Goal: Task Accomplishment & Management: Use online tool/utility

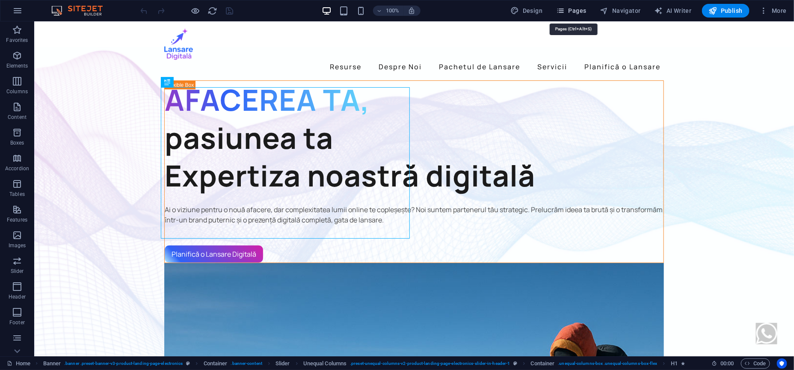
click at [573, 13] on span "Pages" at bounding box center [571, 10] width 30 height 9
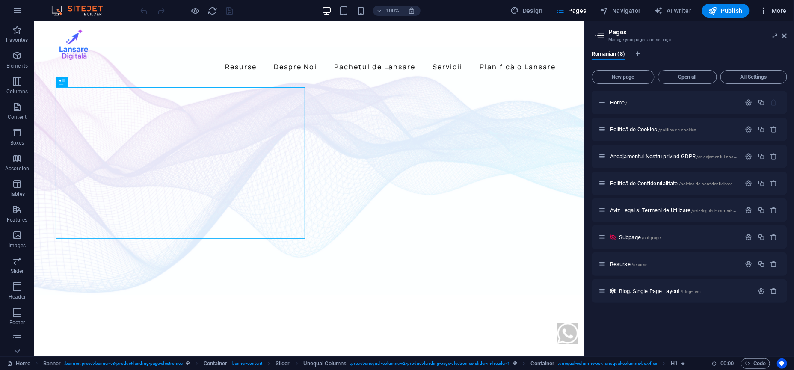
click at [767, 11] on icon "button" at bounding box center [764, 10] width 9 height 9
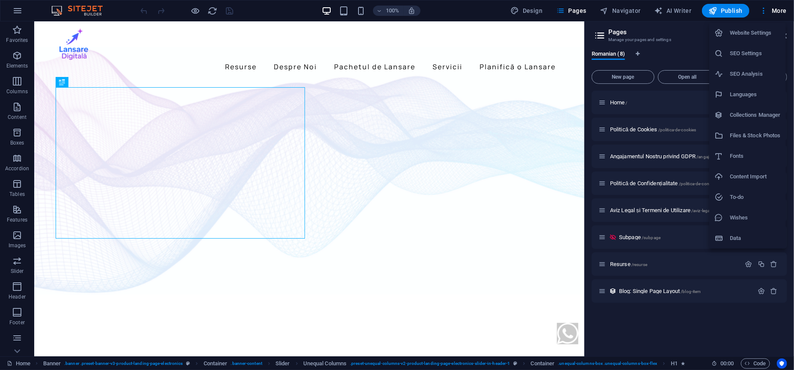
click at [740, 75] on h6 "SEO Analysis" at bounding box center [755, 74] width 51 height 10
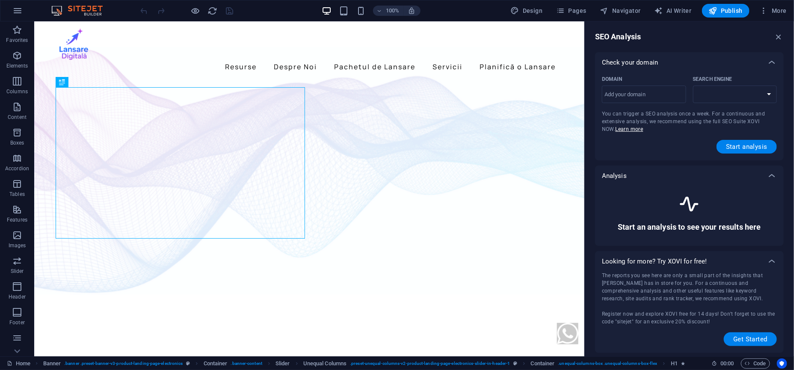
select select "[DOMAIN_NAME]"
click at [768, 14] on icon "button" at bounding box center [764, 10] width 9 height 9
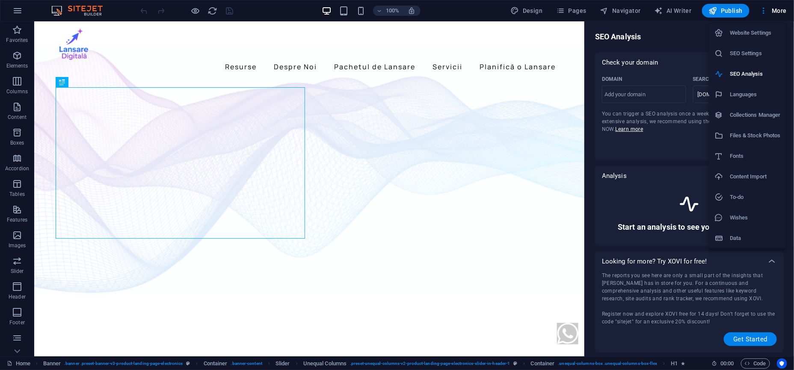
click at [758, 51] on h6 "SEO Settings" at bounding box center [755, 53] width 51 height 10
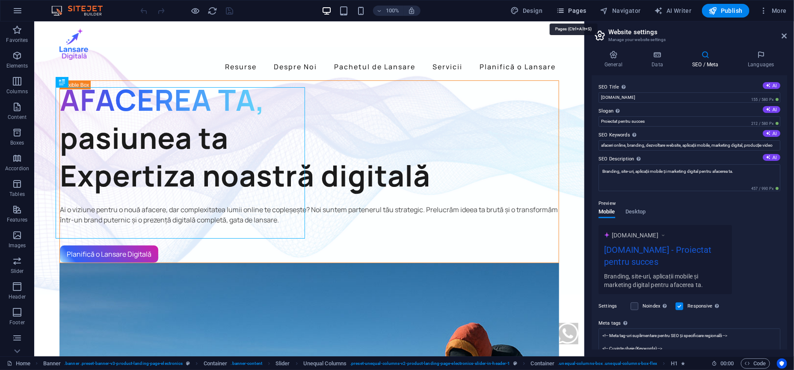
click at [573, 8] on span "Pages" at bounding box center [571, 10] width 30 height 9
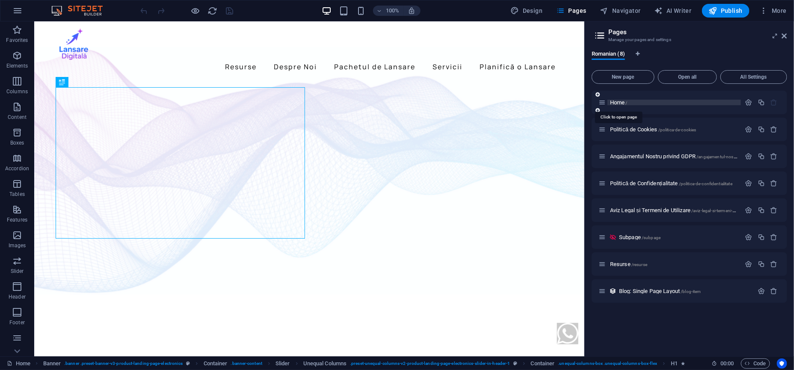
click at [620, 100] on span "Home /" at bounding box center [619, 102] width 18 height 6
click at [746, 104] on icon "button" at bounding box center [748, 102] width 7 height 7
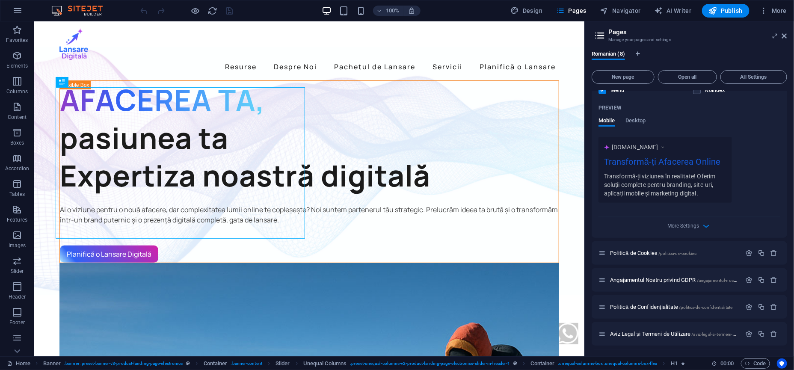
scroll to position [214, 0]
click at [669, 225] on span "More Settings" at bounding box center [684, 224] width 32 height 6
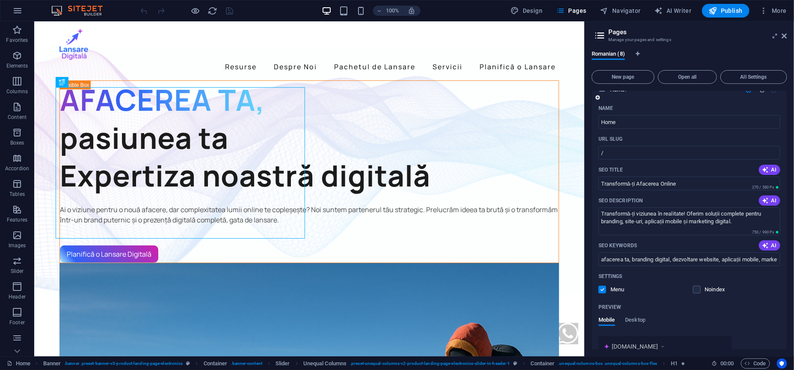
scroll to position [0, 0]
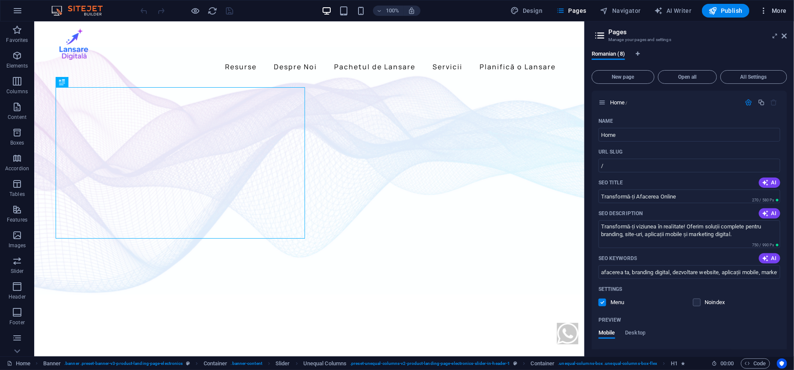
click at [774, 14] on span "More" at bounding box center [773, 10] width 27 height 9
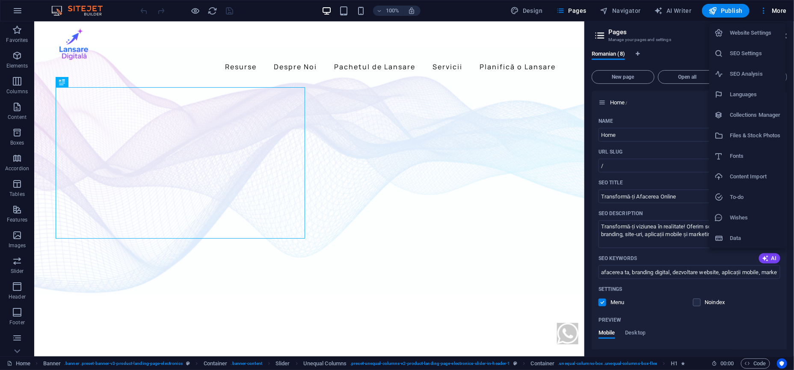
click at [752, 74] on h6 "SEO Analysis" at bounding box center [755, 74] width 51 height 10
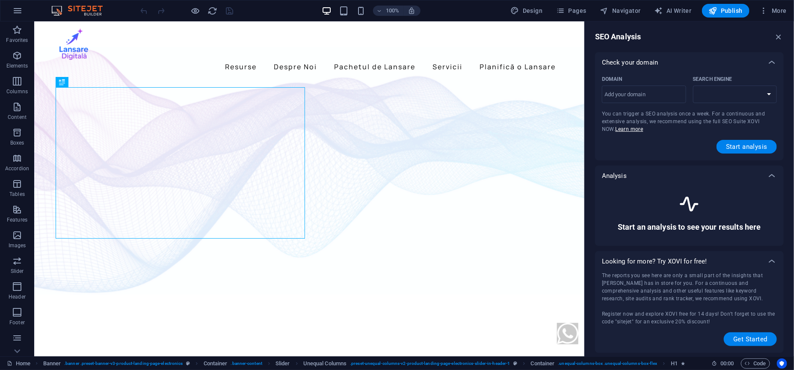
select select "[DOMAIN_NAME]"
click at [780, 12] on span "More" at bounding box center [773, 10] width 27 height 9
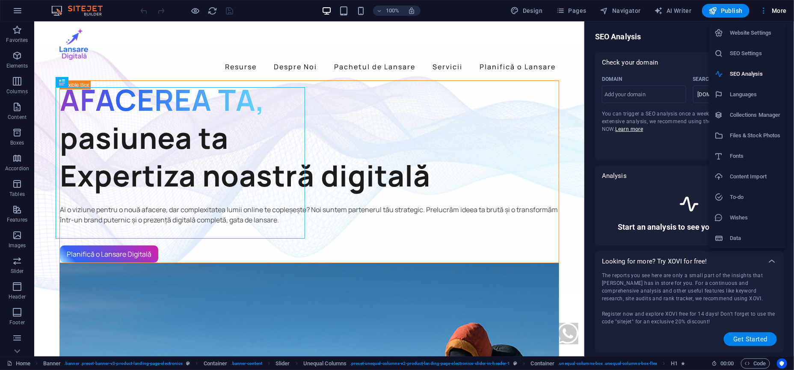
click at [748, 59] on li "SEO Settings" at bounding box center [747, 53] width 77 height 21
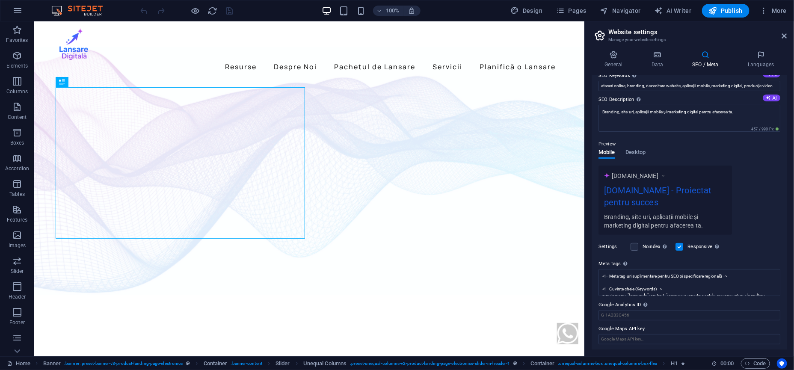
scroll to position [60, 0]
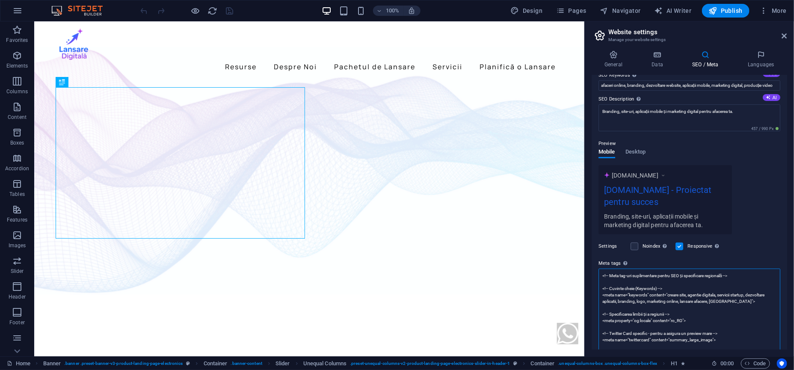
click at [653, 278] on textarea "<!-- Meta tag-uri suplimentare pentru SEO și specificare regională --> <!-- Cuv…" at bounding box center [689, 314] width 182 height 91
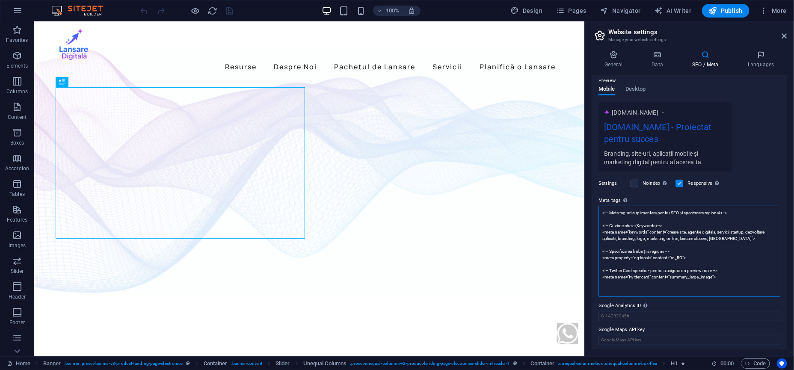
scroll to position [124, 0]
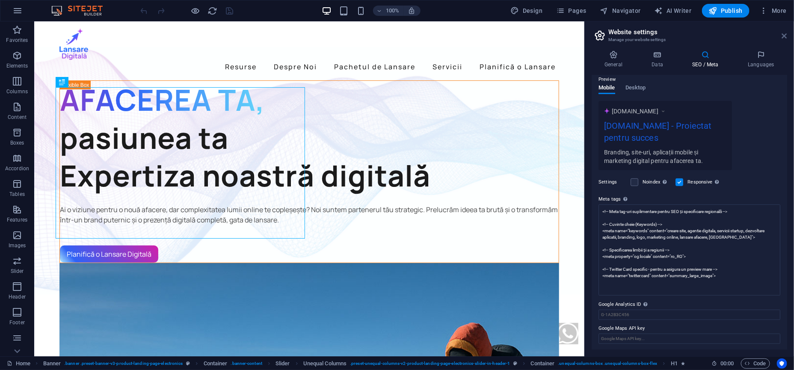
click at [785, 35] on icon at bounding box center [784, 36] width 5 height 7
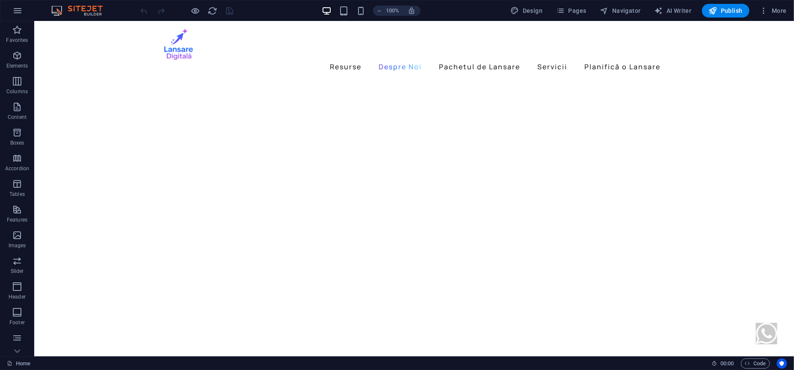
scroll to position [699, 0]
click at [621, 13] on span "Navigator" at bounding box center [620, 10] width 41 height 9
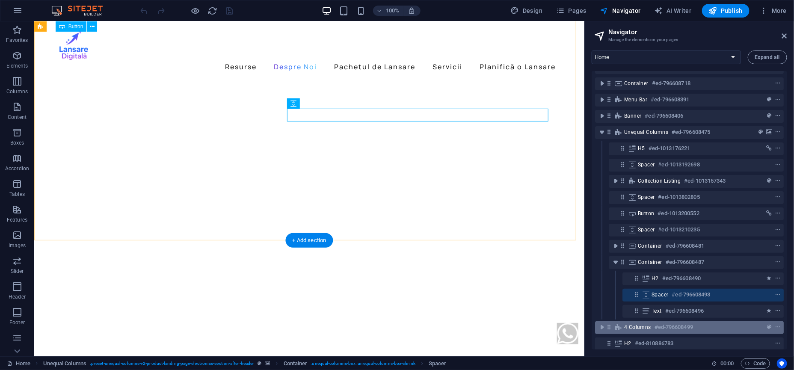
scroll to position [106, 0]
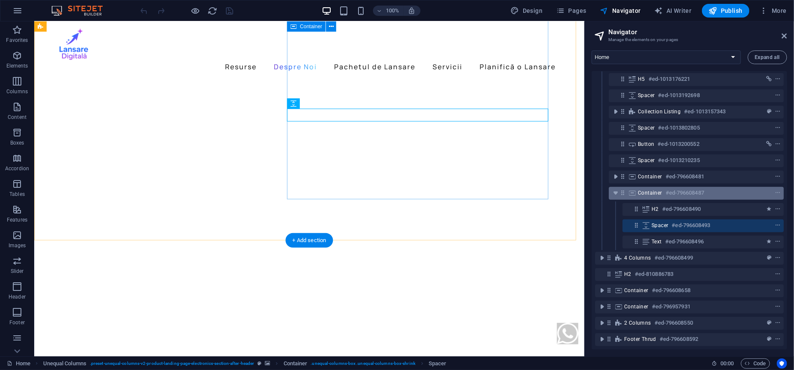
click at [649, 190] on span "Container" at bounding box center [650, 193] width 24 height 7
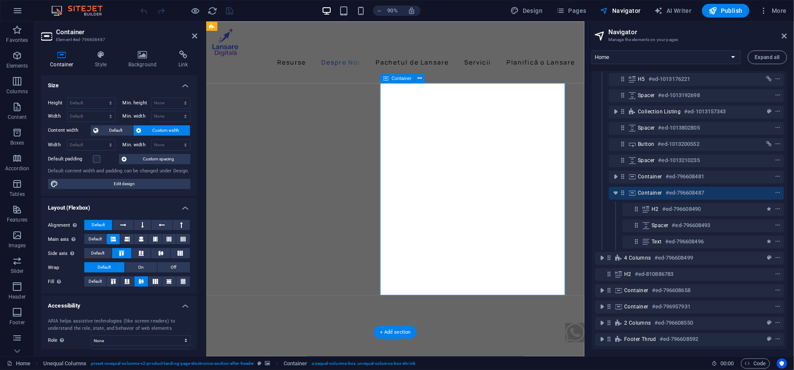
scroll to position [916, 0]
click at [610, 187] on div "Container #ed-796608487" at bounding box center [696, 193] width 175 height 13
click at [612, 189] on icon "toggle-expand" at bounding box center [615, 193] width 9 height 9
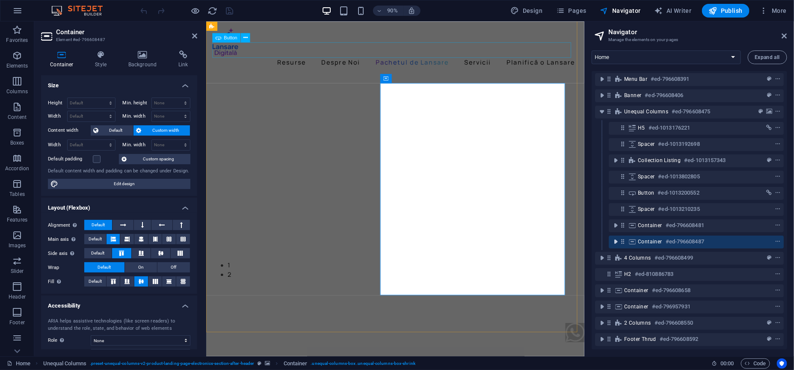
scroll to position [57, 0]
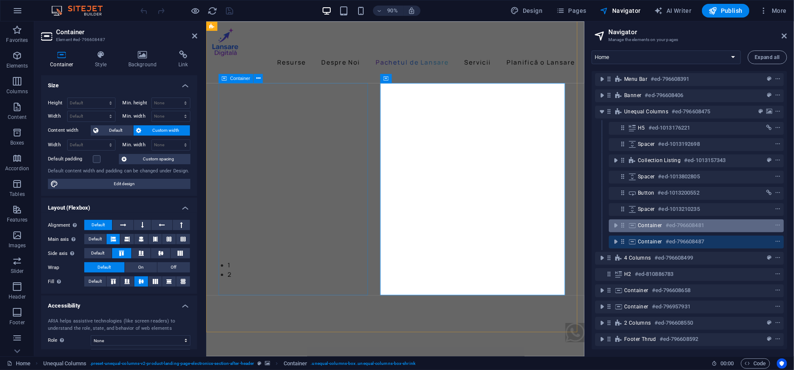
click at [664, 220] on div "Container #ed-796608481" at bounding box center [689, 225] width 103 height 10
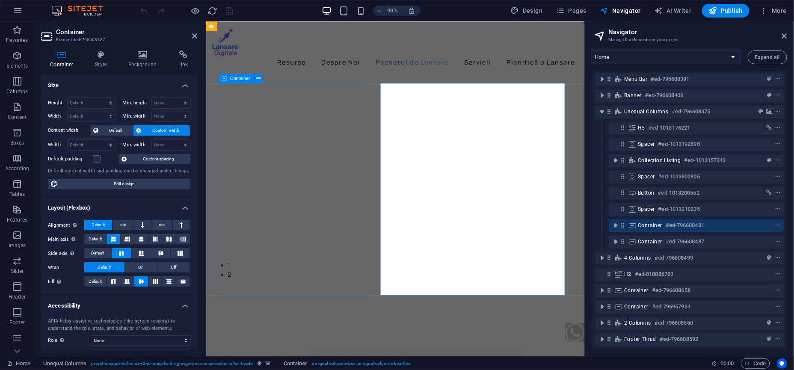
click at [664, 220] on div "Container #ed-796608481" at bounding box center [689, 225] width 103 height 10
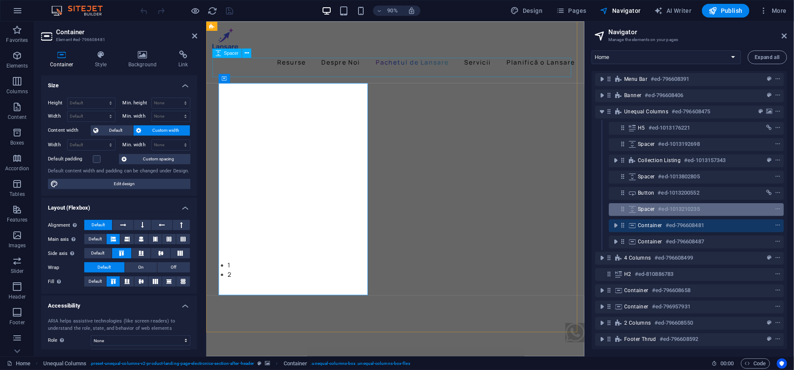
click at [663, 204] on h6 "#ed-1013210235" at bounding box center [678, 209] width 41 height 10
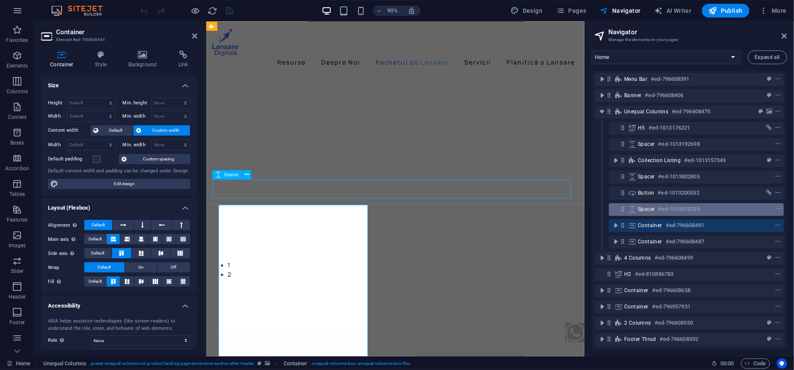
scroll to position [781, 0]
click at [663, 204] on h6 "#ed-1013210235" at bounding box center [678, 209] width 41 height 10
select select "px"
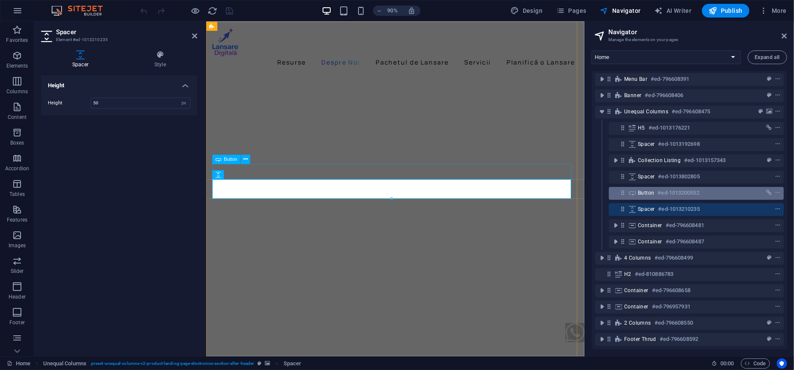
click at [660, 190] on div "Button #ed-1013200552" at bounding box center [696, 193] width 175 height 13
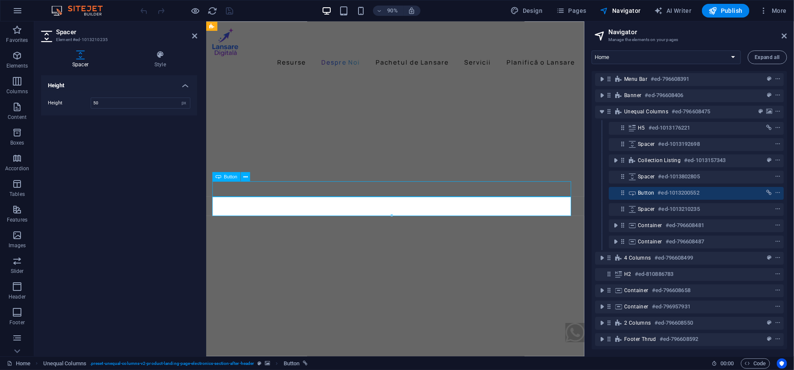
click at [660, 190] on div "Button #ed-1013200552" at bounding box center [696, 193] width 175 height 13
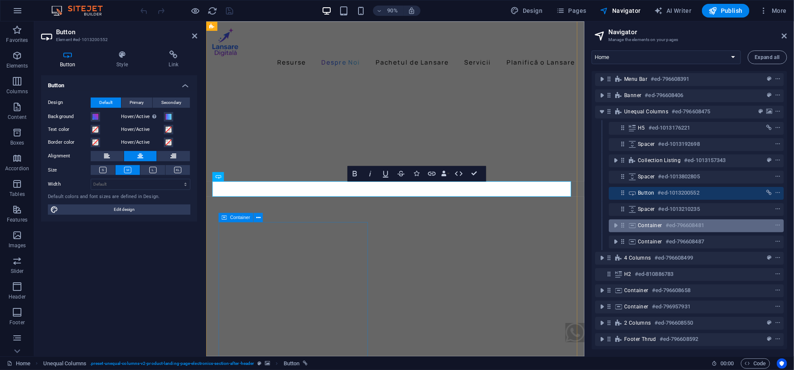
click at [657, 219] on div "Container #ed-796608481" at bounding box center [696, 225] width 175 height 13
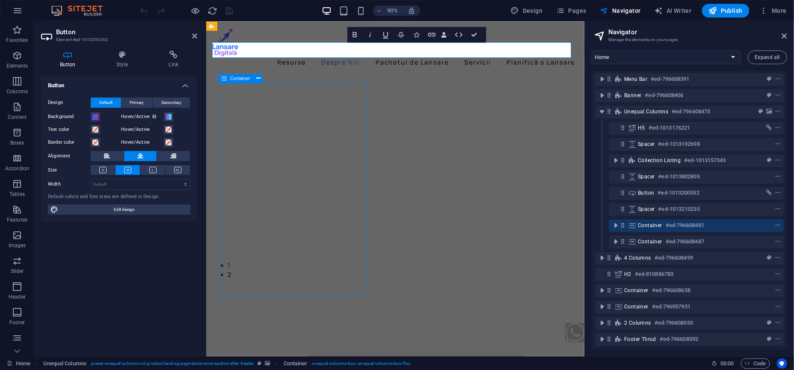
click at [657, 219] on div "Container #ed-796608481" at bounding box center [696, 225] width 175 height 13
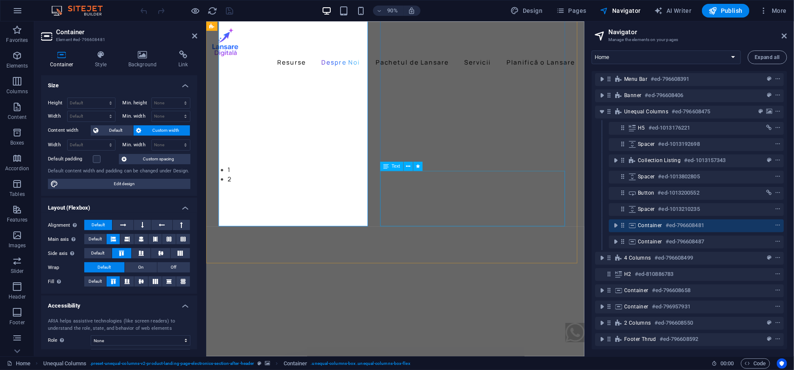
scroll to position [1023, 0]
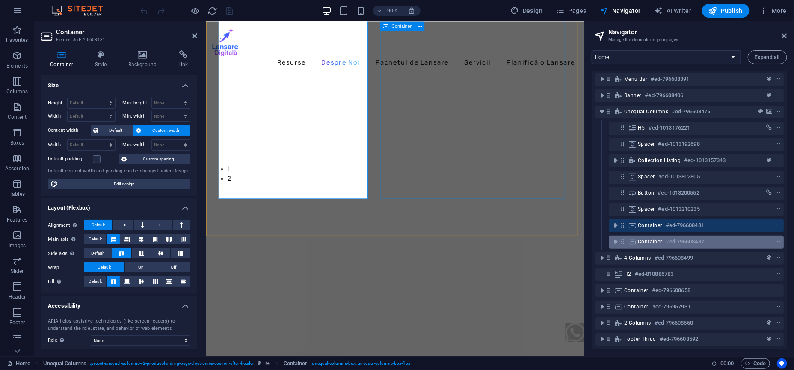
click at [640, 237] on div "Container #ed-796608487" at bounding box center [689, 242] width 103 height 10
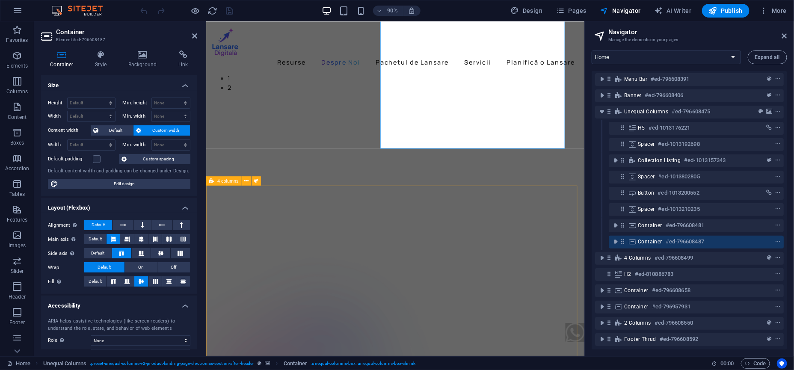
scroll to position [1130, 0]
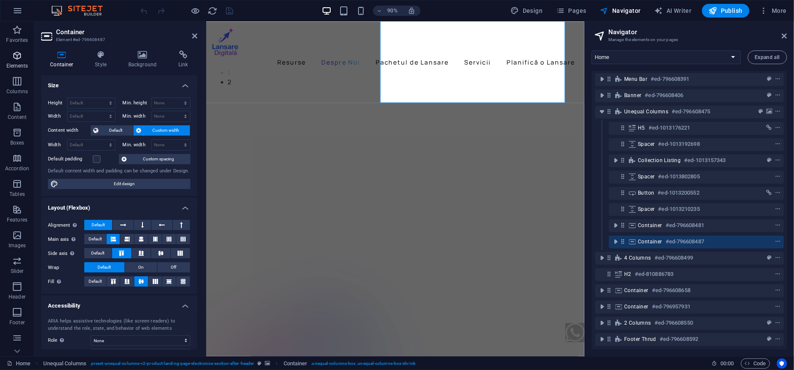
click at [14, 61] on span "Elements" at bounding box center [17, 60] width 34 height 21
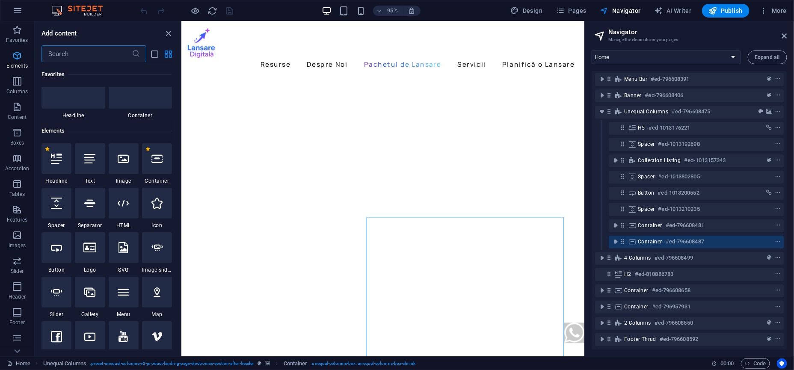
scroll to position [91, 0]
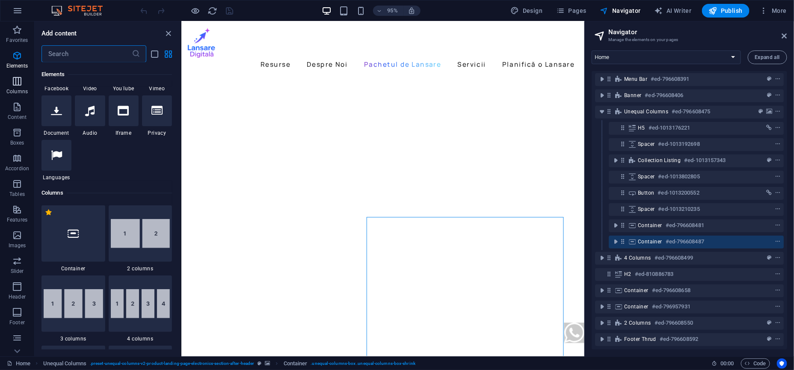
click at [17, 95] on p "Columns" at bounding box center [16, 91] width 21 height 7
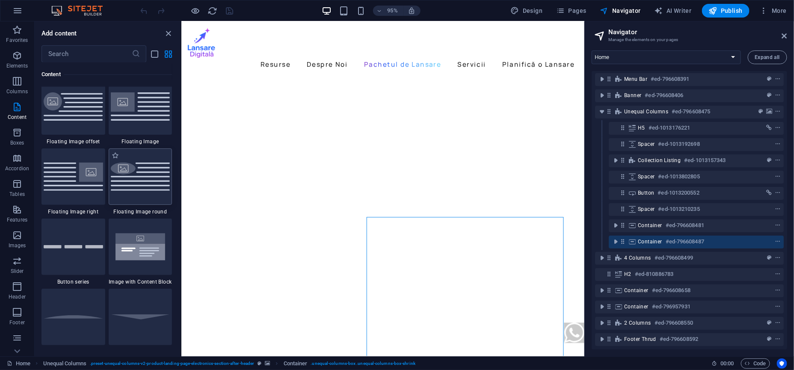
scroll to position [1867, 0]
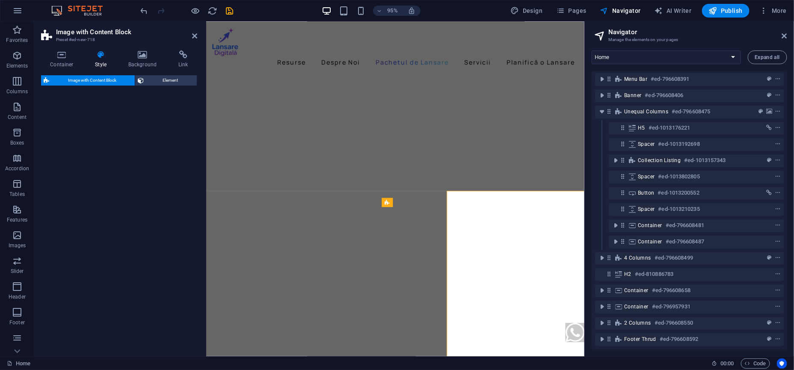
select select "rem"
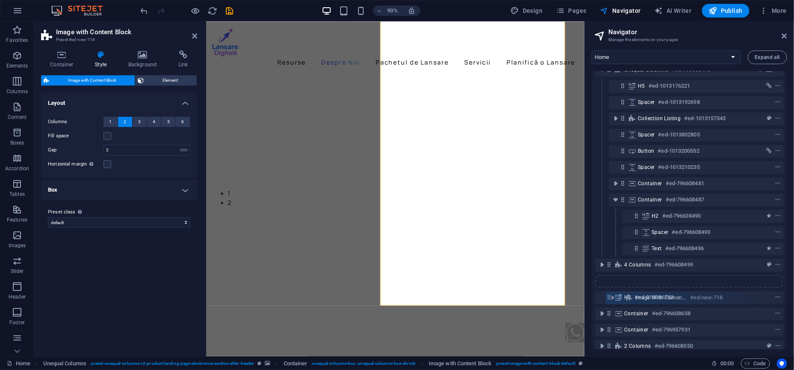
scroll to position [92, 0]
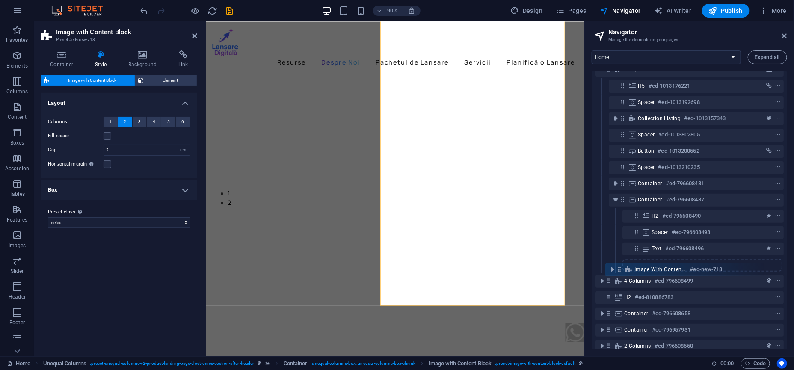
drag, startPoint x: 636, startPoint y: 250, endPoint x: 619, endPoint y: 272, distance: 27.7
click at [619, 272] on div "Image #ed-796608469 Image #ed-796608472 Container #ed-796608718 Menu Bar #ed-79…" at bounding box center [689, 210] width 195 height 278
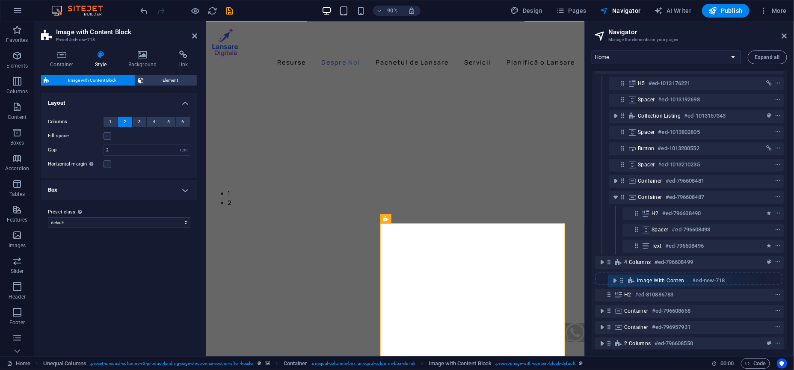
scroll to position [98, 0]
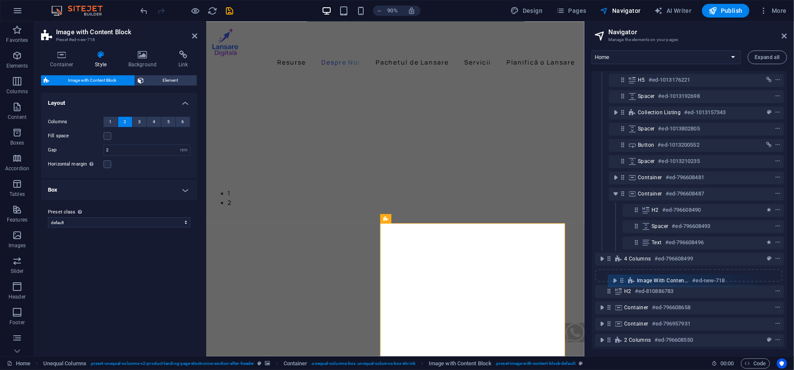
drag, startPoint x: 635, startPoint y: 266, endPoint x: 619, endPoint y: 284, distance: 24.6
click at [619, 284] on div "Image #ed-796608469 Image #ed-796608472 Container #ed-796608718 Menu Bar #ed-79…" at bounding box center [689, 210] width 195 height 278
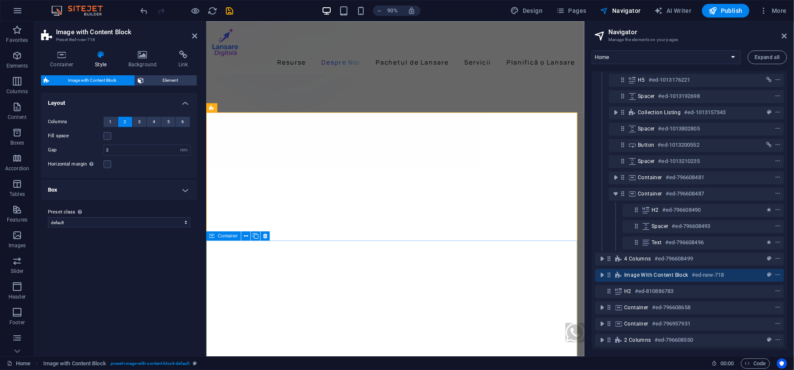
scroll to position [1412, 0]
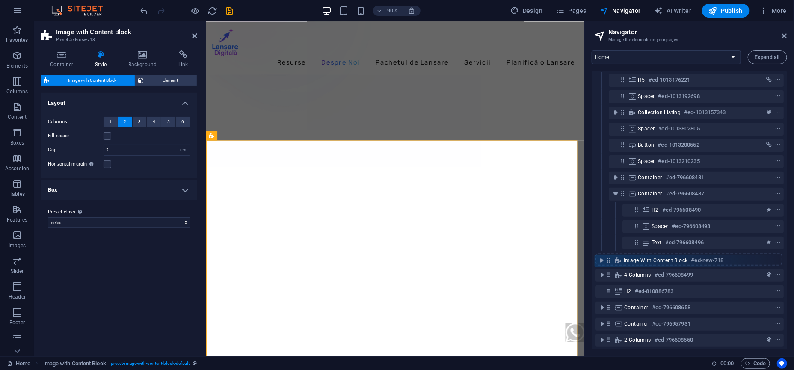
drag, startPoint x: 611, startPoint y: 274, endPoint x: 610, endPoint y: 258, distance: 16.3
click at [610, 258] on div "Image #ed-796608469 Image #ed-796608472 Container #ed-796608718 Menu Bar #ed-79…" at bounding box center [689, 210] width 195 height 278
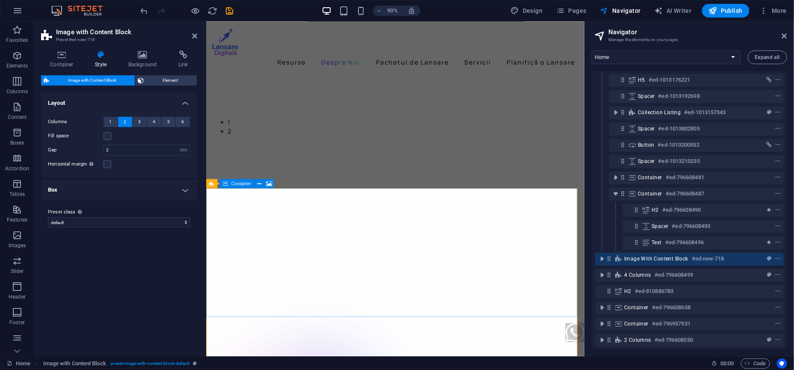
scroll to position [1129, 0]
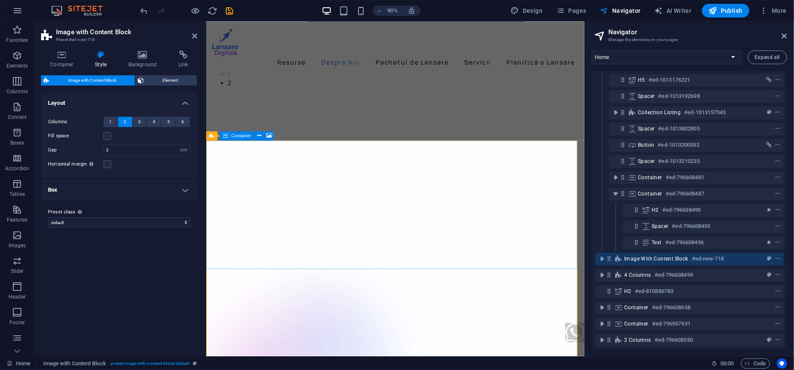
select select "px"
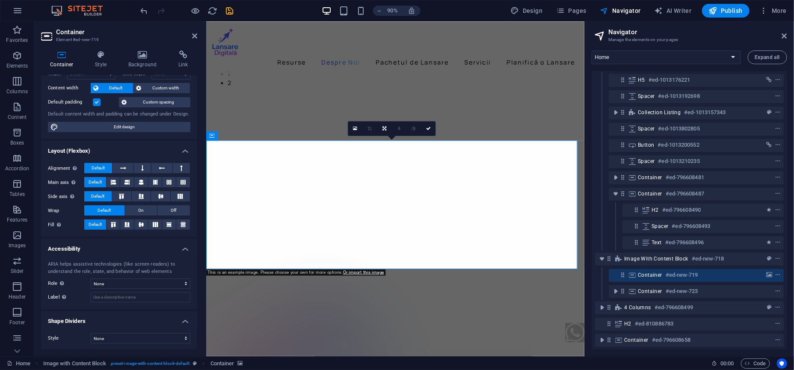
scroll to position [1236, 0]
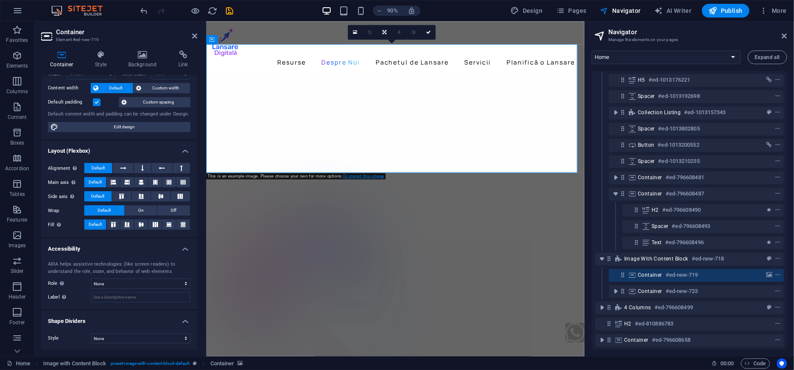
click at [346, 177] on link "Or import this image" at bounding box center [363, 175] width 41 height 5
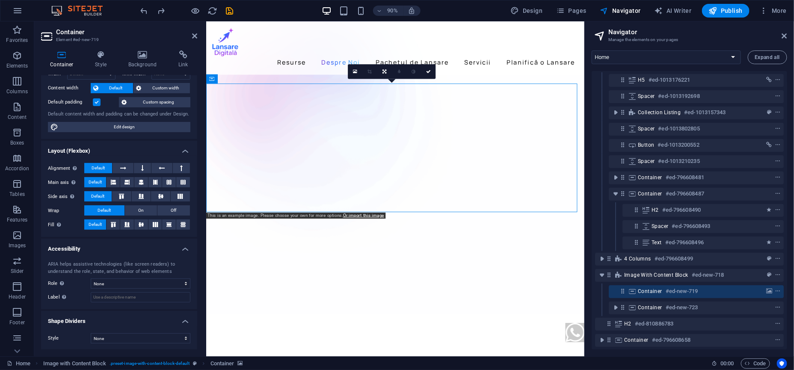
scroll to position [1444, 0]
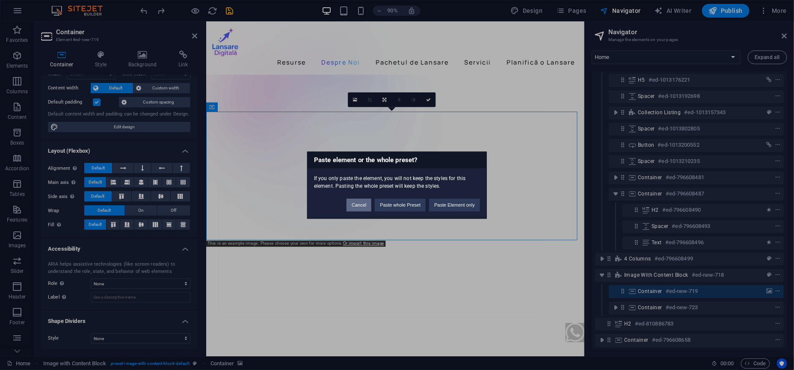
click at [366, 204] on button "Cancel" at bounding box center [358, 204] width 25 height 13
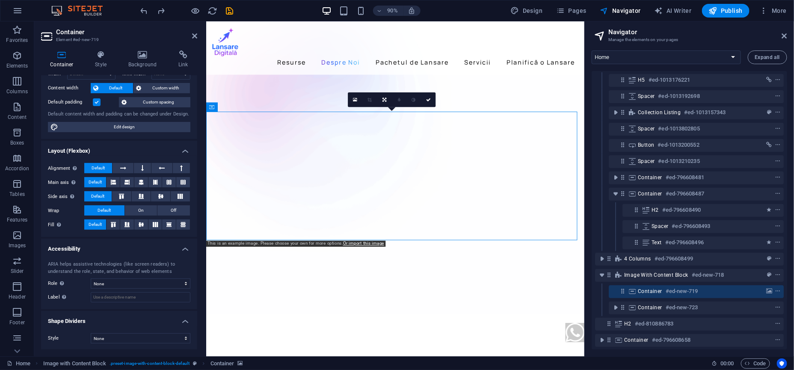
click at [669, 290] on h6 "#ed-new-719" at bounding box center [682, 291] width 33 height 10
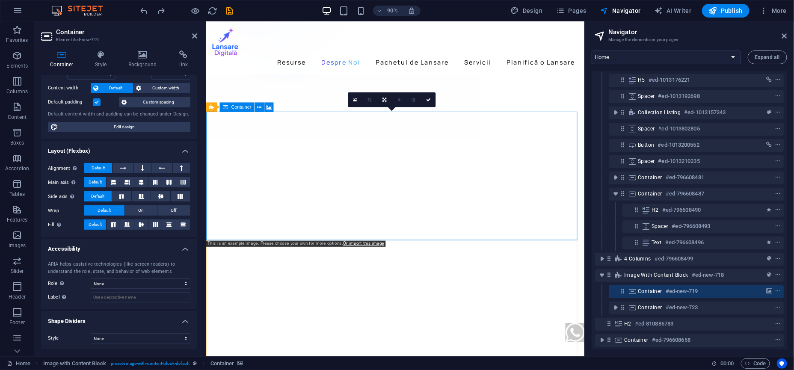
scroll to position [1429, 0]
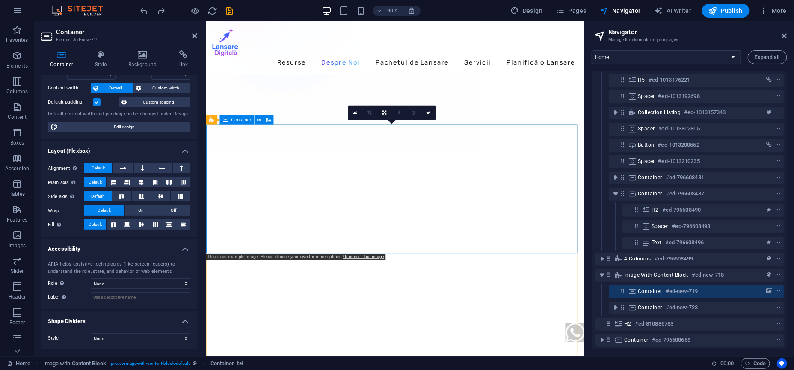
click at [669, 290] on h6 "#ed-new-719" at bounding box center [682, 291] width 33 height 10
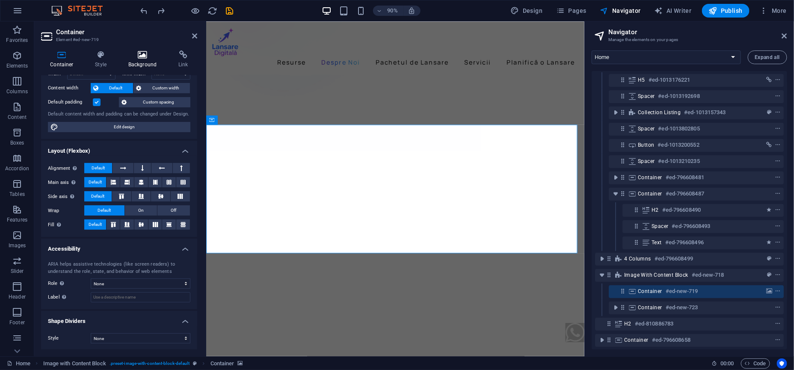
click at [133, 56] on icon at bounding box center [142, 54] width 47 height 9
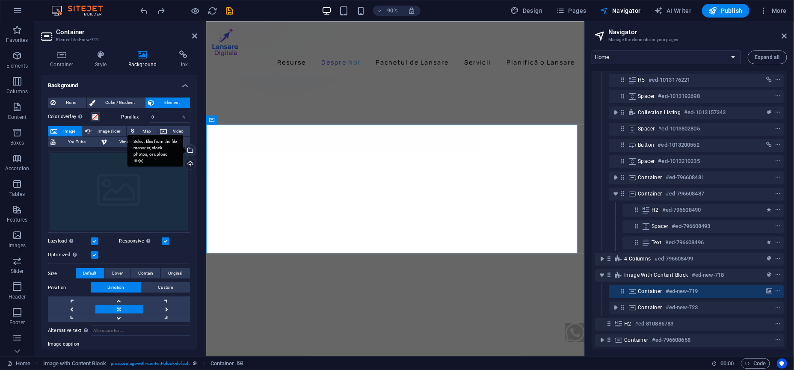
click at [190, 148] on div "Select files from the file manager, stock photos, or upload file(s)" at bounding box center [189, 151] width 13 height 13
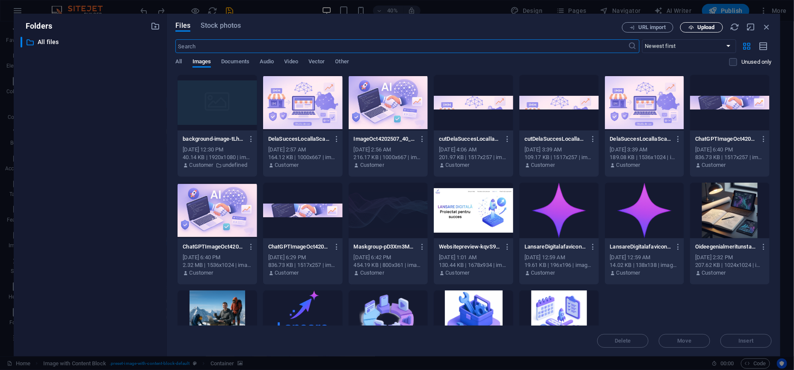
click at [692, 31] on button "Upload" at bounding box center [701, 27] width 43 height 10
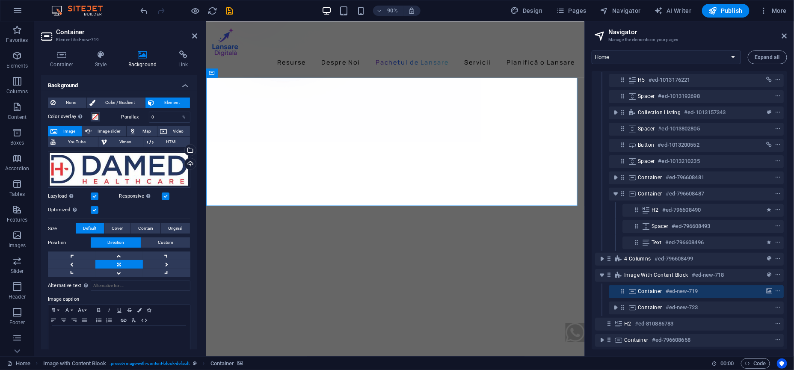
scroll to position [1429, 0]
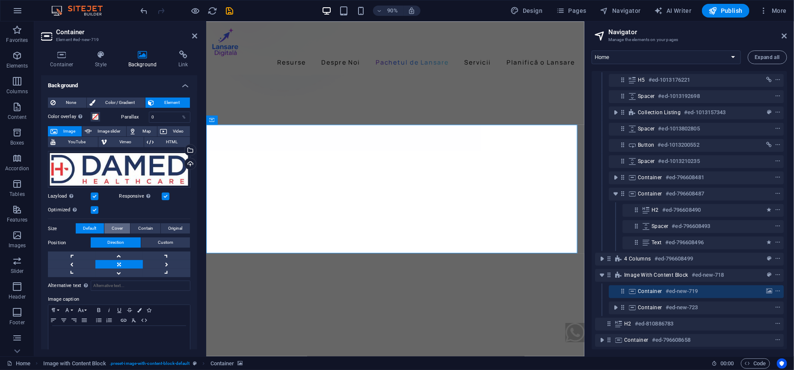
click at [121, 230] on span "Cover" at bounding box center [117, 228] width 11 height 10
click at [141, 230] on span "Contain" at bounding box center [145, 228] width 15 height 10
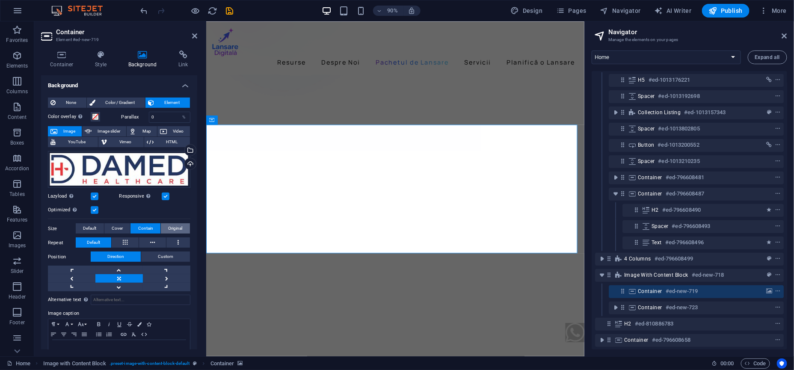
click at [179, 230] on span "Original" at bounding box center [176, 228] width 14 height 10
click at [142, 228] on span "Contain" at bounding box center [145, 228] width 15 height 10
click at [88, 226] on span "Default" at bounding box center [89, 228] width 13 height 10
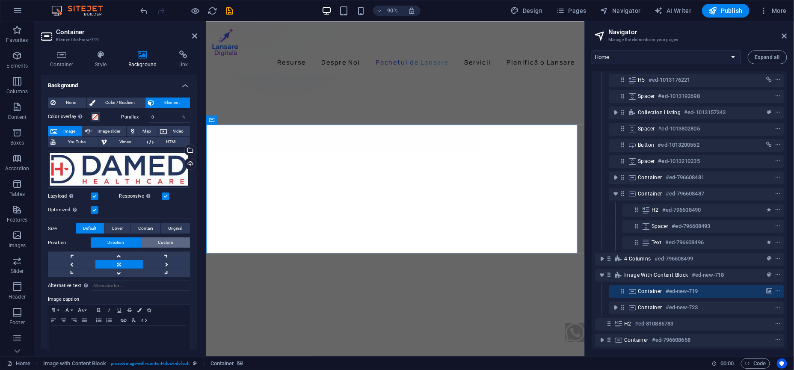
click at [153, 242] on button "Custom" at bounding box center [165, 242] width 49 height 10
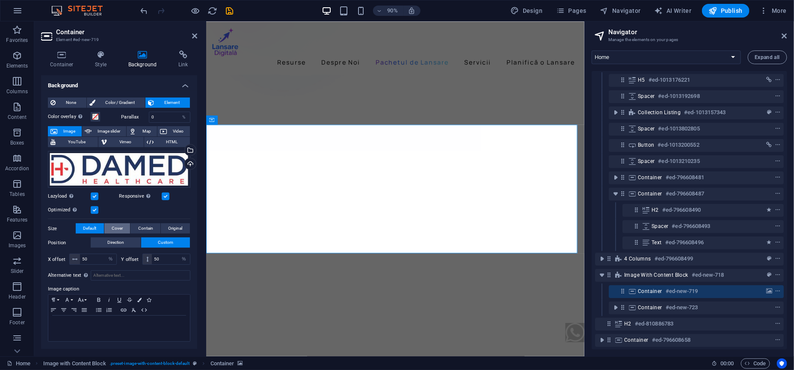
click at [119, 230] on span "Cover" at bounding box center [117, 228] width 11 height 10
click at [150, 229] on span "Contain" at bounding box center [145, 228] width 15 height 10
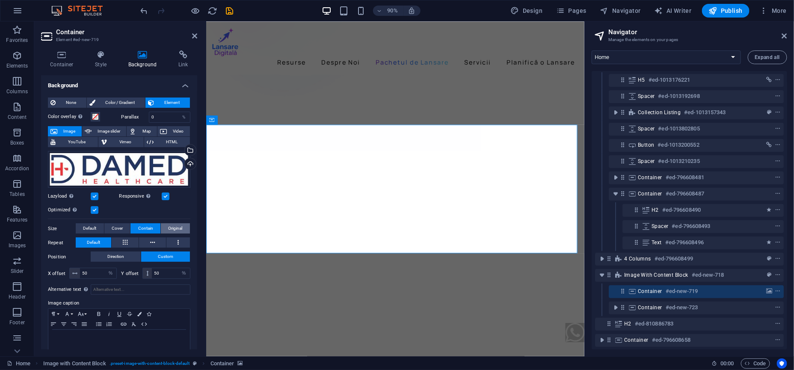
click at [166, 228] on button "Original" at bounding box center [175, 228] width 29 height 10
click at [143, 228] on span "Contain" at bounding box center [145, 228] width 15 height 10
click at [98, 272] on input "50" at bounding box center [98, 273] width 36 height 10
type input "20"
click at [154, 275] on input "50" at bounding box center [171, 273] width 38 height 10
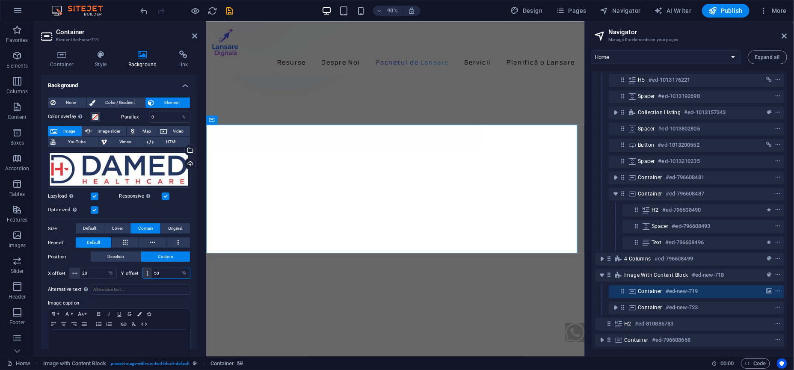
click at [154, 275] on input "50" at bounding box center [171, 273] width 38 height 10
type input "20"
click at [116, 239] on button at bounding box center [125, 242] width 27 height 10
click at [145, 240] on button at bounding box center [152, 242] width 27 height 10
click at [171, 240] on button at bounding box center [178, 242] width 24 height 10
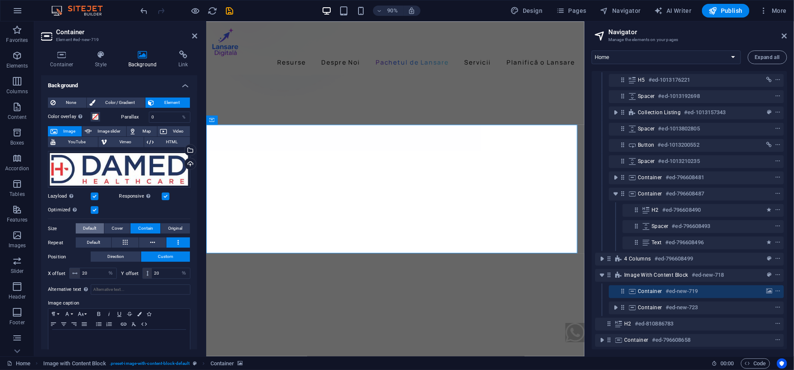
click at [97, 230] on button "Default" at bounding box center [90, 228] width 28 height 10
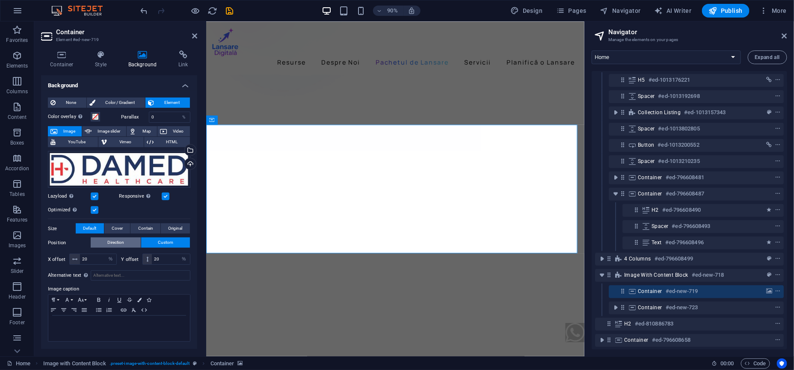
click at [115, 244] on span "Direction" at bounding box center [115, 242] width 17 height 10
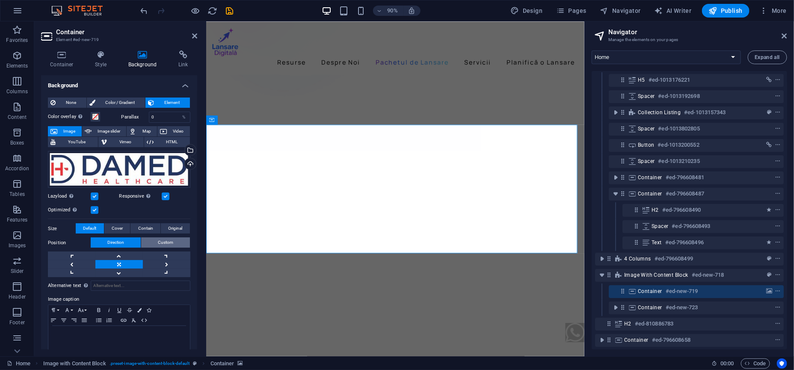
click at [161, 241] on span "Custom" at bounding box center [165, 242] width 15 height 10
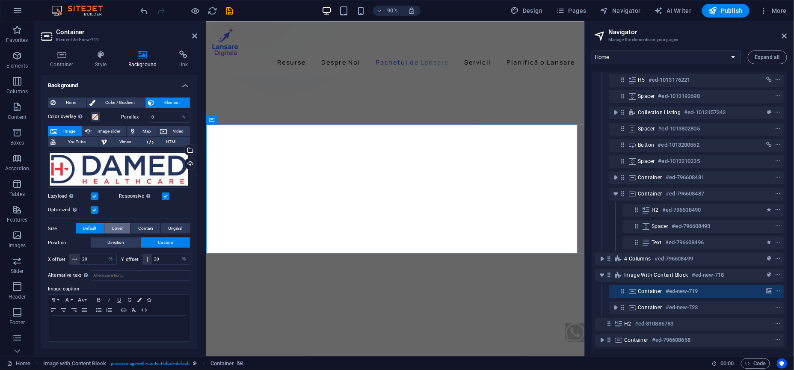
click at [118, 229] on span "Cover" at bounding box center [117, 228] width 11 height 10
click at [119, 240] on span "Direction" at bounding box center [115, 242] width 17 height 10
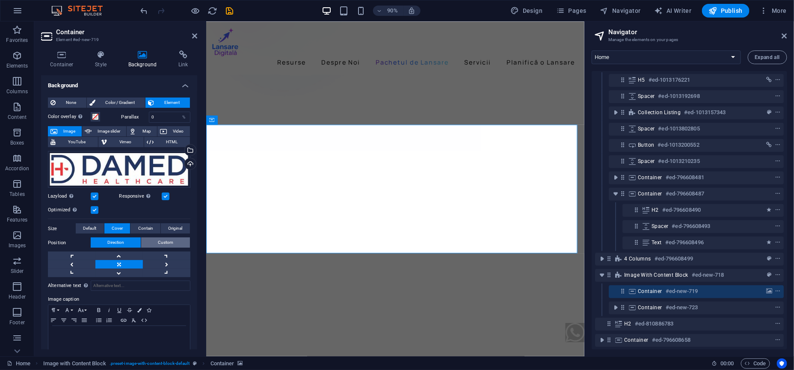
click at [162, 241] on span "Custom" at bounding box center [165, 242] width 15 height 10
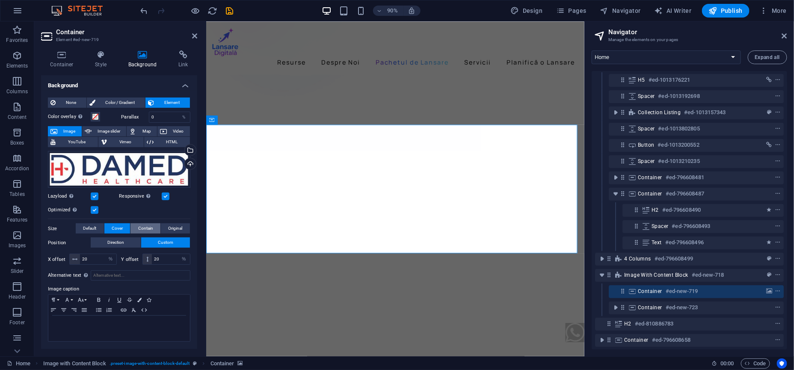
click at [151, 228] on span "Contain" at bounding box center [145, 228] width 15 height 10
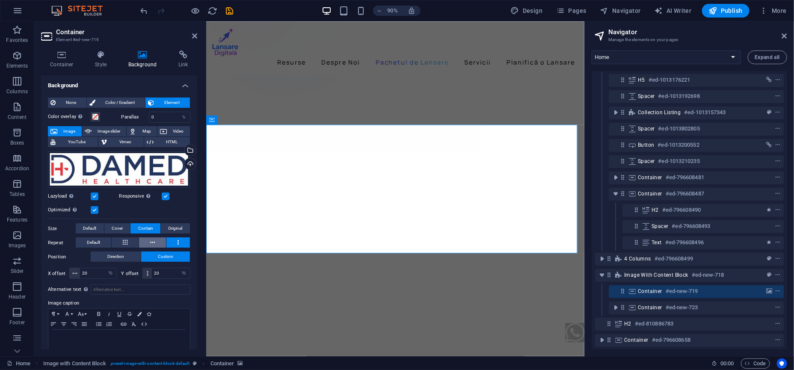
click at [148, 242] on button at bounding box center [152, 242] width 27 height 10
click at [129, 240] on button at bounding box center [125, 242] width 27 height 10
click at [104, 242] on button "Default" at bounding box center [94, 242] width 36 height 10
click at [169, 226] on span "Original" at bounding box center [176, 228] width 14 height 10
click at [126, 242] on icon at bounding box center [125, 242] width 5 height 10
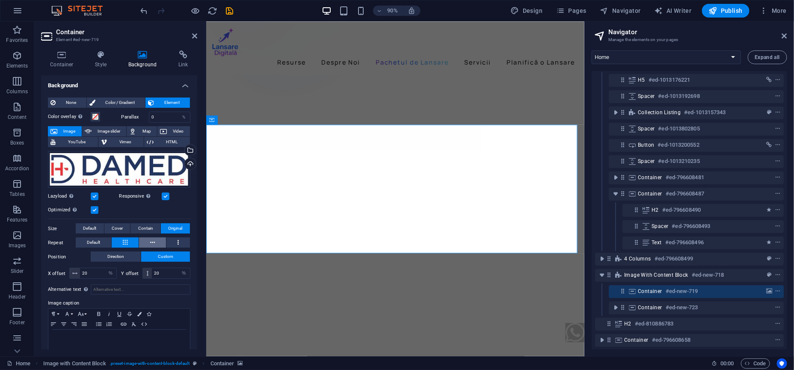
click at [160, 240] on button at bounding box center [152, 242] width 27 height 10
click at [172, 240] on button at bounding box center [178, 242] width 24 height 10
click at [103, 239] on button "Default" at bounding box center [94, 242] width 36 height 10
click at [99, 228] on button "Default" at bounding box center [90, 228] width 28 height 10
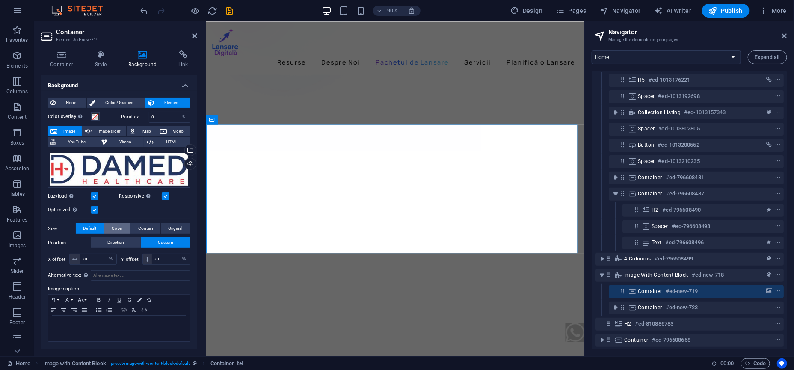
click at [110, 228] on button "Cover" at bounding box center [117, 228] width 26 height 10
click at [138, 230] on span "Contain" at bounding box center [145, 228] width 15 height 10
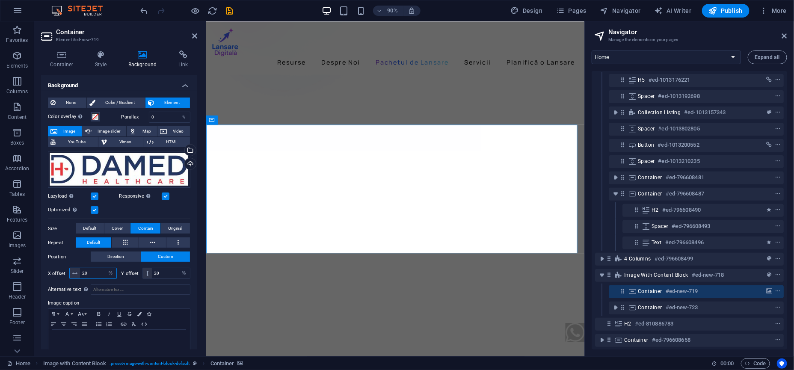
click at [97, 270] on input "20" at bounding box center [98, 273] width 36 height 10
type input "100"
click at [161, 273] on input "20" at bounding box center [171, 273] width 38 height 10
type input "100"
click at [129, 257] on button "Direction" at bounding box center [116, 257] width 50 height 10
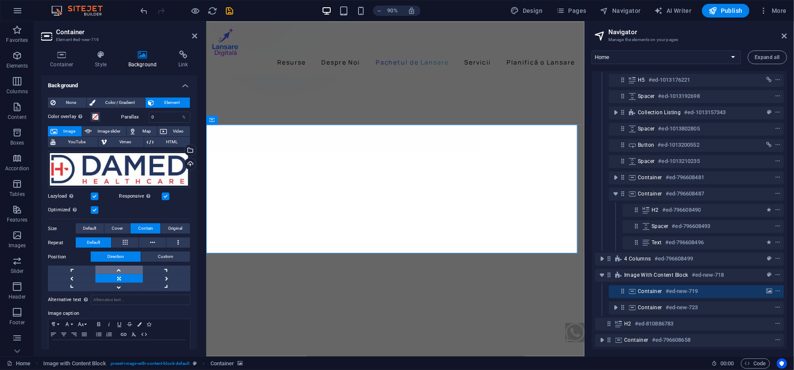
click at [127, 270] on link at bounding box center [118, 270] width 47 height 9
click at [126, 287] on link at bounding box center [118, 287] width 47 height 9
click at [157, 279] on link at bounding box center [166, 278] width 47 height 9
click at [125, 277] on link at bounding box center [118, 278] width 47 height 9
click at [125, 243] on icon at bounding box center [125, 242] width 5 height 10
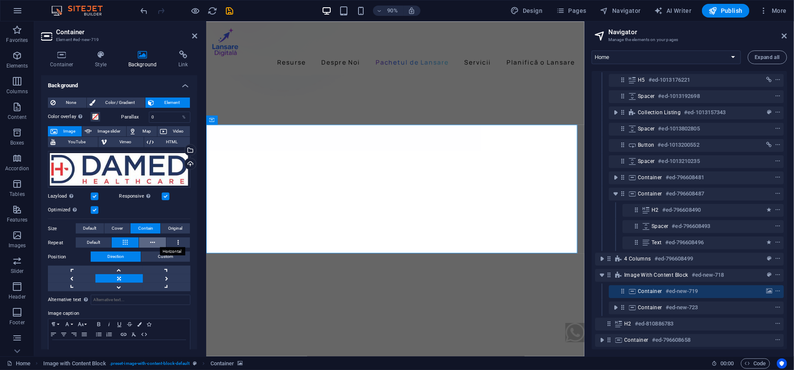
click at [145, 243] on button at bounding box center [152, 242] width 27 height 10
click at [169, 243] on button at bounding box center [178, 242] width 24 height 10
click at [127, 243] on icon at bounding box center [125, 242] width 5 height 10
click at [98, 242] on span "Default" at bounding box center [93, 242] width 13 height 10
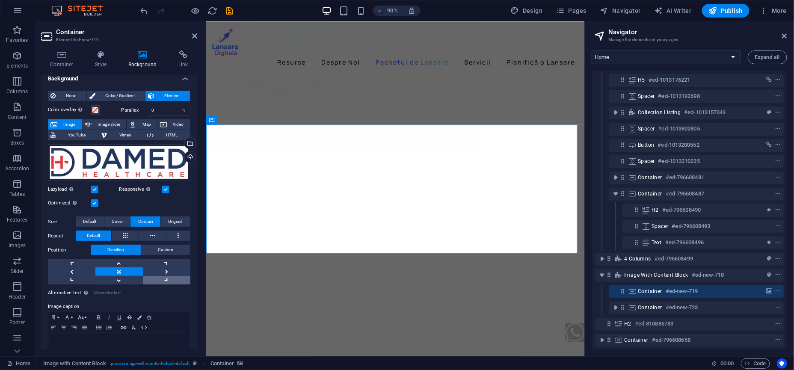
scroll to position [0, 0]
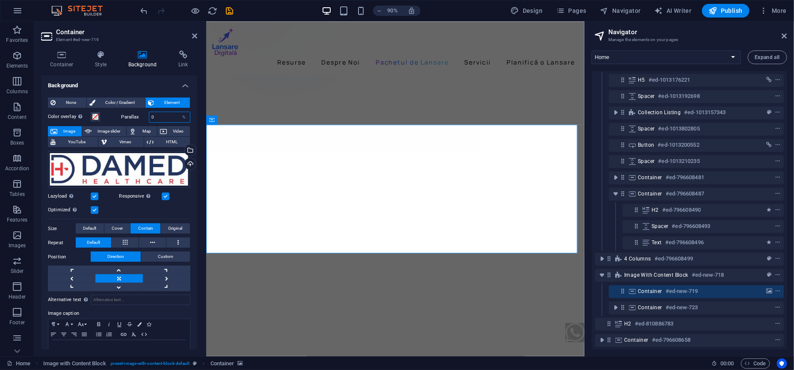
click at [170, 116] on input "0" at bounding box center [169, 117] width 40 height 10
type input "50"
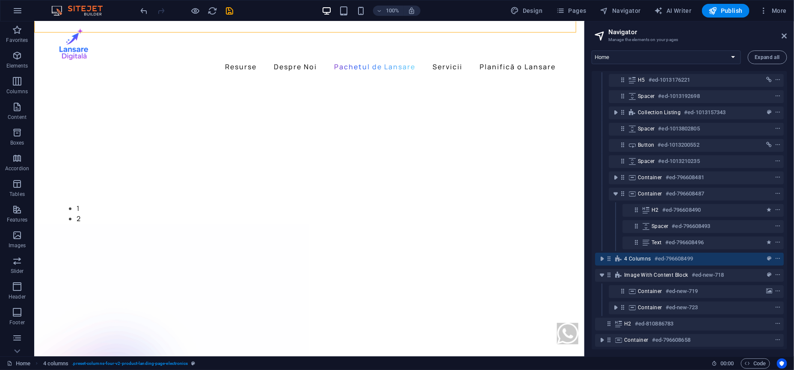
scroll to position [1169, 0]
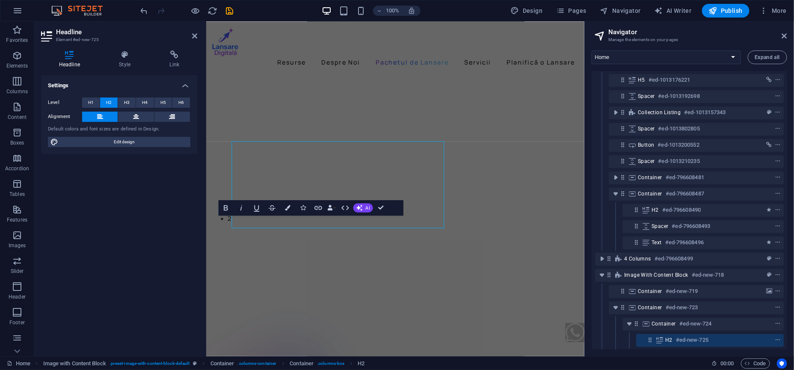
scroll to position [1512, 0]
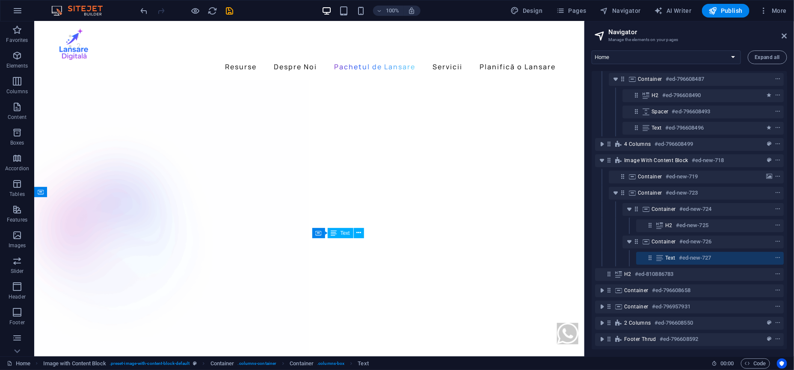
scroll to position [220, 0]
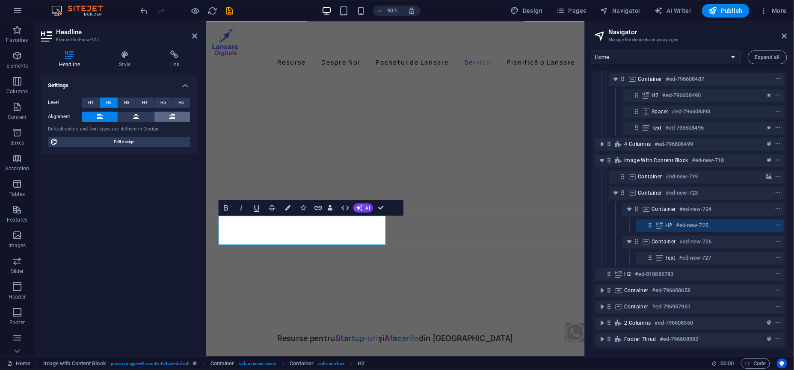
click at [171, 113] on icon at bounding box center [172, 117] width 6 height 10
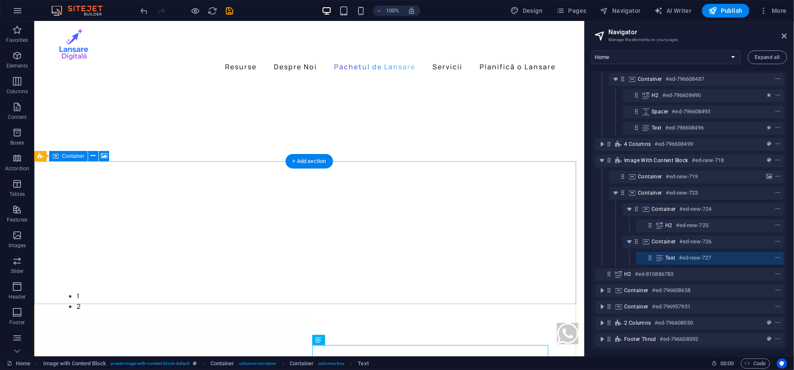
scroll to position [1115, 0]
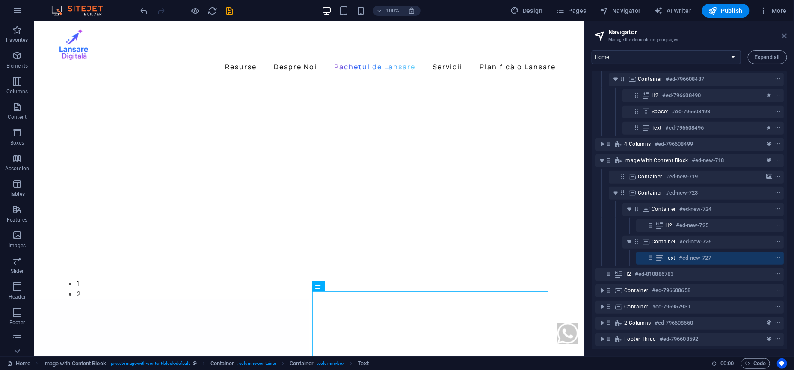
click at [782, 37] on icon at bounding box center [784, 36] width 5 height 7
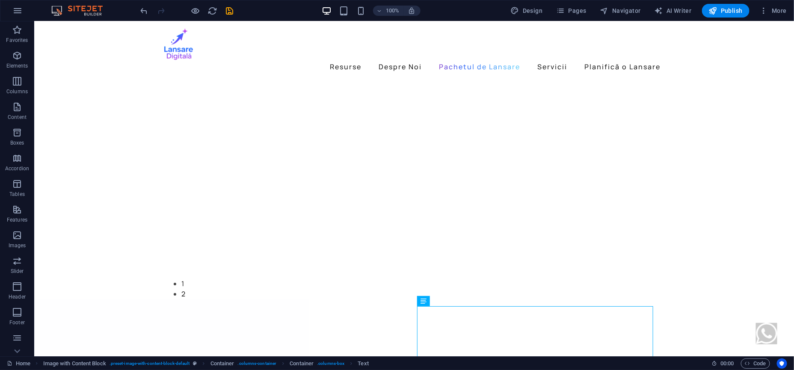
scroll to position [1133, 0]
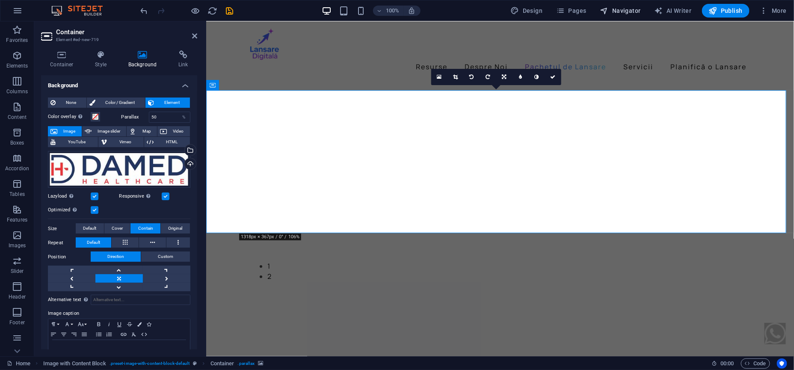
click at [613, 12] on span "Navigator" at bounding box center [620, 10] width 41 height 9
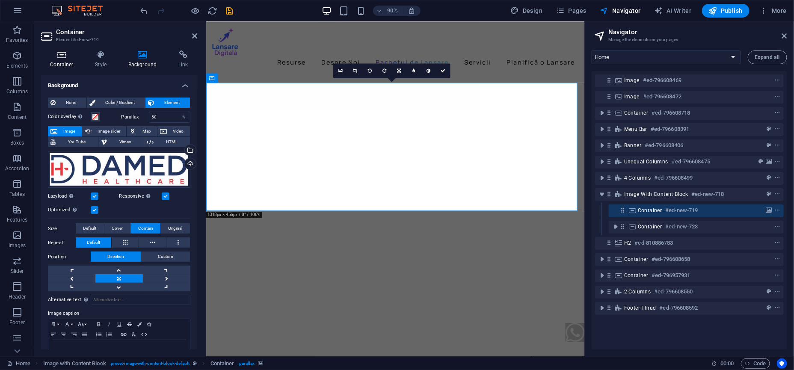
click at [76, 60] on h4 "Container" at bounding box center [63, 59] width 45 height 18
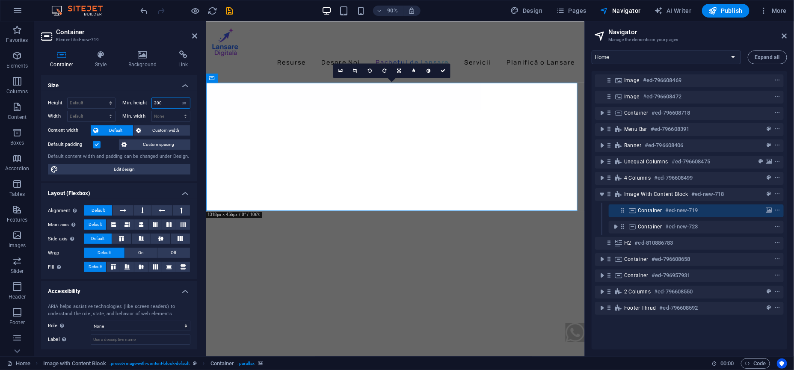
click at [164, 104] on input "300" at bounding box center [171, 103] width 38 height 10
click at [164, 104] on input "200" at bounding box center [171, 103] width 38 height 10
paste input "3"
type input "300"
click at [143, 134] on button "Custom width" at bounding box center [161, 130] width 56 height 10
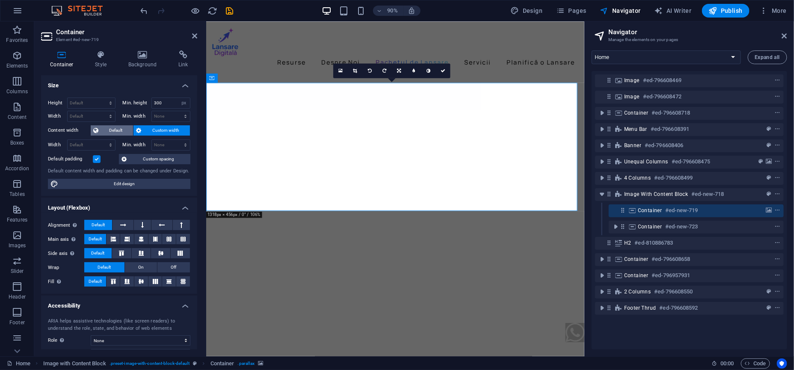
click at [104, 130] on span "Default" at bounding box center [116, 130] width 30 height 10
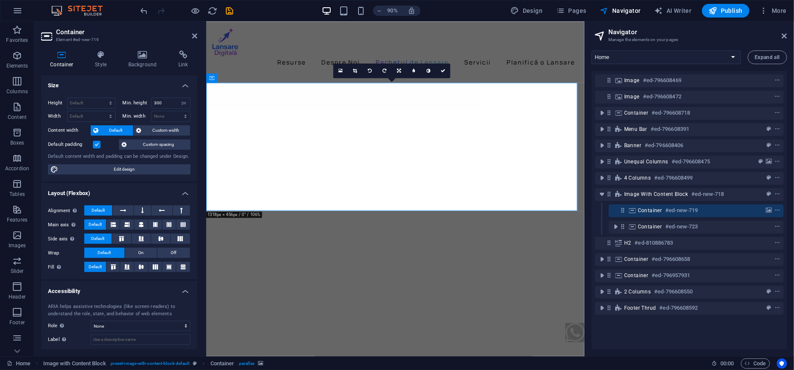
click at [97, 144] on label at bounding box center [97, 145] width 8 height 8
click at [0, 0] on input "Default padding" at bounding box center [0, 0] width 0 height 0
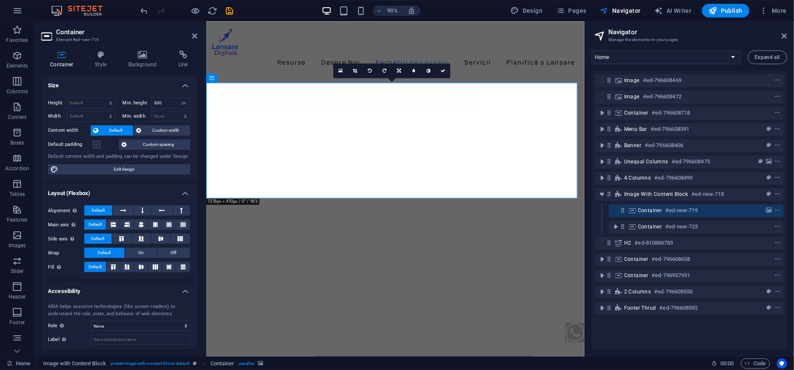
click at [97, 144] on label at bounding box center [97, 145] width 8 height 8
click at [0, 0] on input "Default padding" at bounding box center [0, 0] width 0 height 0
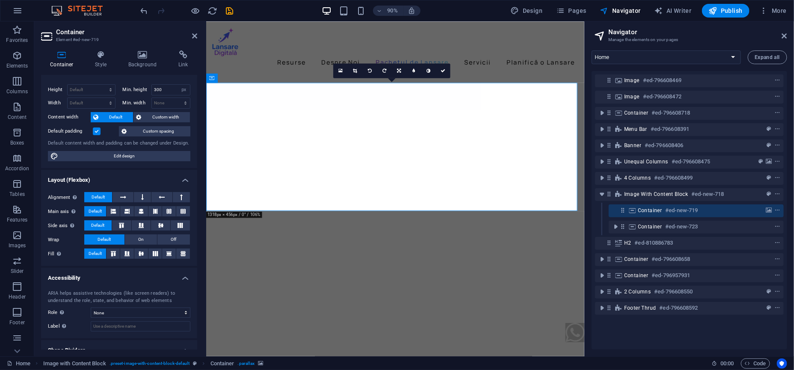
scroll to position [0, 0]
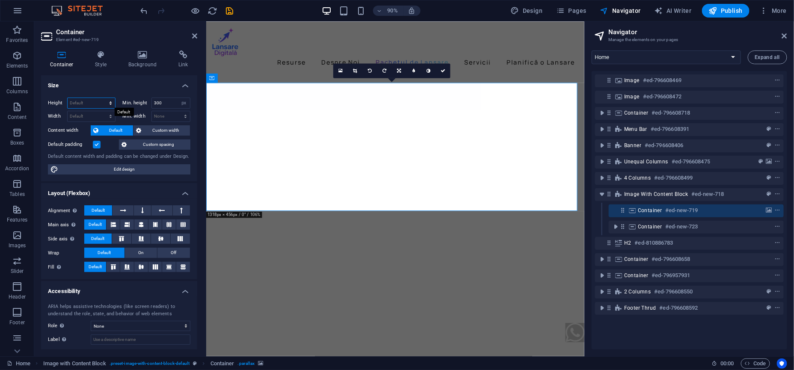
click at [88, 104] on select "Default px rem % vh vw" at bounding box center [91, 103] width 47 height 10
select select "px"
click at [103, 98] on select "Default px rem % vh vw" at bounding box center [91, 103] width 47 height 10
type input "200"
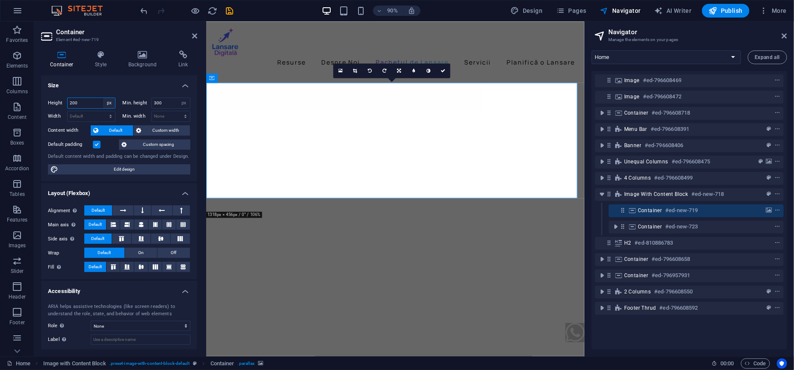
click at [108, 103] on select "Default px rem % vh vw" at bounding box center [109, 103] width 12 height 10
select select "default"
click at [103, 98] on select "Default px rem % vh vw" at bounding box center [109, 103] width 12 height 10
select select "DISABLED_OPTION_VALUE"
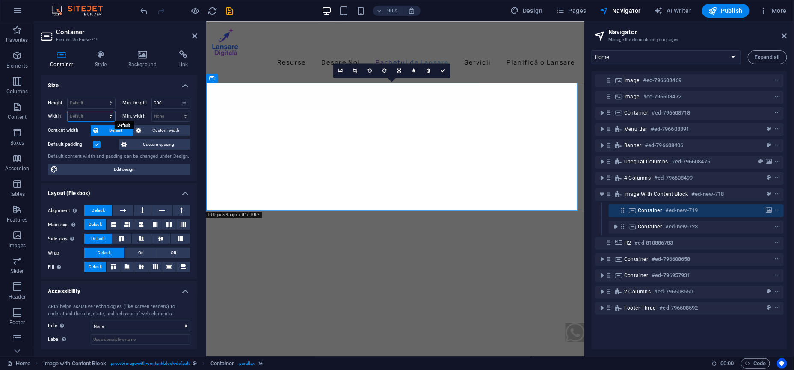
click at [92, 113] on select "Default px rem % em vh vw" at bounding box center [91, 116] width 47 height 10
select select "px"
click at [103, 111] on select "Default px rem % em vh vw" at bounding box center [91, 116] width 47 height 10
type input "200"
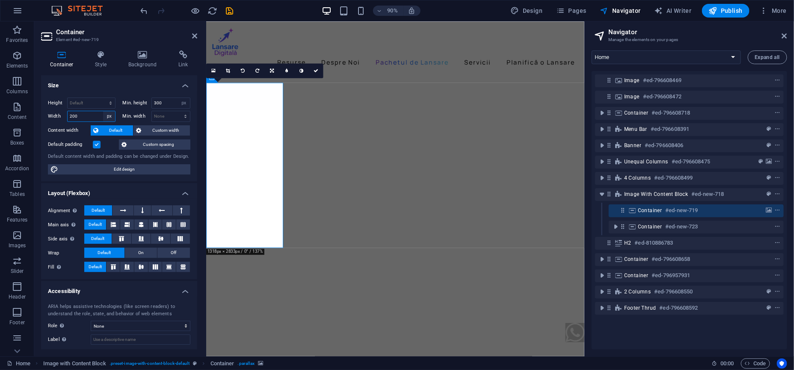
click at [106, 117] on select "Default px rem % em vh vw" at bounding box center [109, 116] width 12 height 10
select select "%"
click at [103, 111] on select "Default px rem % em vh vw" at bounding box center [109, 116] width 12 height 10
click at [94, 118] on input "20.75" at bounding box center [91, 116] width 47 height 10
type input "50"
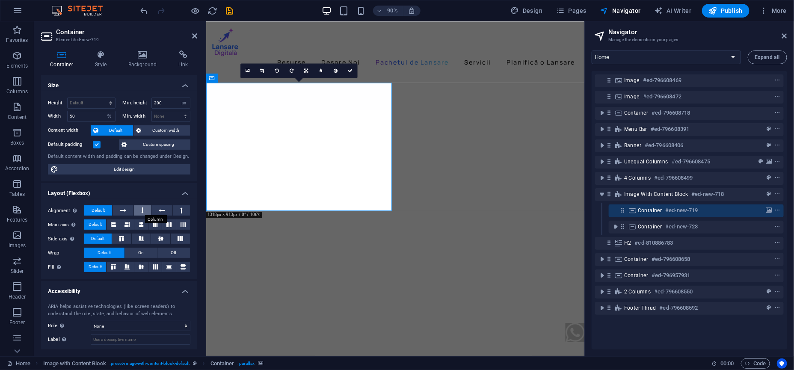
click at [138, 207] on button at bounding box center [142, 210] width 17 height 10
click at [100, 210] on span "Default" at bounding box center [98, 210] width 13 height 10
click at [140, 226] on icon at bounding box center [141, 224] width 5 height 10
click at [155, 224] on icon at bounding box center [155, 224] width 5 height 10
click at [171, 224] on button at bounding box center [169, 224] width 14 height 10
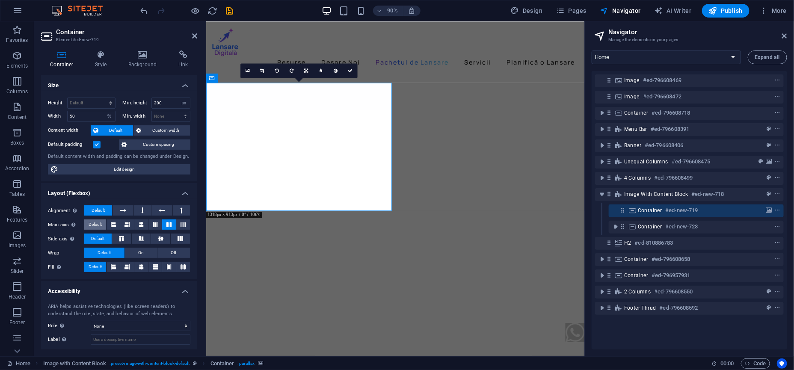
click at [98, 225] on span "Default" at bounding box center [95, 224] width 13 height 10
click at [129, 240] on button at bounding box center [121, 239] width 19 height 10
click at [144, 240] on icon at bounding box center [141, 238] width 10 height 5
drag, startPoint x: 164, startPoint y: 240, endPoint x: 180, endPoint y: 240, distance: 15.4
click at [165, 240] on button at bounding box center [160, 239] width 19 height 10
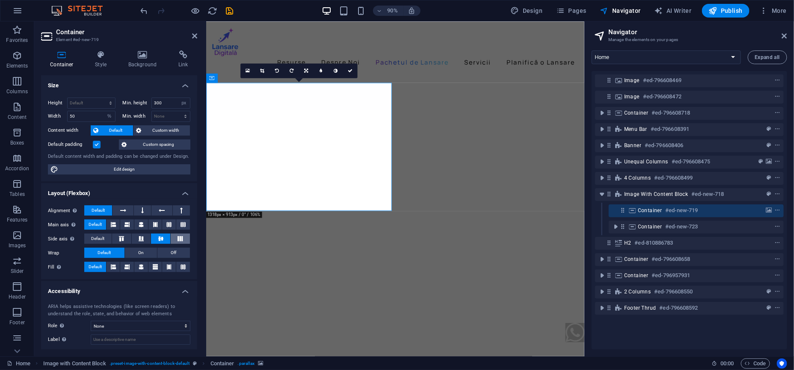
click at [180, 241] on button at bounding box center [180, 239] width 19 height 10
click at [109, 239] on button "Default" at bounding box center [97, 239] width 27 height 10
click at [135, 252] on button "On" at bounding box center [141, 253] width 33 height 10
click at [165, 252] on button "Off" at bounding box center [173, 253] width 33 height 10
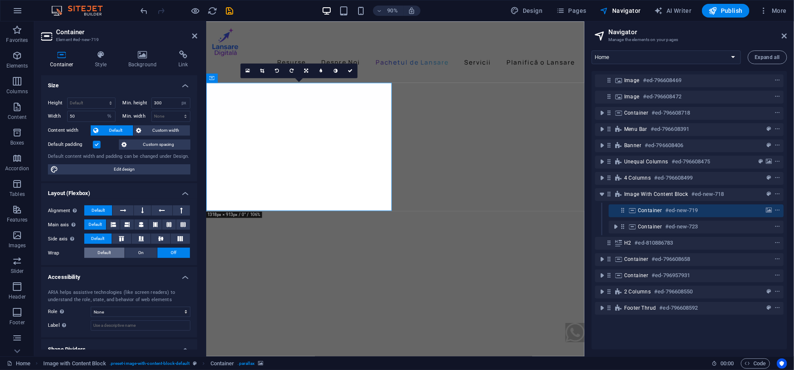
click at [104, 252] on span "Default" at bounding box center [104, 253] width 13 height 10
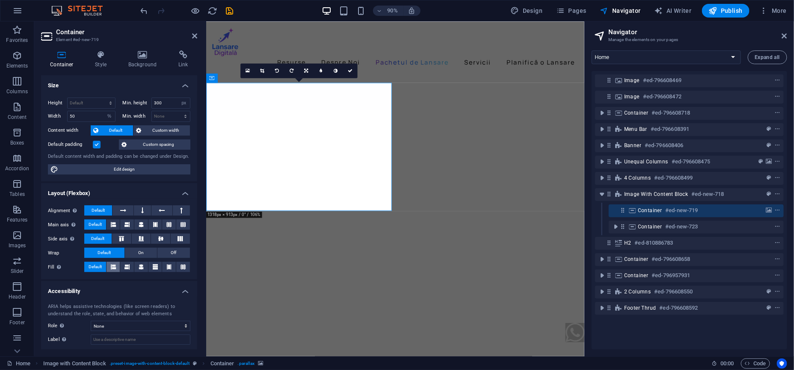
click at [119, 264] on button at bounding box center [114, 267] width 14 height 10
click at [139, 266] on icon at bounding box center [141, 267] width 5 height 10
drag, startPoint x: 146, startPoint y: 266, endPoint x: 152, endPoint y: 266, distance: 6.0
click at [147, 266] on button at bounding box center [141, 267] width 14 height 10
click at [164, 268] on button at bounding box center [169, 267] width 14 height 10
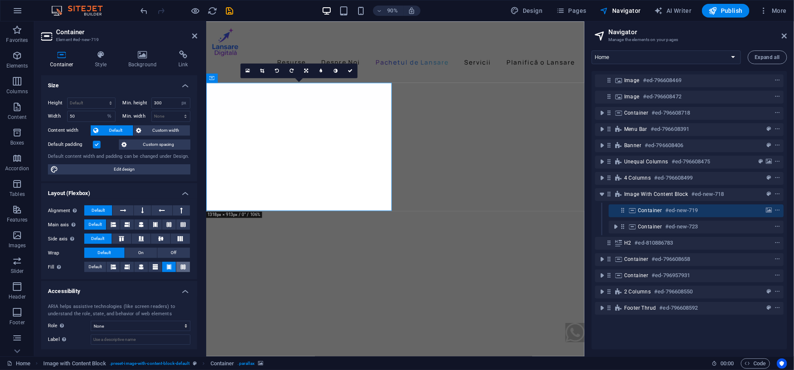
click at [176, 268] on button at bounding box center [183, 267] width 14 height 10
click at [95, 266] on span "Default" at bounding box center [95, 267] width 13 height 10
click at [127, 213] on button at bounding box center [123, 210] width 21 height 10
click at [143, 211] on button at bounding box center [142, 210] width 17 height 10
click at [136, 224] on icon at bounding box center [141, 224] width 10 height 5
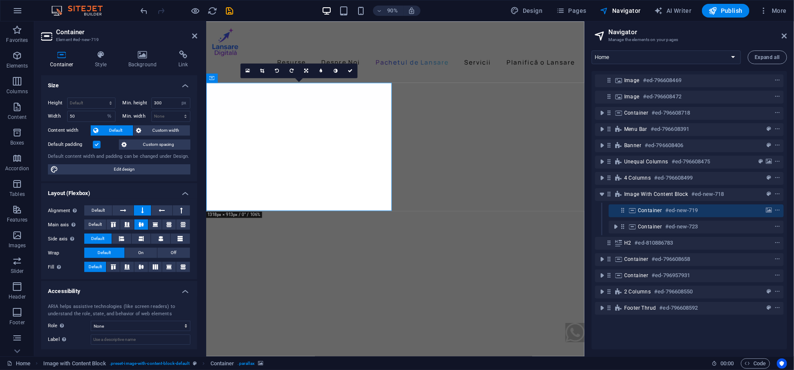
click at [147, 225] on button at bounding box center [141, 224] width 14 height 10
click at [138, 225] on icon at bounding box center [141, 224] width 10 height 5
click at [134, 239] on button at bounding box center [141, 239] width 19 height 10
click at [145, 240] on button at bounding box center [141, 239] width 19 height 10
click at [137, 252] on button "On" at bounding box center [141, 253] width 33 height 10
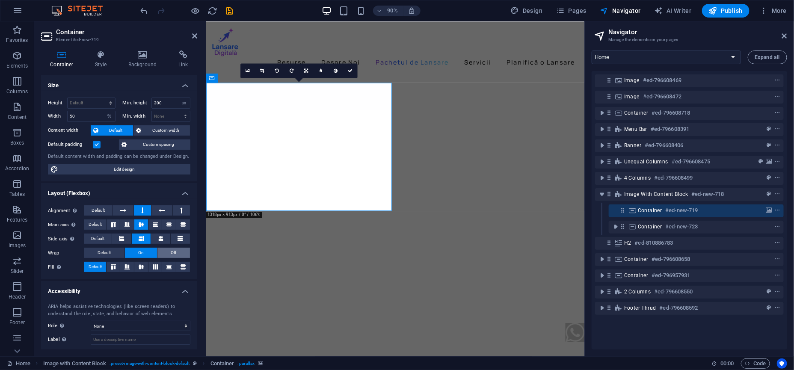
click at [160, 252] on button "Off" at bounding box center [173, 253] width 33 height 10
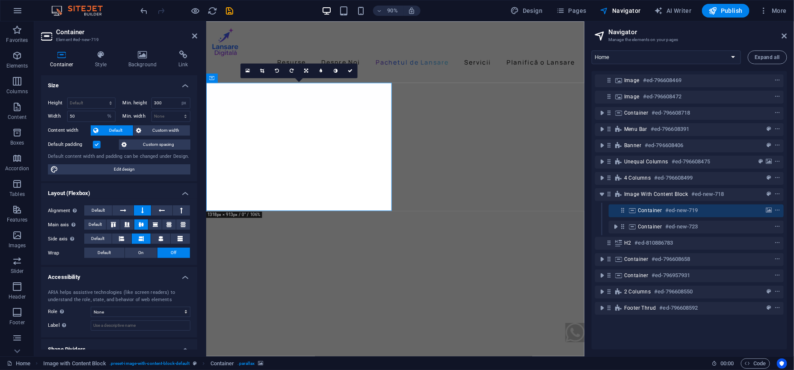
click at [99, 246] on div "Alignment Determines the flex direction. Default Main axis Determine how elemen…" at bounding box center [119, 231] width 156 height 67
click at [104, 250] on span "Default" at bounding box center [104, 253] width 13 height 10
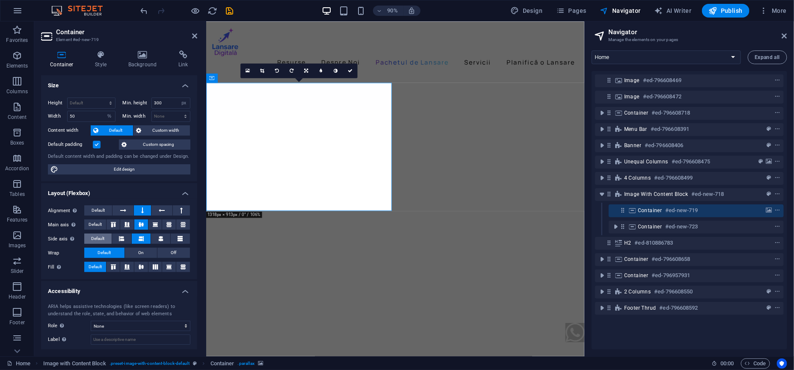
click at [94, 236] on span "Default" at bounding box center [97, 239] width 13 height 10
click at [93, 226] on span "Default" at bounding box center [95, 224] width 13 height 10
click at [95, 216] on div "Alignment Determines the flex direction. Default Main axis Determine how elemen…" at bounding box center [119, 238] width 156 height 81
click at [98, 211] on span "Default" at bounding box center [98, 210] width 13 height 10
click at [142, 128] on button "Custom width" at bounding box center [161, 130] width 56 height 10
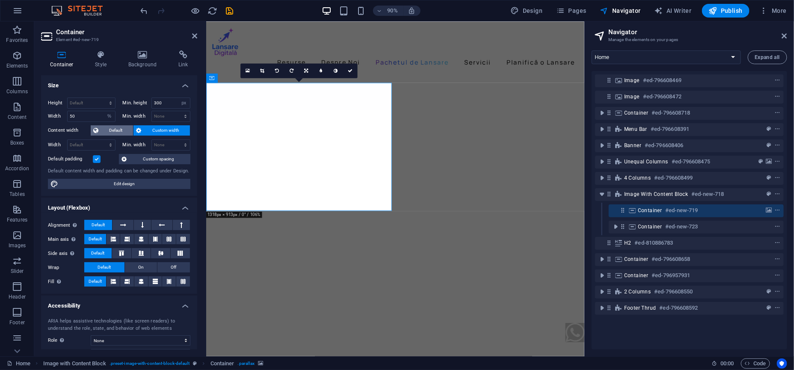
click at [125, 129] on span "Default" at bounding box center [116, 130] width 30 height 10
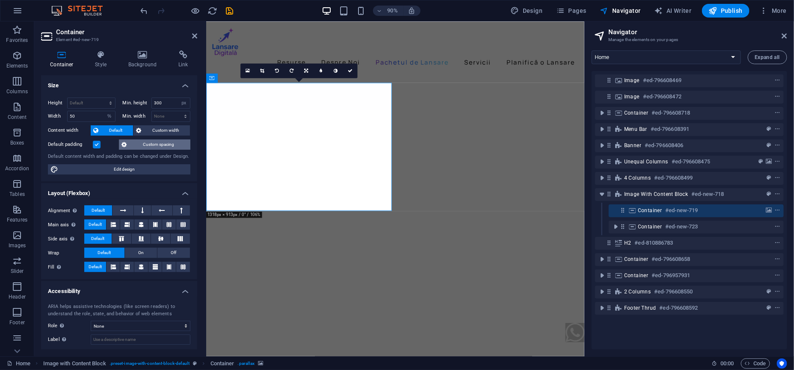
click at [145, 146] on span "Custom spacing" at bounding box center [158, 144] width 58 height 10
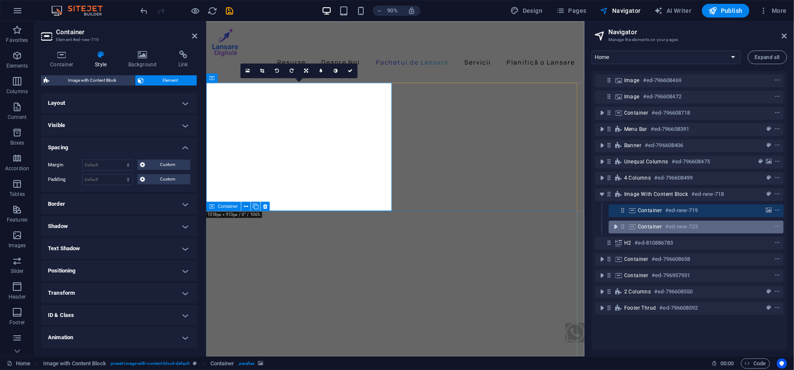
click at [616, 229] on icon "toggle-expand" at bounding box center [615, 226] width 9 height 9
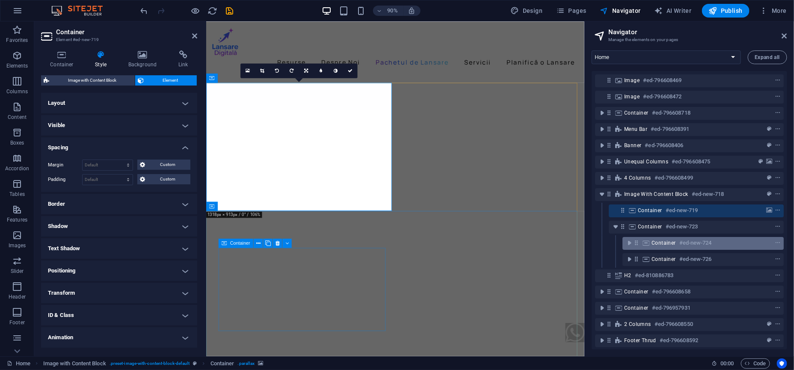
click at [654, 240] on span "Container" at bounding box center [663, 243] width 24 height 7
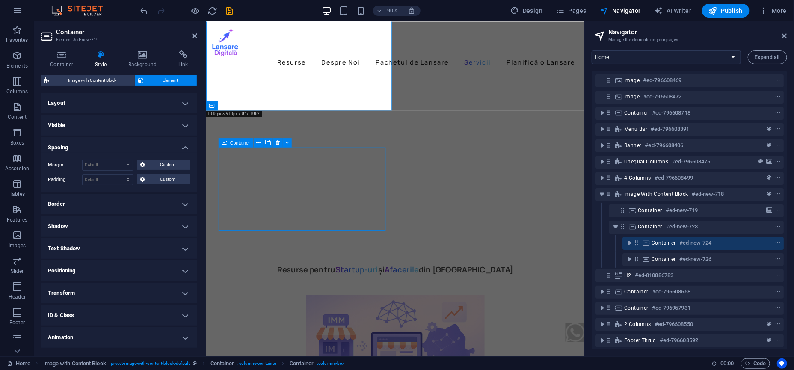
click at [654, 240] on span "Container" at bounding box center [663, 243] width 24 height 7
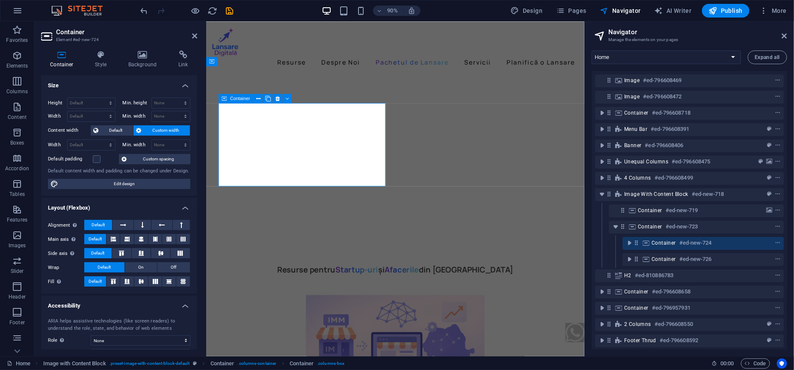
scroll to position [1637, 0]
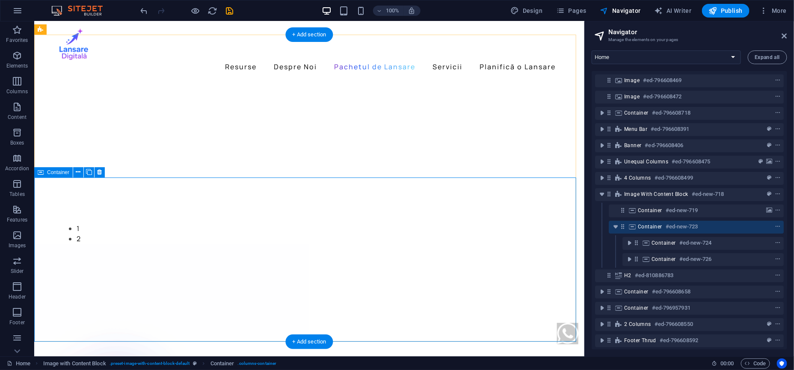
scroll to position [1152, 0]
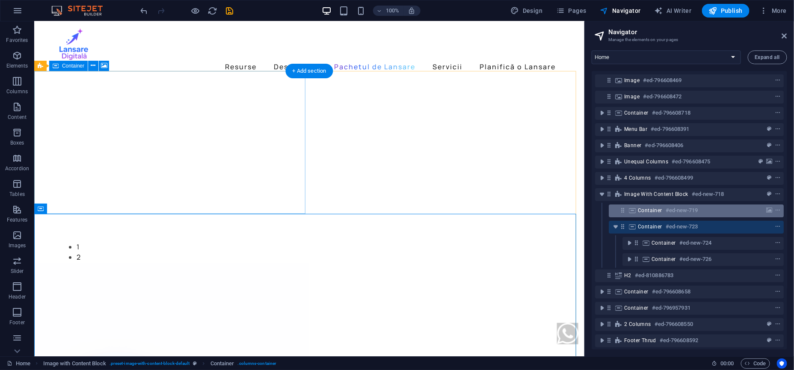
click at [654, 214] on div "Container #ed-new-719" at bounding box center [689, 210] width 103 height 10
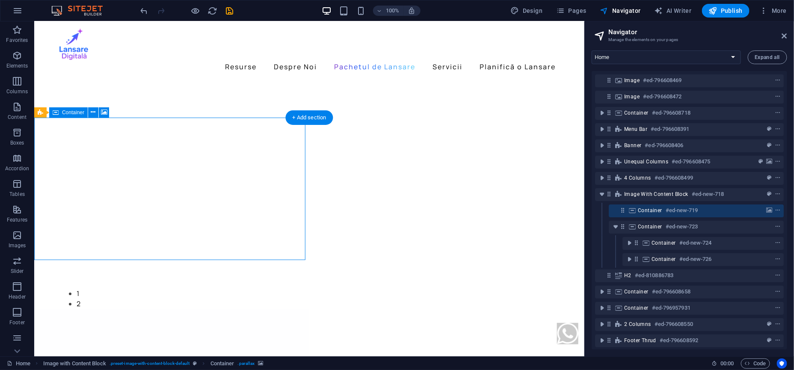
click at [654, 214] on div "Container #ed-new-719" at bounding box center [689, 210] width 103 height 10
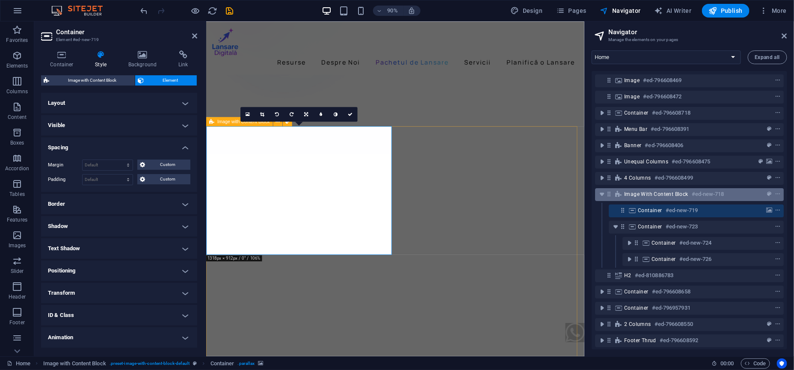
click at [642, 190] on div "Image with Content Block #ed-new-718" at bounding box center [682, 194] width 117 height 10
select select "rem"
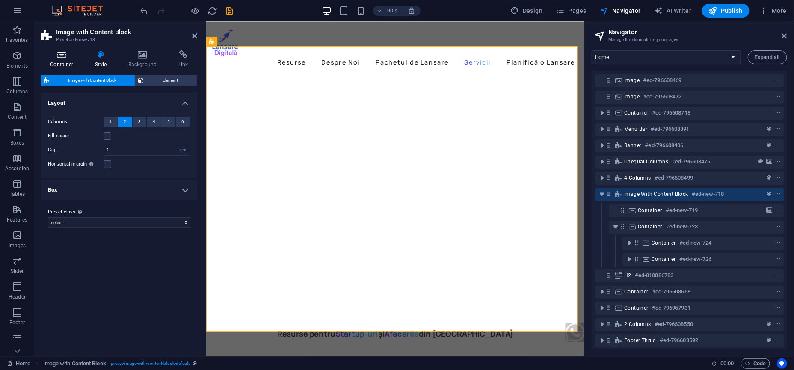
click at [67, 62] on h4 "Container" at bounding box center [63, 59] width 45 height 18
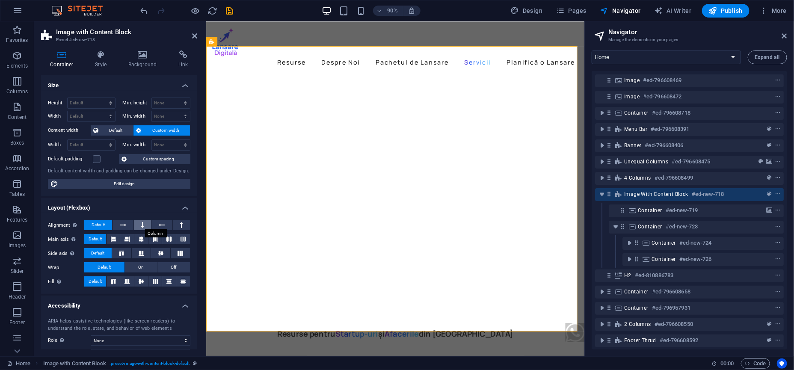
click at [147, 225] on button at bounding box center [142, 225] width 17 height 10
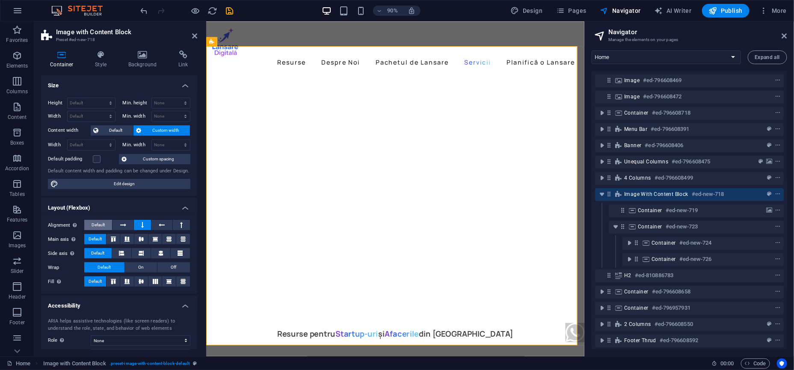
click at [100, 224] on span "Default" at bounding box center [98, 225] width 13 height 10
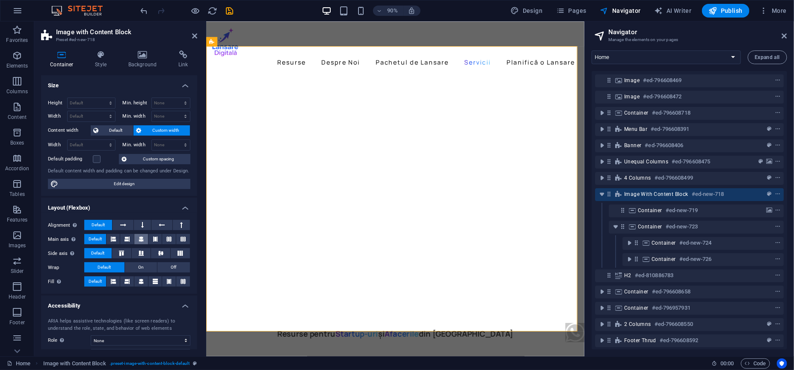
click at [134, 237] on button at bounding box center [141, 239] width 14 height 10
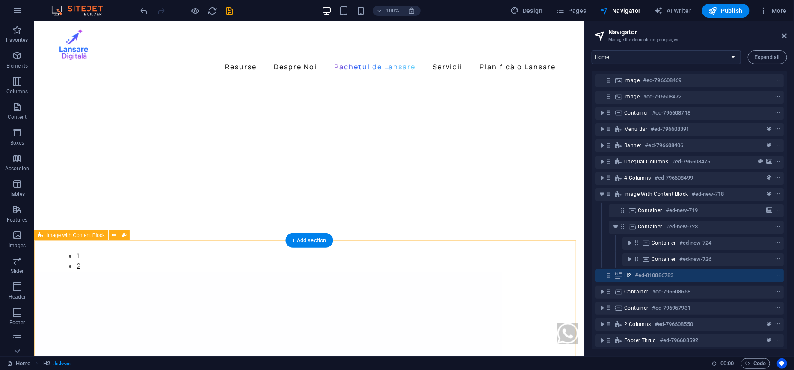
scroll to position [1196, 0]
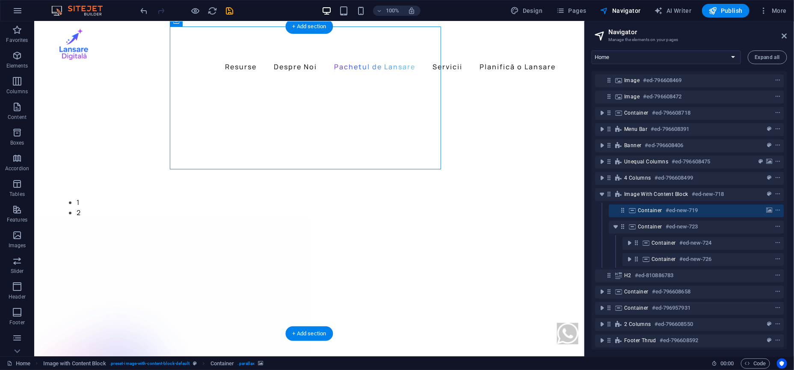
scroll to position [1143, 0]
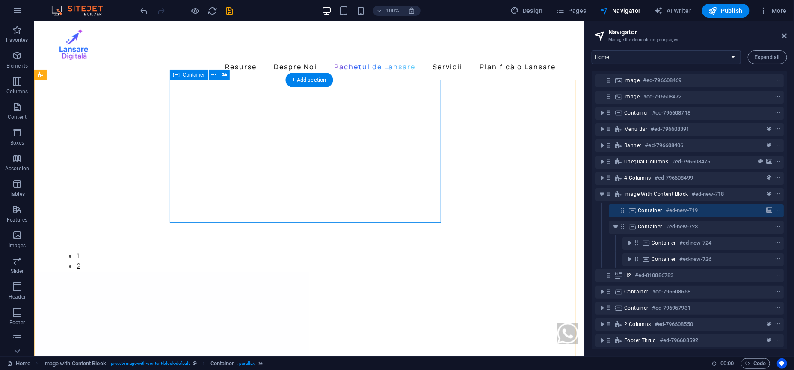
click at [655, 214] on div "Container #ed-new-719" at bounding box center [689, 210] width 103 height 10
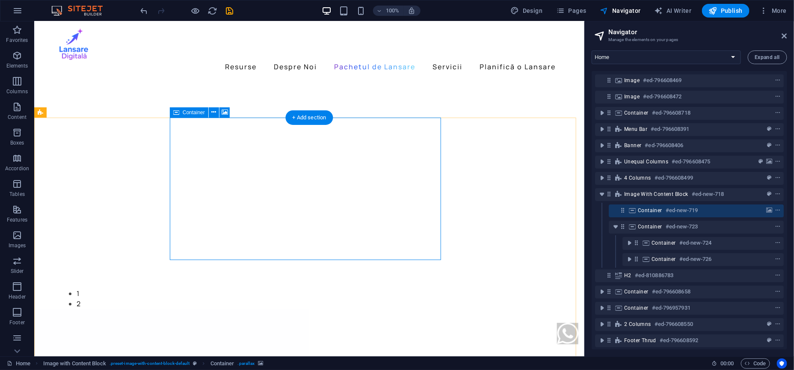
click at [655, 214] on div "Container #ed-new-719" at bounding box center [689, 210] width 103 height 10
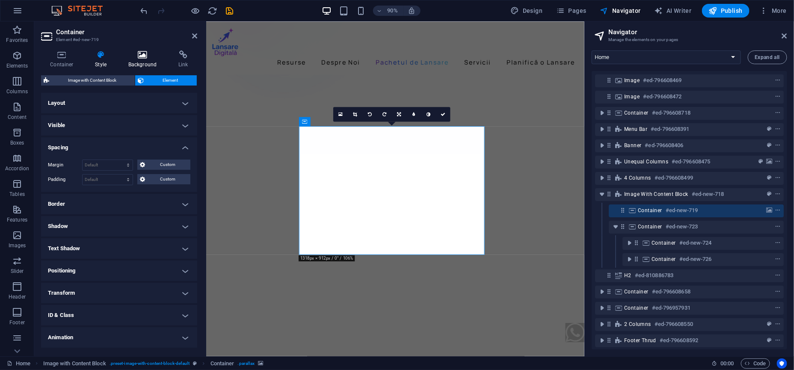
click at [144, 58] on icon at bounding box center [142, 54] width 47 height 9
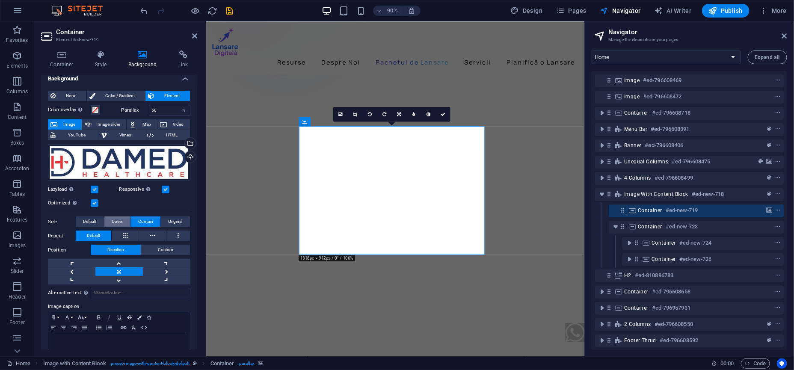
scroll to position [0, 0]
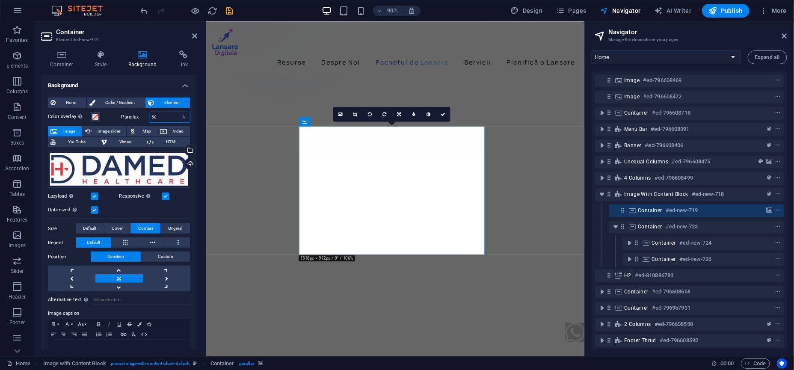
click at [163, 118] on input "50" at bounding box center [169, 117] width 40 height 10
type input "0"
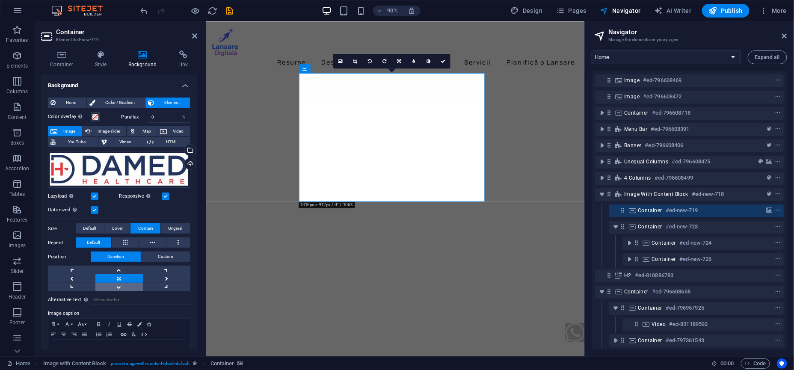
click at [130, 285] on link at bounding box center [118, 287] width 47 height 9
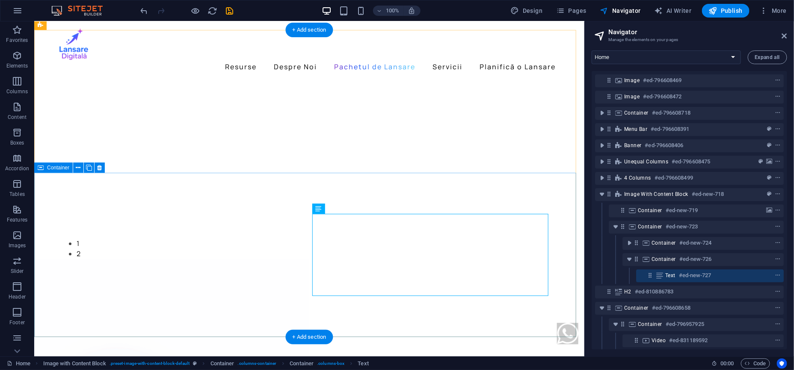
scroll to position [1143, 0]
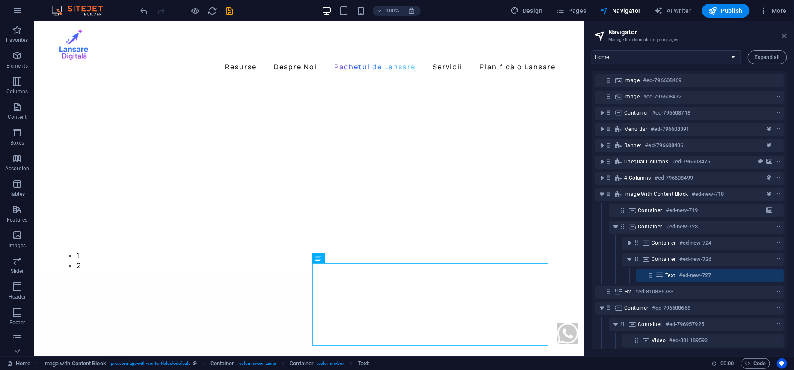
click at [786, 38] on icon at bounding box center [784, 36] width 5 height 7
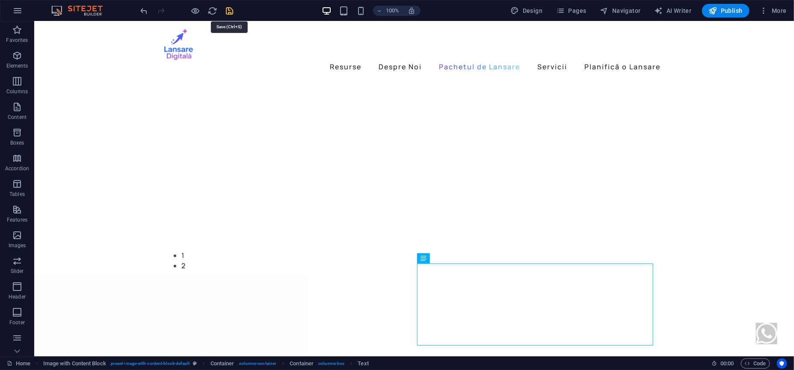
click at [231, 12] on icon "save" at bounding box center [230, 11] width 10 height 10
checkbox input "false"
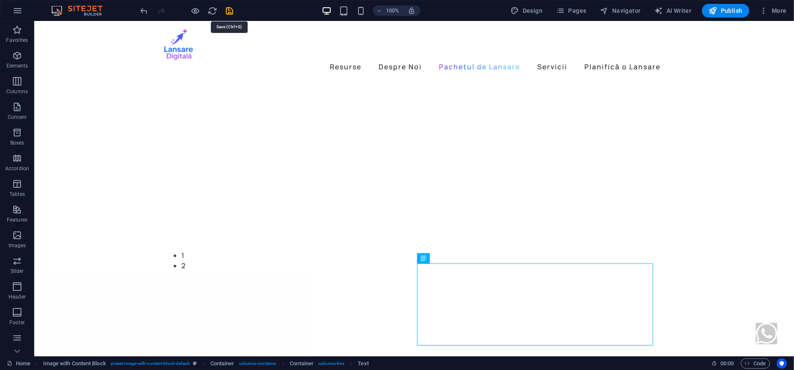
select select
checkbox input "false"
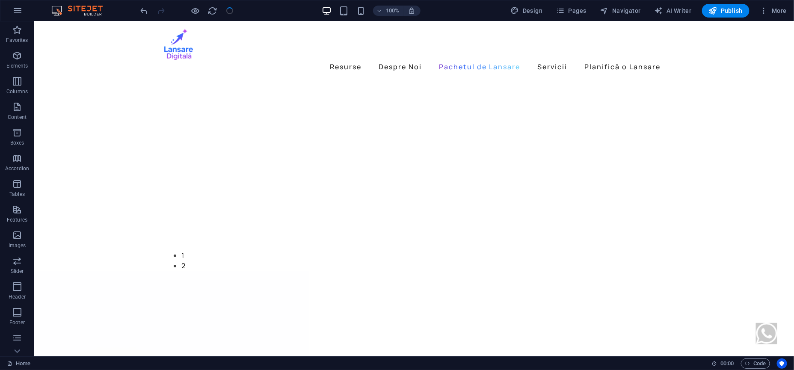
checkbox input "false"
select select
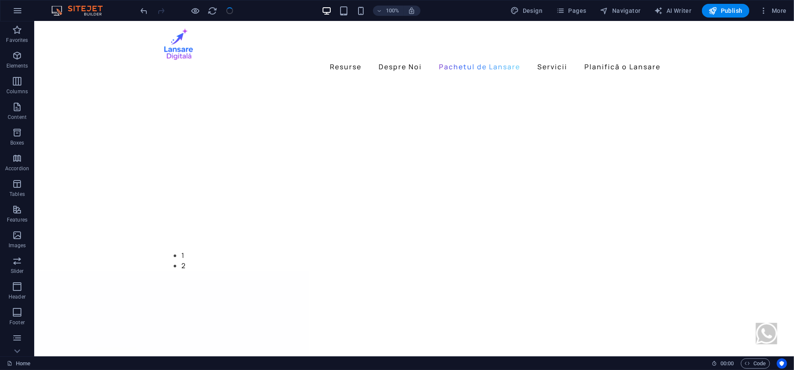
checkbox input "false"
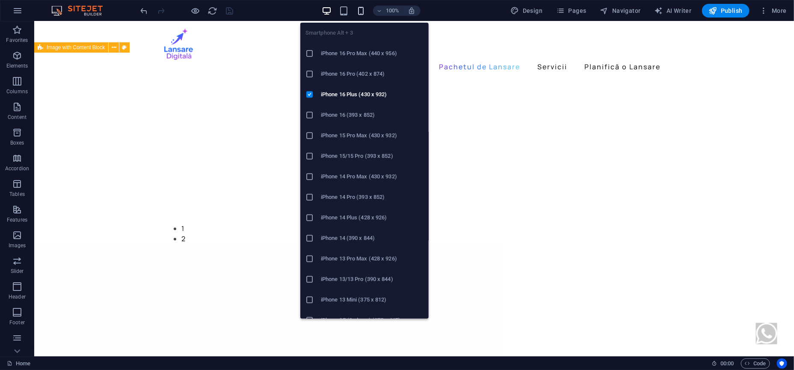
click at [359, 12] on icon "button" at bounding box center [361, 11] width 10 height 10
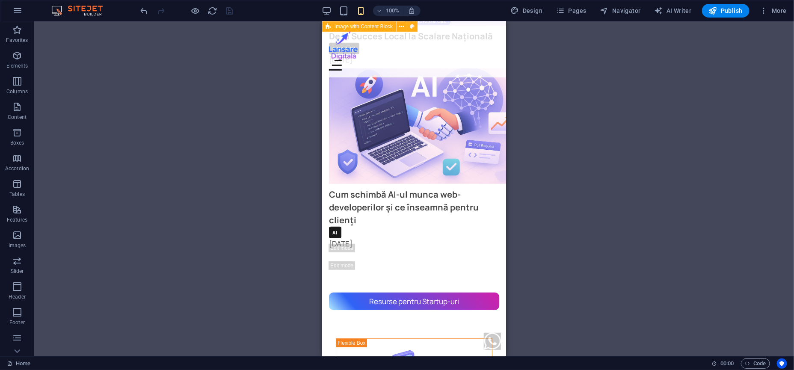
scroll to position [1685, 0]
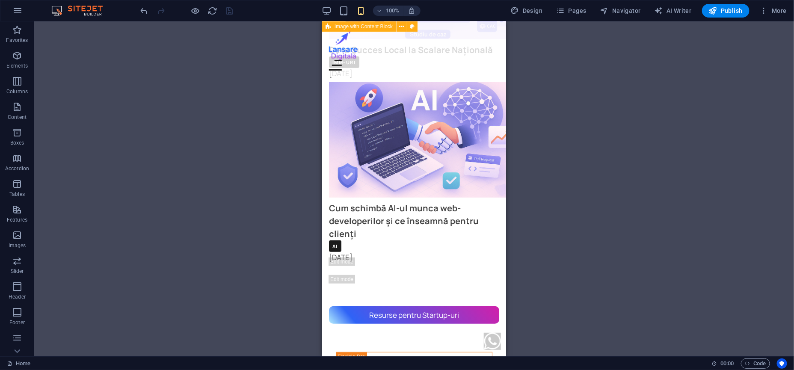
drag, startPoint x: 499, startPoint y: 118, endPoint x: 833, endPoint y: 175, distance: 339.2
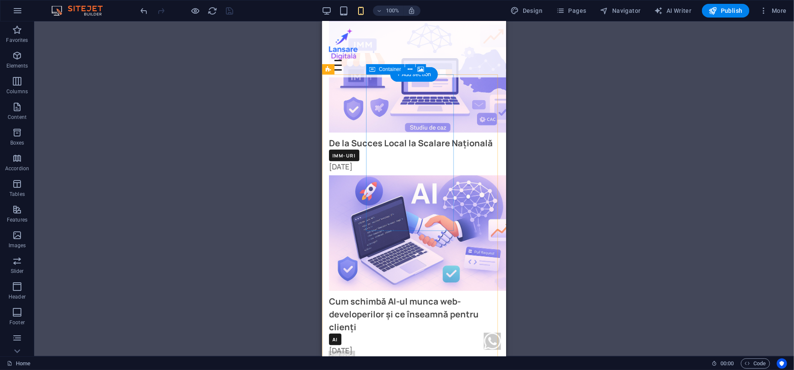
scroll to position [1578, 0]
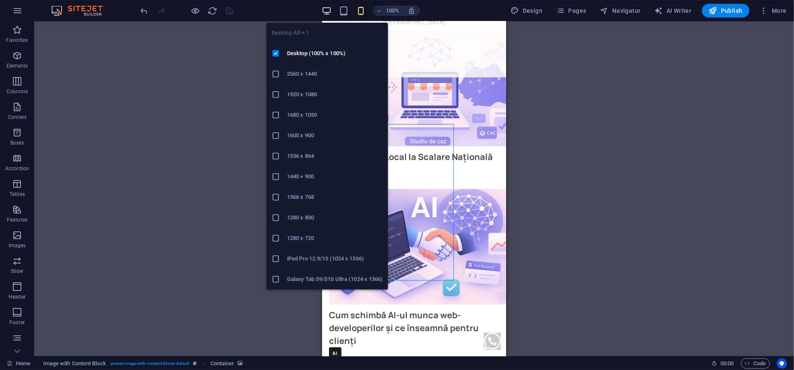
click at [324, 7] on icon "button" at bounding box center [327, 11] width 10 height 10
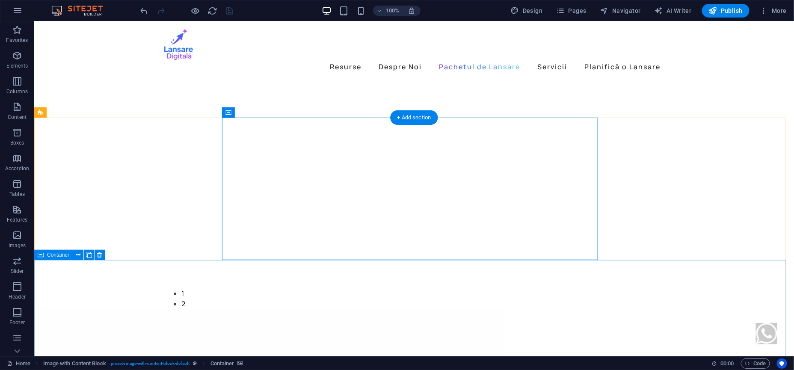
scroll to position [1159, 0]
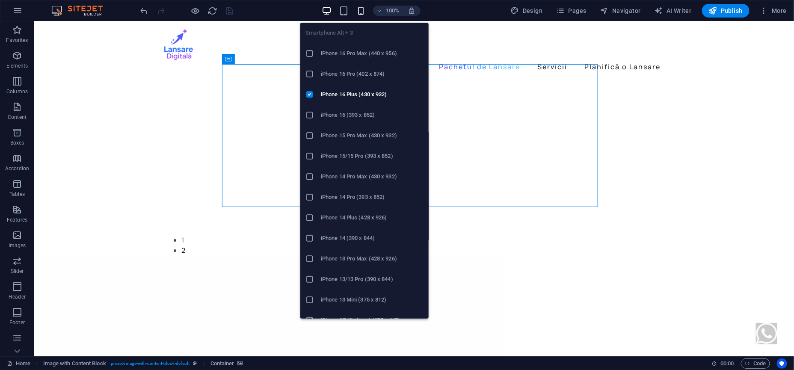
click at [366, 11] on icon "button" at bounding box center [361, 11] width 10 height 10
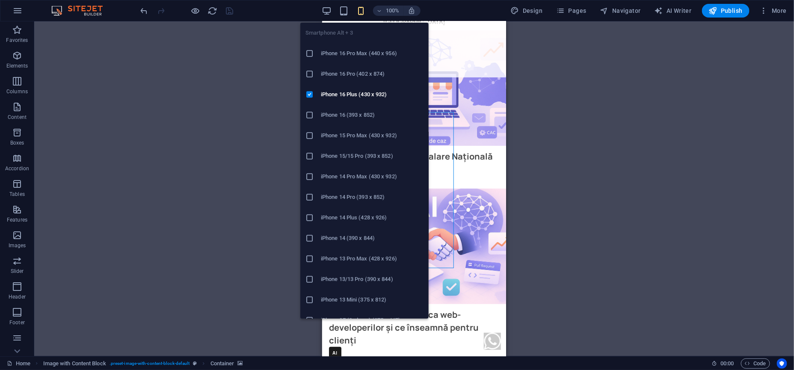
scroll to position [1592, 0]
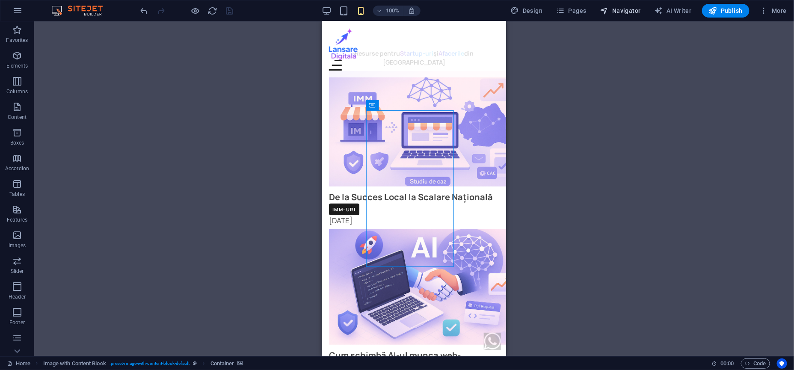
click at [609, 8] on icon "button" at bounding box center [604, 10] width 9 height 9
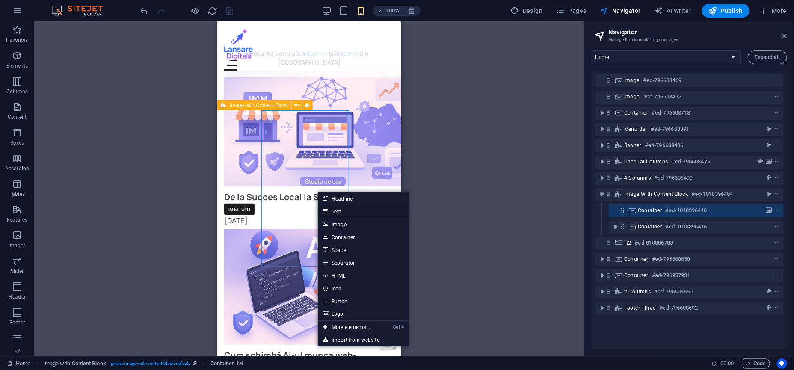
click at [332, 212] on link "Text" at bounding box center [363, 211] width 91 height 13
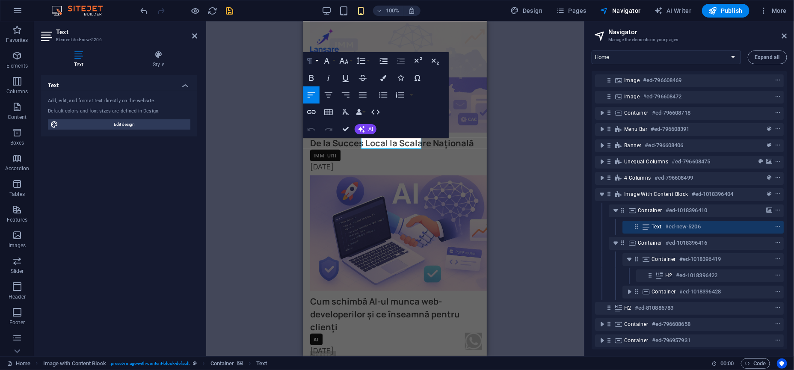
click at [313, 62] on icon "button" at bounding box center [310, 61] width 10 height 10
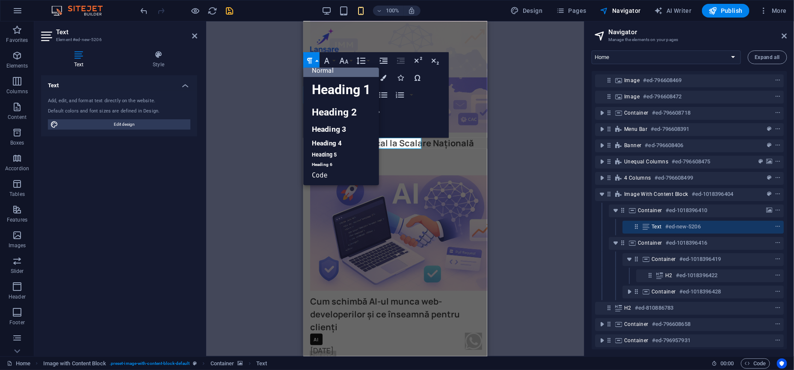
scroll to position [6, 0]
click at [361, 115] on link "Heading 2" at bounding box center [341, 112] width 76 height 19
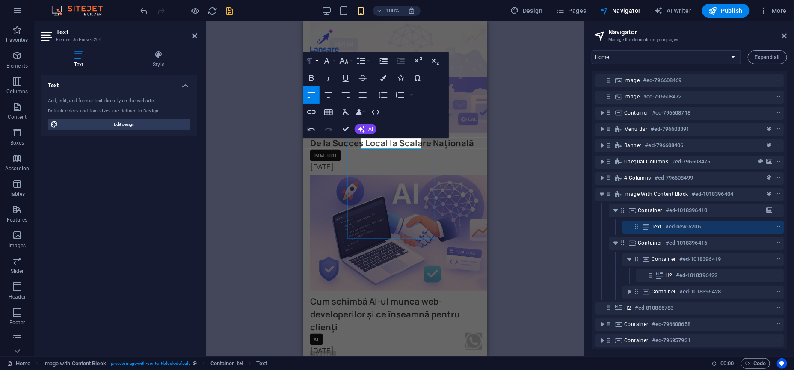
click at [306, 64] on icon "button" at bounding box center [310, 61] width 10 height 10
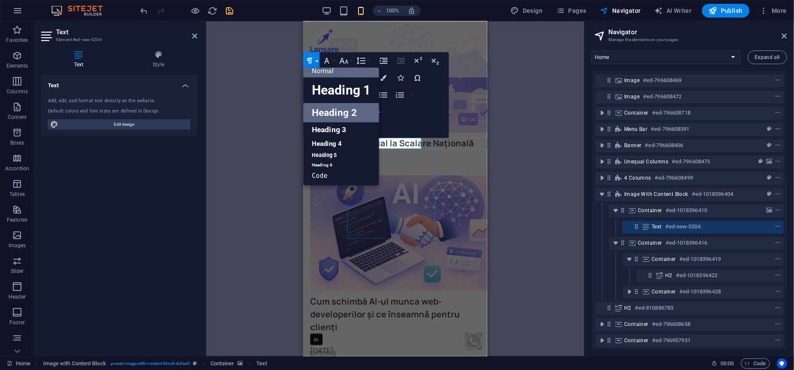
click at [316, 114] on link "Heading 2" at bounding box center [341, 112] width 76 height 19
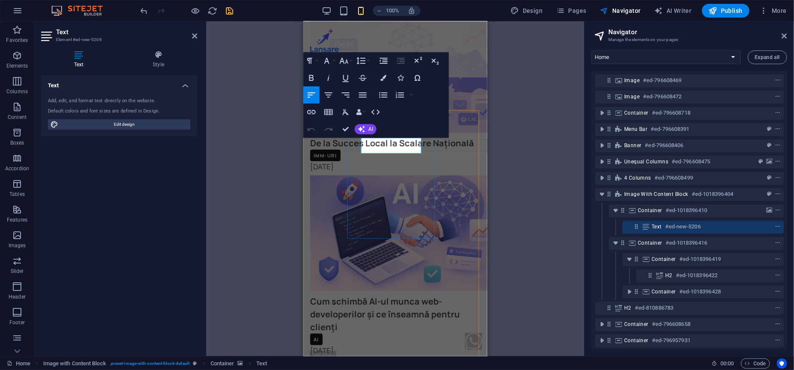
click at [329, 97] on icon "button" at bounding box center [328, 95] width 10 height 10
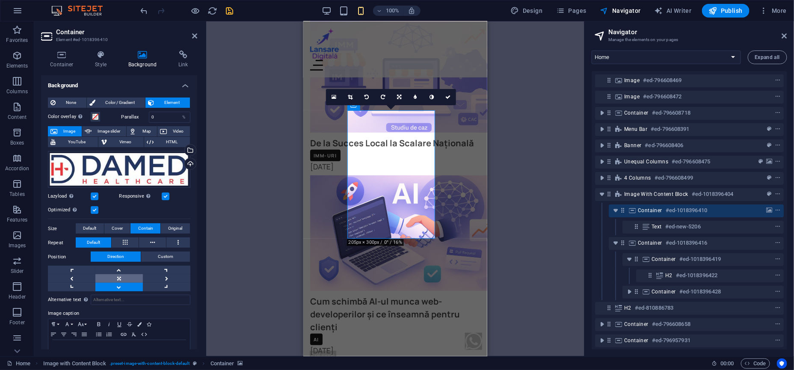
click at [126, 275] on link at bounding box center [118, 278] width 47 height 9
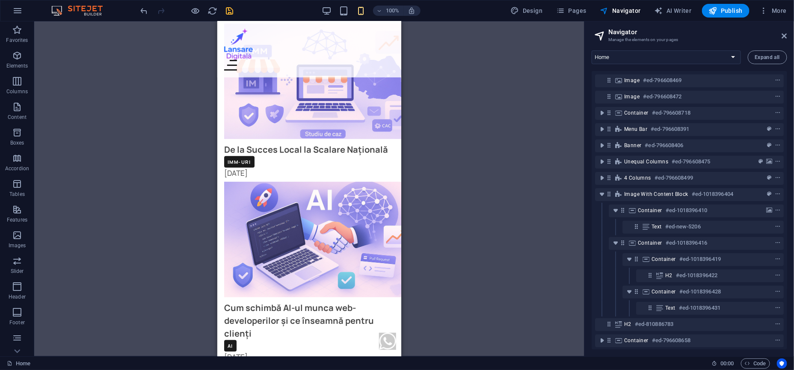
scroll to position [1576, 0]
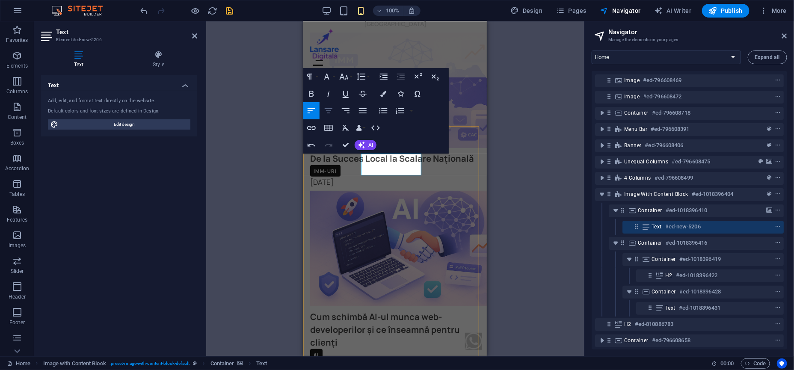
click at [334, 115] on button "Align Center" at bounding box center [328, 110] width 16 height 17
click at [315, 77] on button "Paragraph Format" at bounding box center [311, 76] width 16 height 17
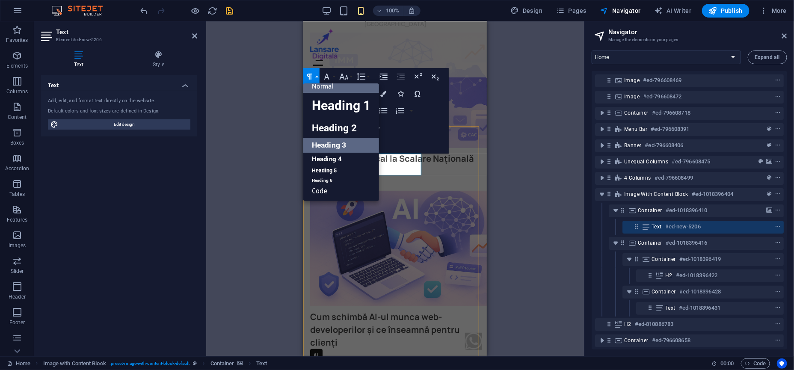
scroll to position [6, 0]
click at [322, 133] on link "Heading 2" at bounding box center [341, 128] width 76 height 19
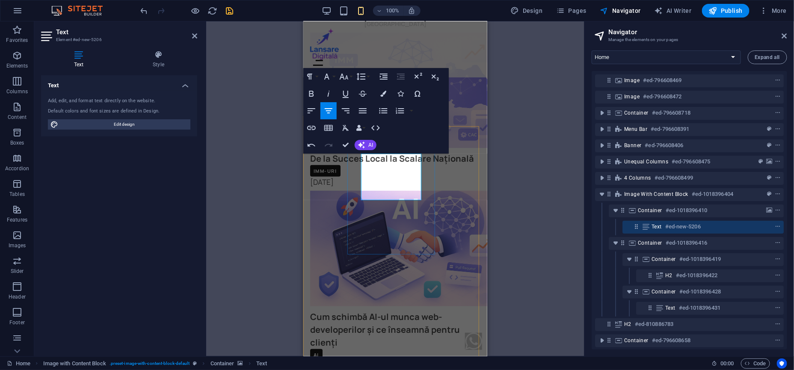
click at [672, 225] on h6 "#ed-new-5206" at bounding box center [683, 227] width 36 height 10
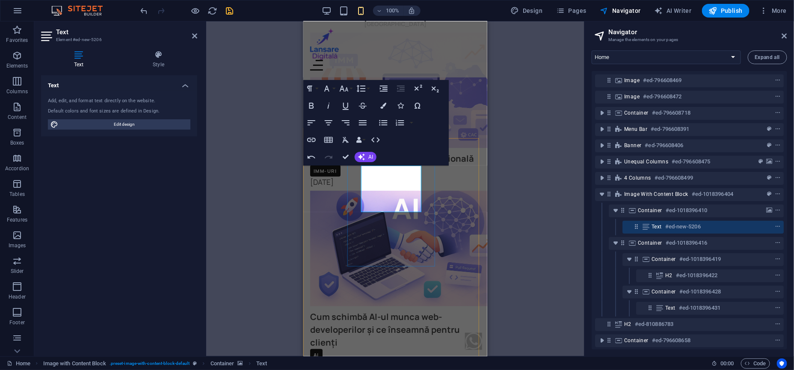
scroll to position [1564, 0]
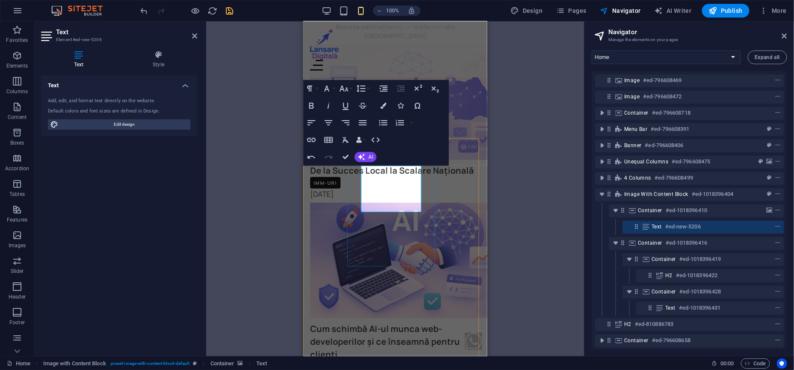
click at [672, 225] on h6 "#ed-new-5206" at bounding box center [683, 227] width 36 height 10
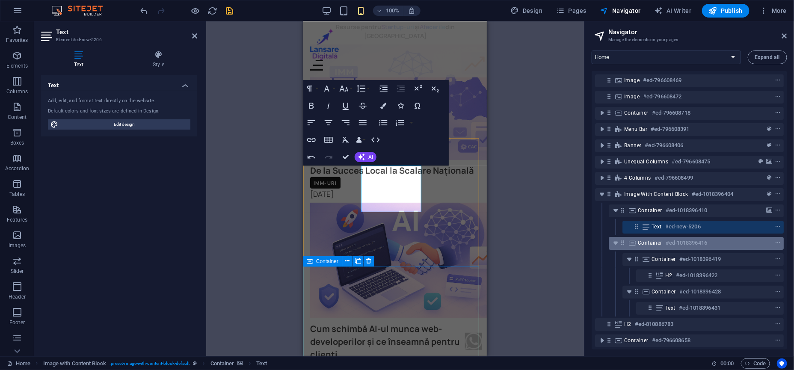
click at [667, 238] on h6 "#ed-1018396416" at bounding box center [686, 243] width 41 height 10
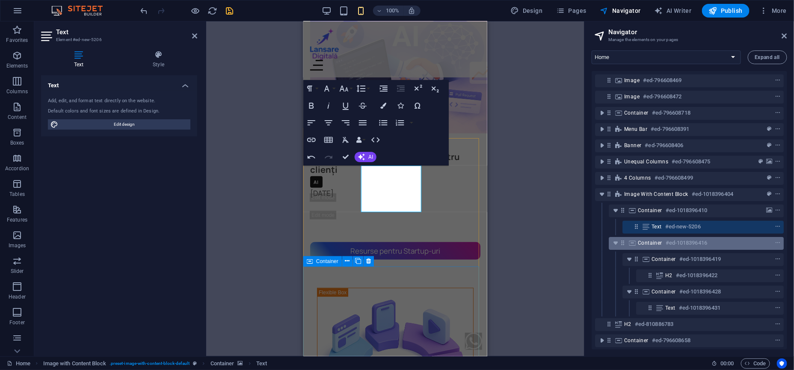
click at [667, 238] on h6 "#ed-1018396416" at bounding box center [686, 243] width 41 height 10
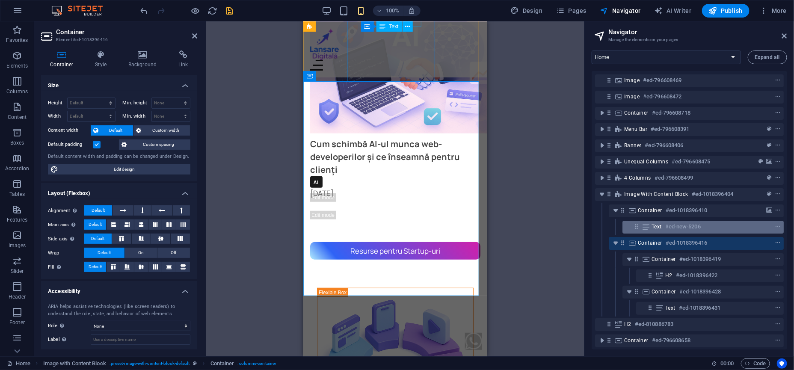
click at [665, 223] on h6 "#ed-new-5206" at bounding box center [683, 227] width 36 height 10
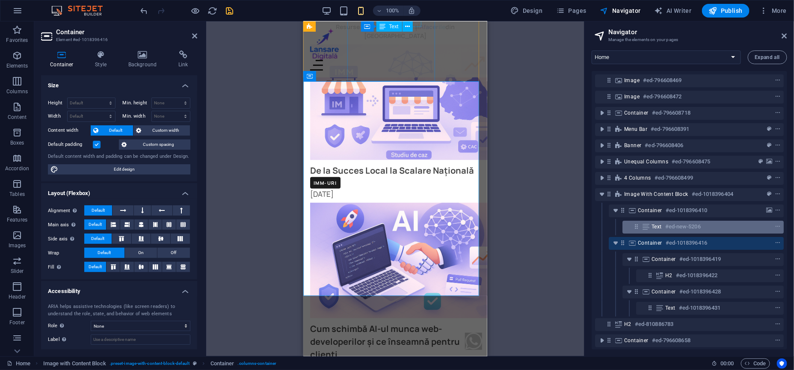
click at [665, 223] on h6 "#ed-new-5206" at bounding box center [683, 227] width 36 height 10
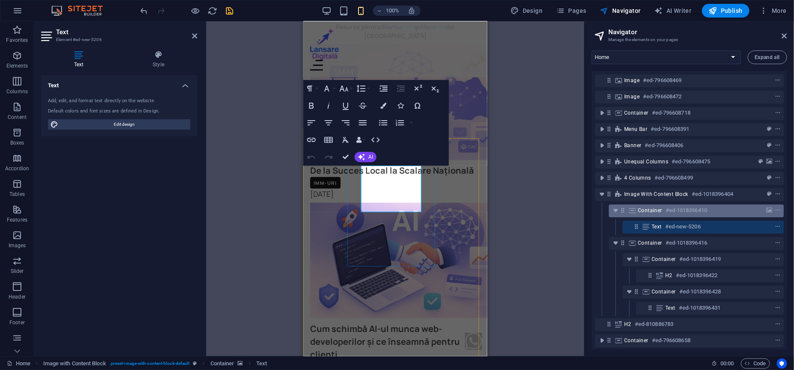
click at [663, 210] on div "Container #ed-1018396410" at bounding box center [689, 210] width 103 height 10
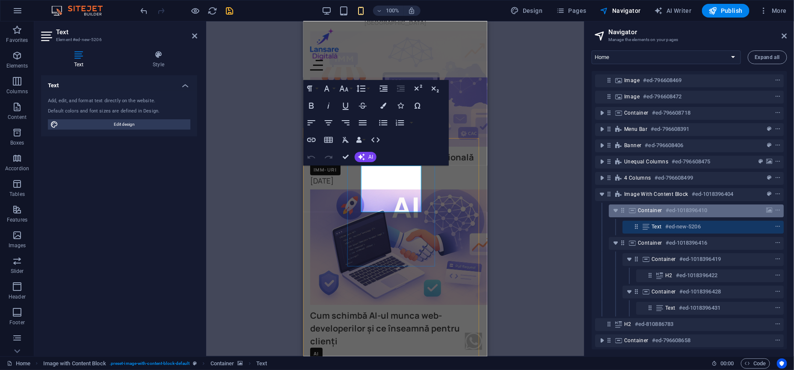
click at [663, 210] on div "Container #ed-1018396410" at bounding box center [689, 210] width 103 height 10
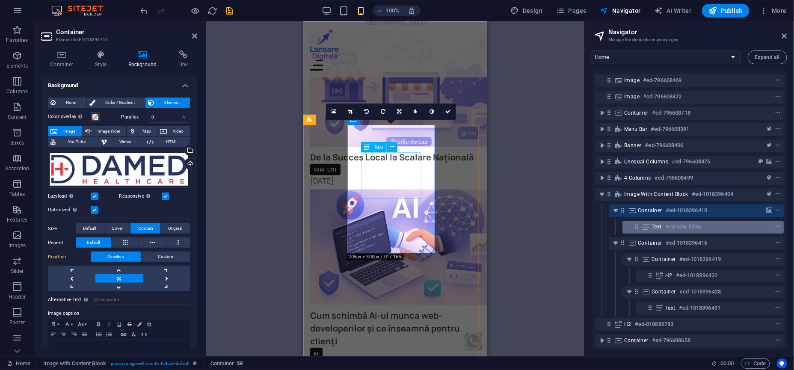
click at [664, 222] on div "Text #ed-new-5206" at bounding box center [695, 227] width 89 height 10
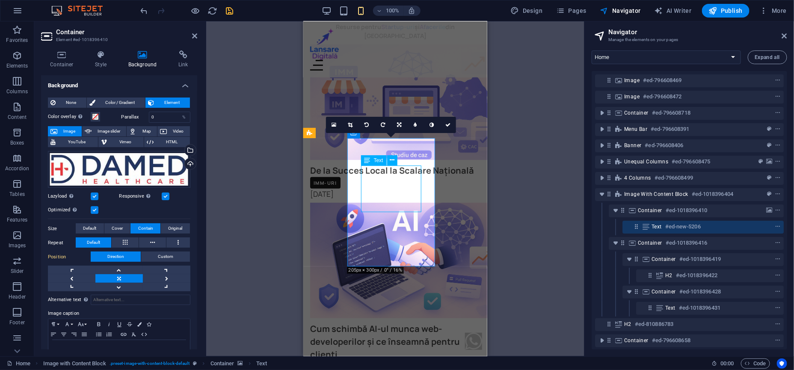
click at [664, 222] on div "Text #ed-new-5206" at bounding box center [695, 227] width 89 height 10
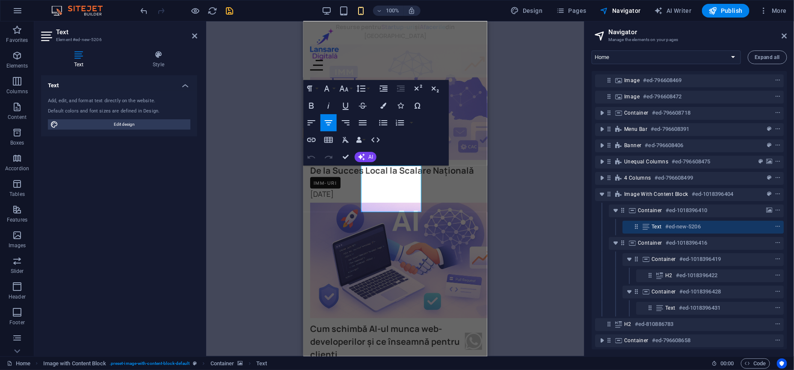
drag, startPoint x: 417, startPoint y: 206, endPoint x: 347, endPoint y: 172, distance: 77.1
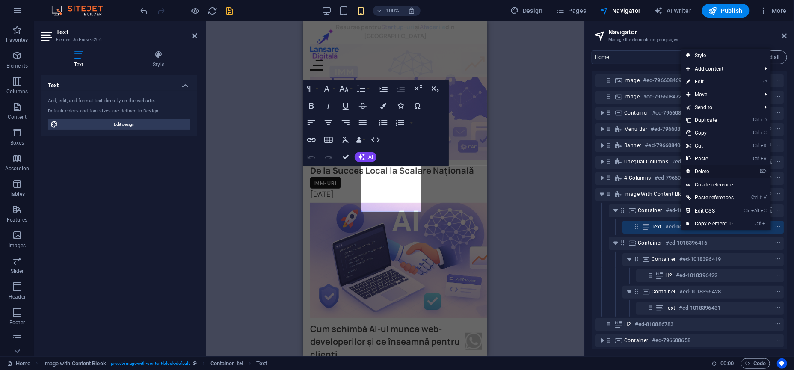
click at [701, 173] on link "⌦ Delete" at bounding box center [710, 171] width 58 height 13
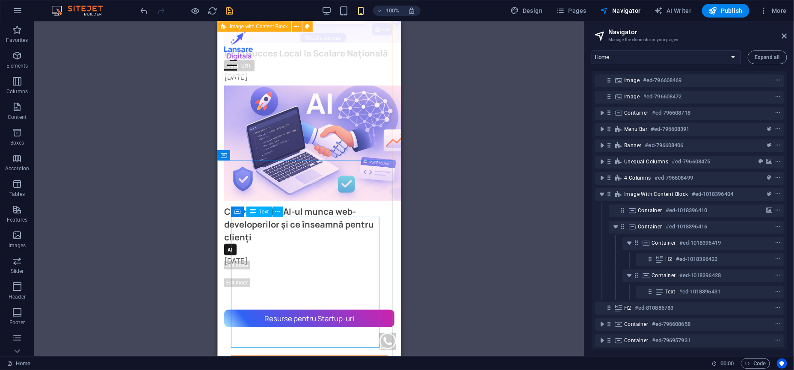
scroll to position [1671, 0]
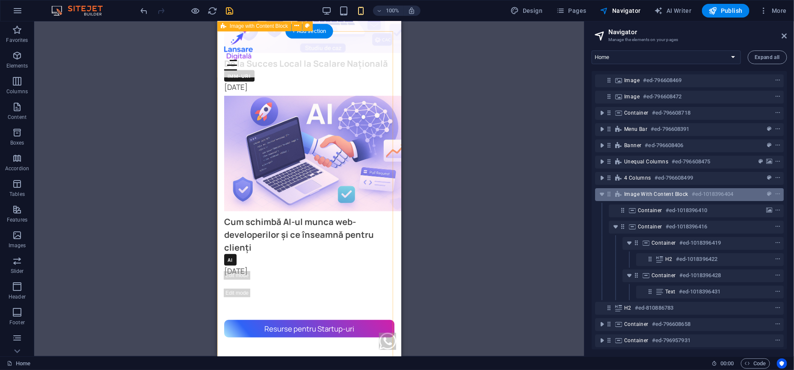
click at [640, 198] on div "Image with Content Block #ed-1018396404" at bounding box center [682, 194] width 117 height 10
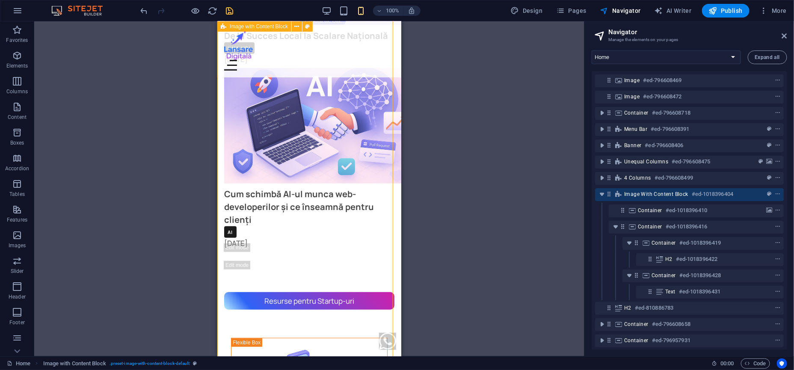
click at [640, 198] on div "Image with Content Block #ed-1018396404" at bounding box center [682, 194] width 117 height 10
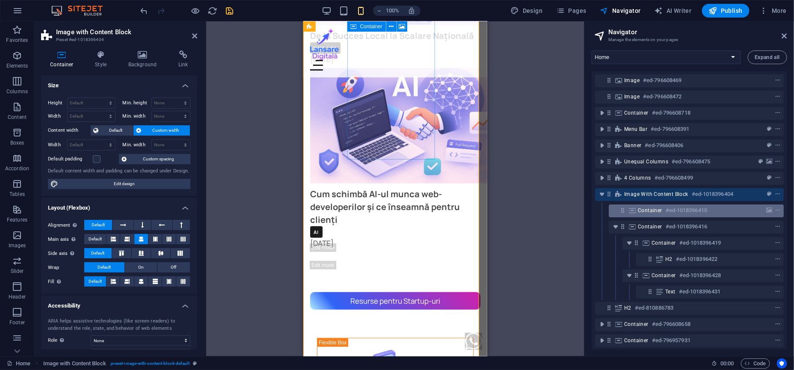
click at [640, 208] on span "Container" at bounding box center [650, 210] width 24 height 7
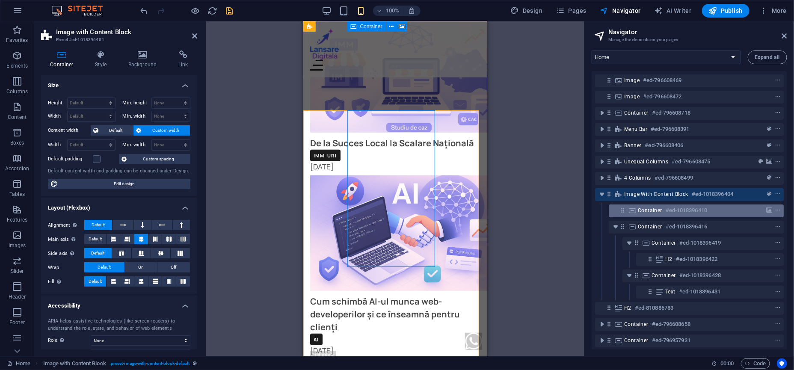
click at [640, 208] on span "Container" at bounding box center [650, 210] width 24 height 7
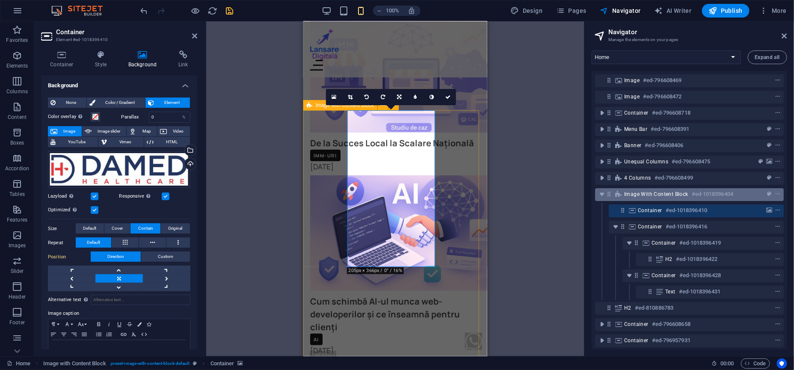
click at [640, 196] on span "Image with Content Block" at bounding box center [656, 194] width 64 height 7
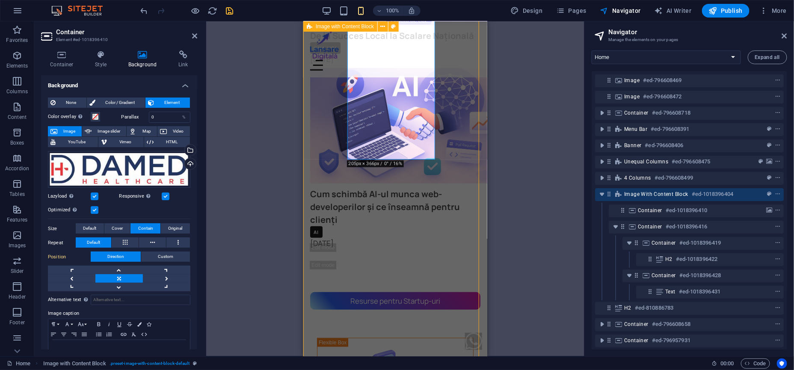
click at [640, 196] on span "Image with Content Block" at bounding box center [656, 194] width 64 height 7
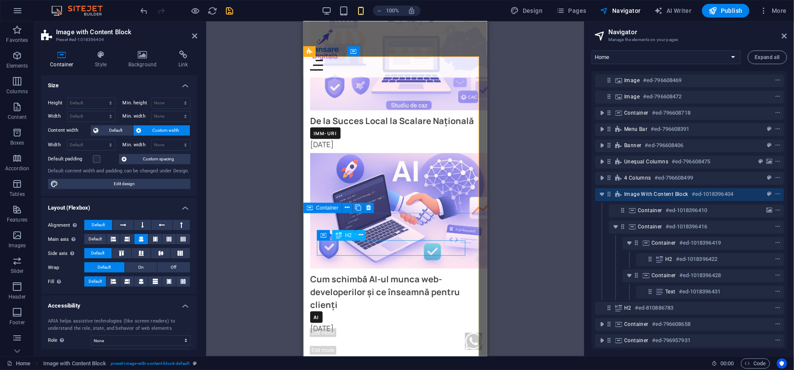
scroll to position [1592, 0]
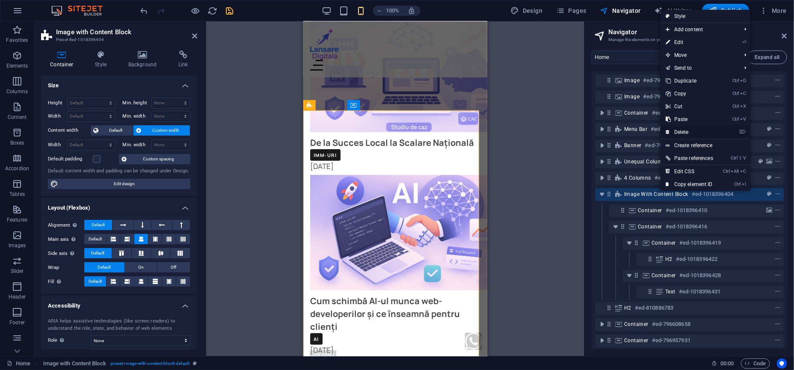
click at [681, 134] on link "⌦ Delete" at bounding box center [689, 132] width 58 height 13
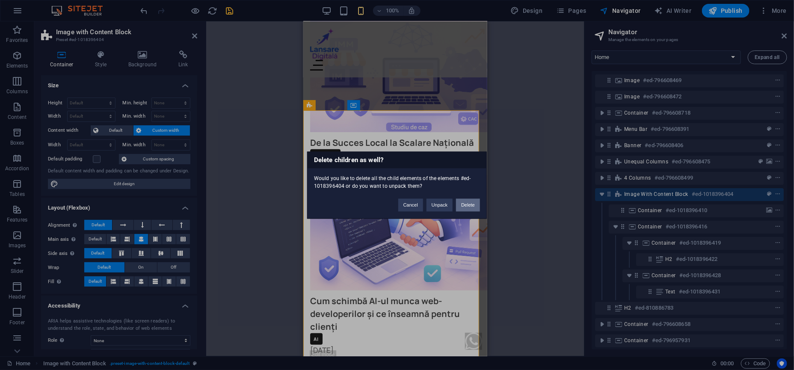
click at [469, 207] on button "Delete" at bounding box center [468, 204] width 24 height 13
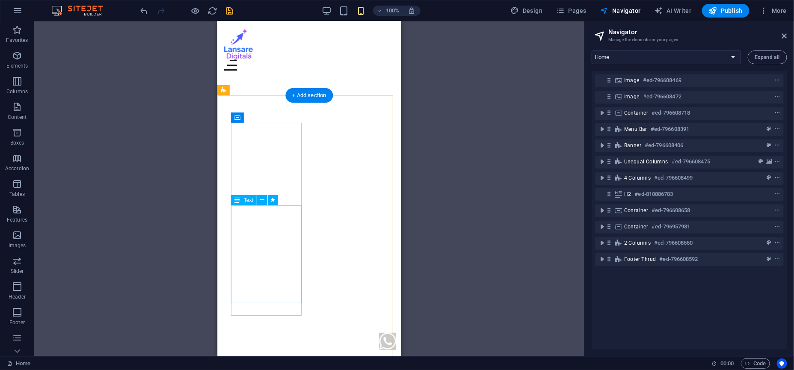
scroll to position [1123, 0]
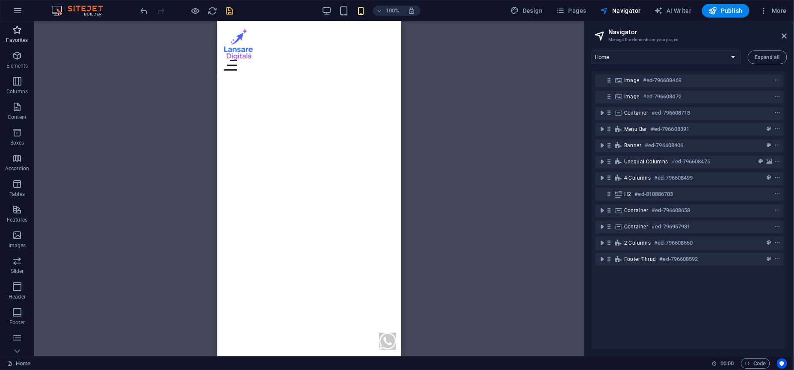
click at [20, 34] on icon "button" at bounding box center [17, 30] width 10 height 10
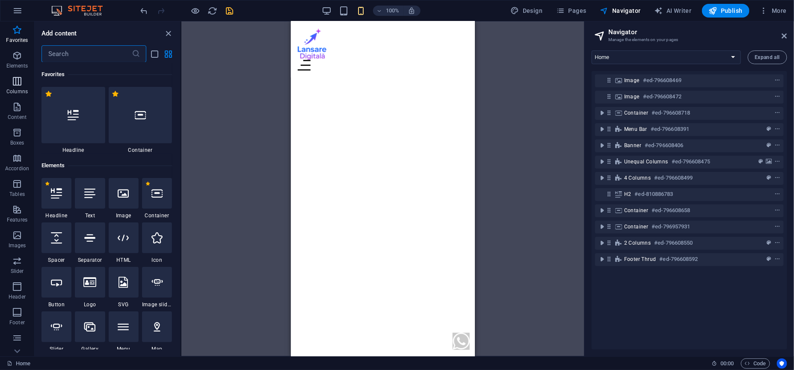
click at [29, 86] on span "Columns" at bounding box center [17, 86] width 34 height 21
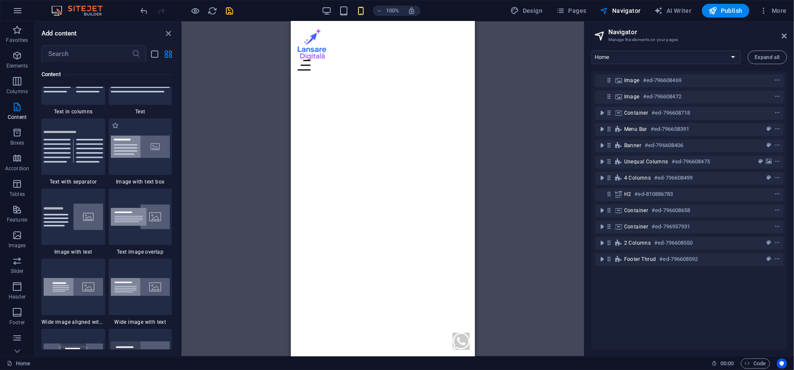
scroll to position [1546, 0]
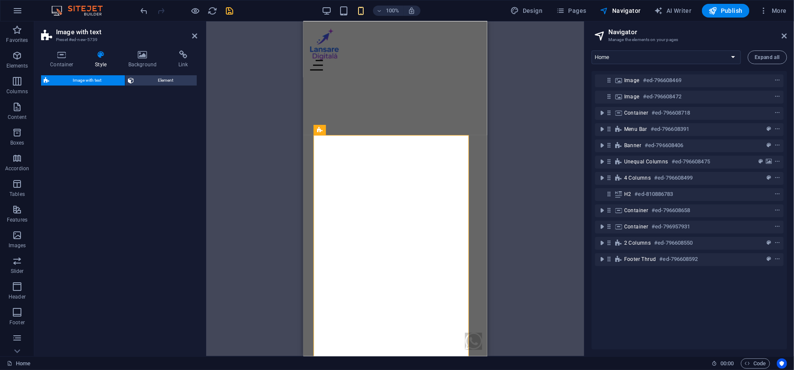
select select "rem"
select select "px"
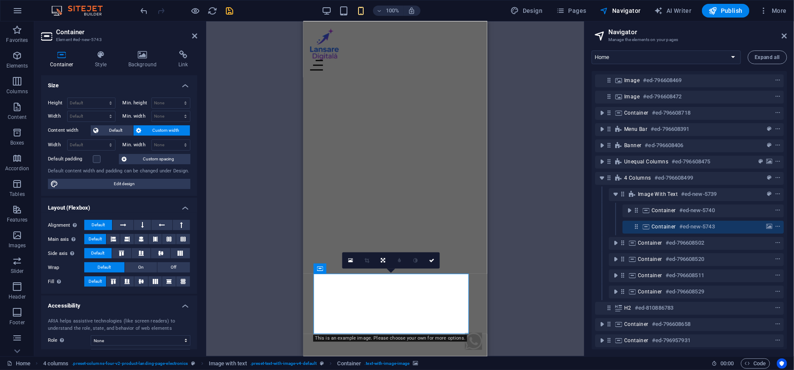
click at [129, 47] on div "Container Style Background Link Size Height Default px rem % vh vw Min. height …" at bounding box center [119, 200] width 170 height 313
click at [134, 56] on icon at bounding box center [142, 54] width 47 height 9
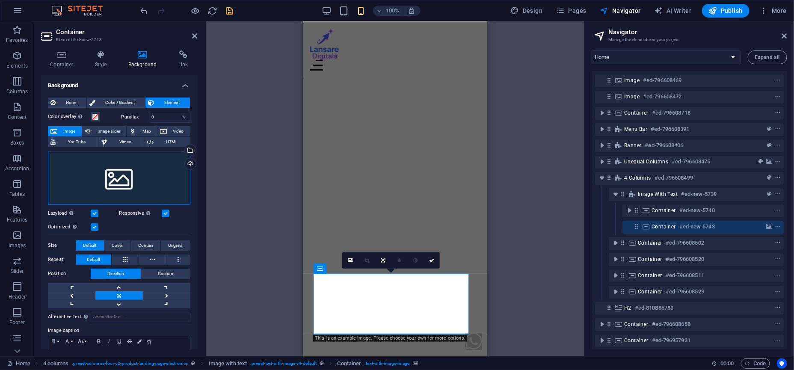
click at [82, 170] on div "Drag files here, click to choose files or select files from Files or our free s…" at bounding box center [119, 178] width 142 height 54
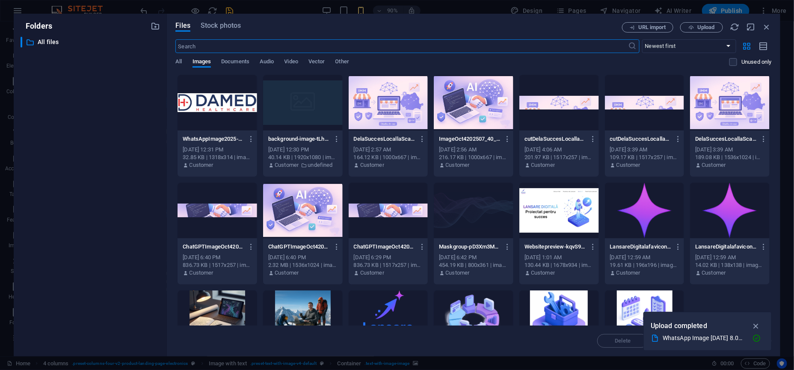
click at [206, 88] on div at bounding box center [218, 103] width 80 height 56
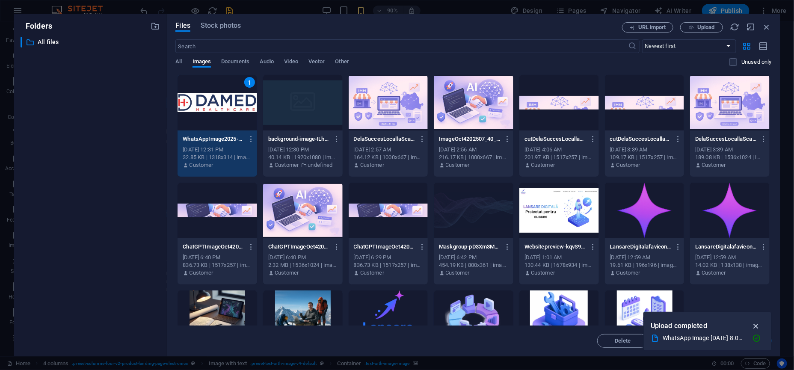
click at [757, 327] on icon "button" at bounding box center [756, 325] width 10 height 9
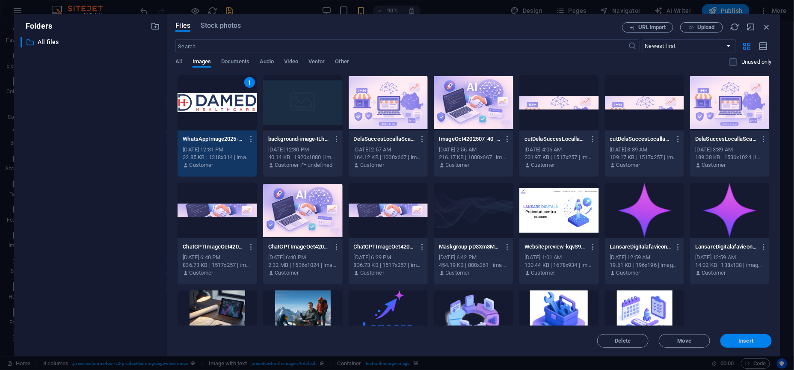
click at [749, 338] on span "Insert" at bounding box center [746, 340] width 15 height 5
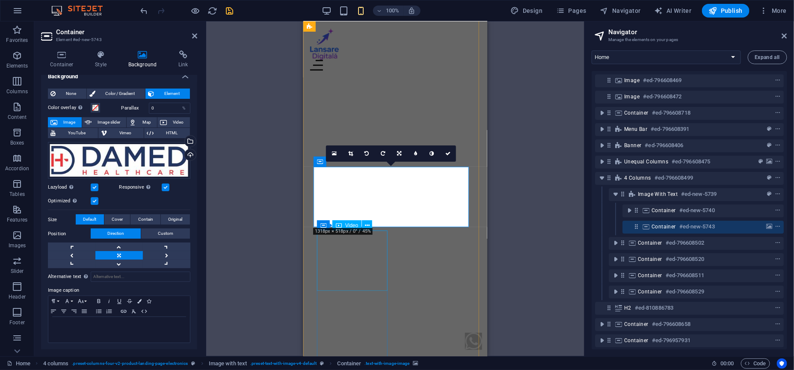
scroll to position [1176, 0]
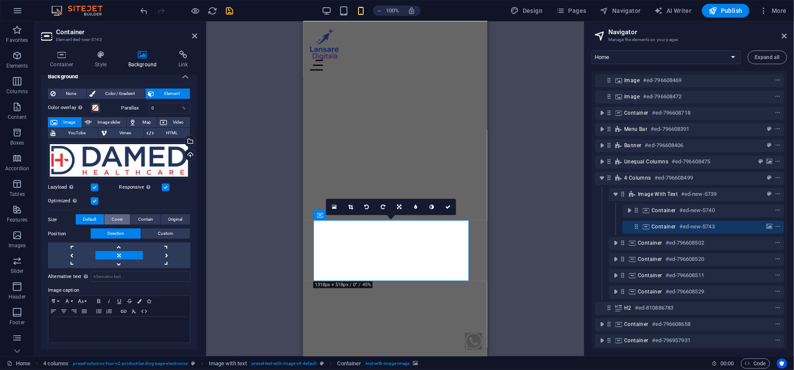
click at [122, 221] on button "Cover" at bounding box center [117, 219] width 26 height 10
click at [151, 219] on span "Contain" at bounding box center [145, 219] width 15 height 10
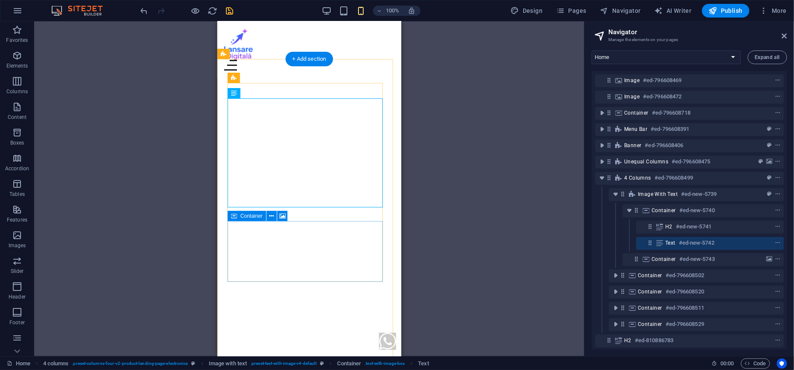
scroll to position [1123, 0]
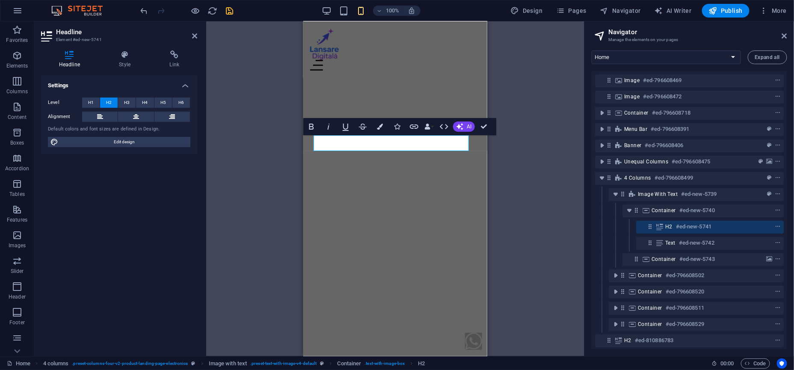
click at [433, 94] on figure at bounding box center [395, 52] width 184 height 782
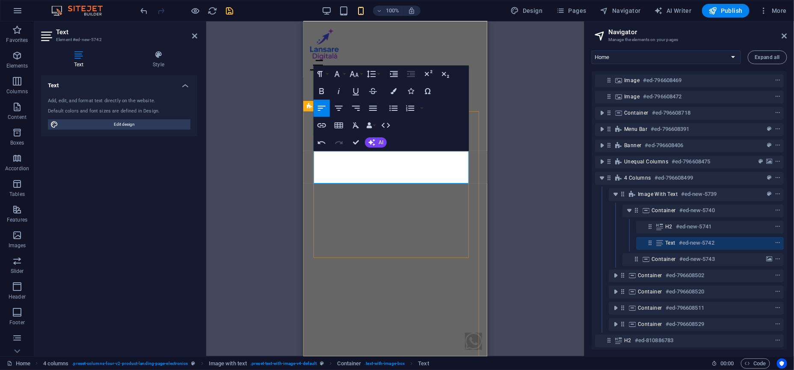
scroll to position [601, 1]
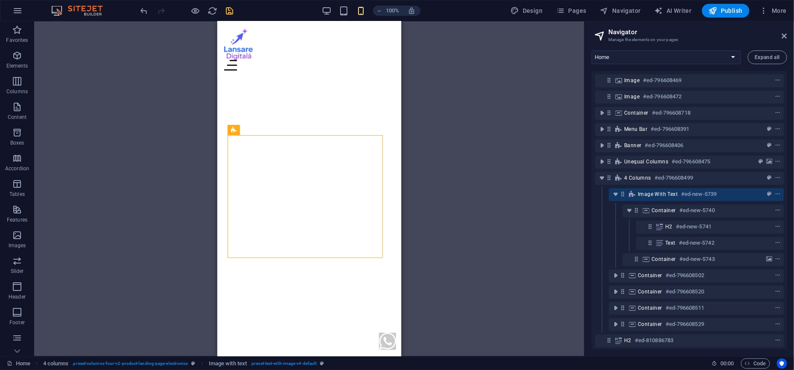
click at [234, 12] on span "save" at bounding box center [230, 11] width 10 height 10
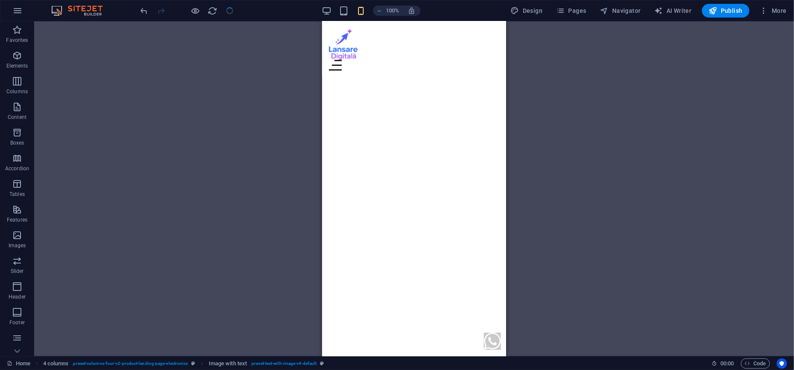
checkbox input "false"
select select
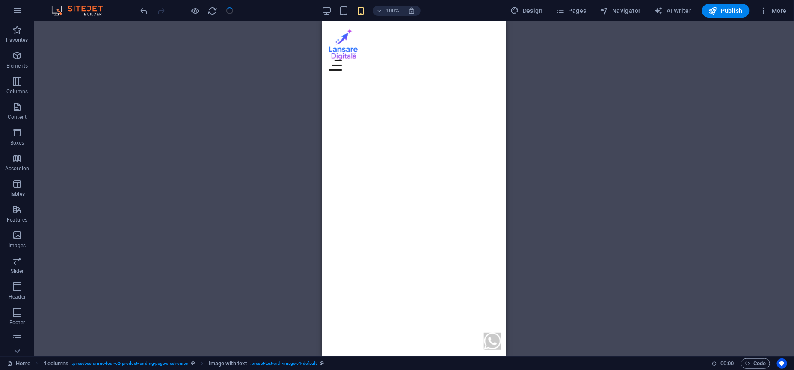
checkbox input "false"
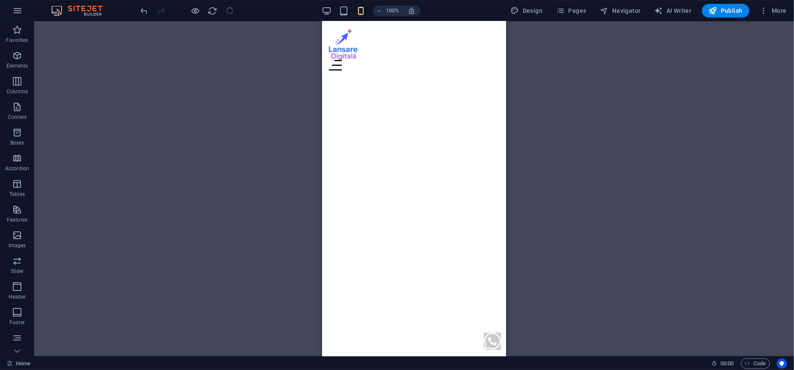
select select
checkbox input "false"
drag, startPoint x: 502, startPoint y: 120, endPoint x: 828, endPoint y: 131, distance: 325.7
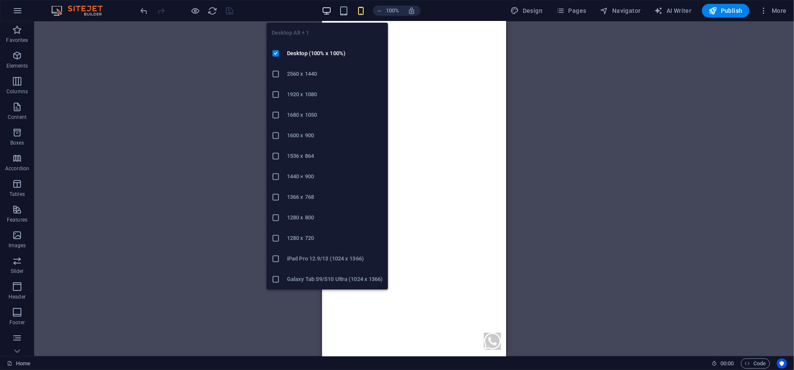
click at [332, 10] on icon "button" at bounding box center [327, 11] width 10 height 10
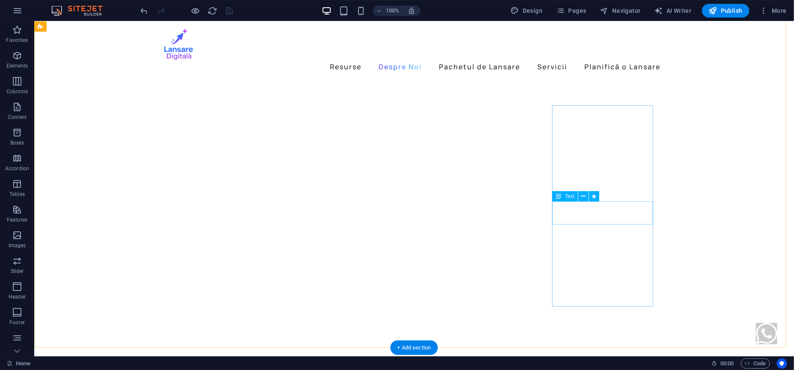
scroll to position [799, 0]
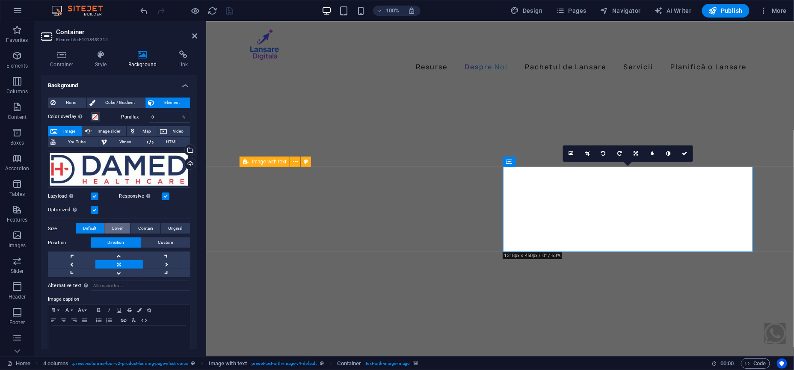
click at [122, 228] on button "Cover" at bounding box center [117, 228] width 26 height 10
click at [139, 228] on span "Contain" at bounding box center [145, 228] width 15 height 10
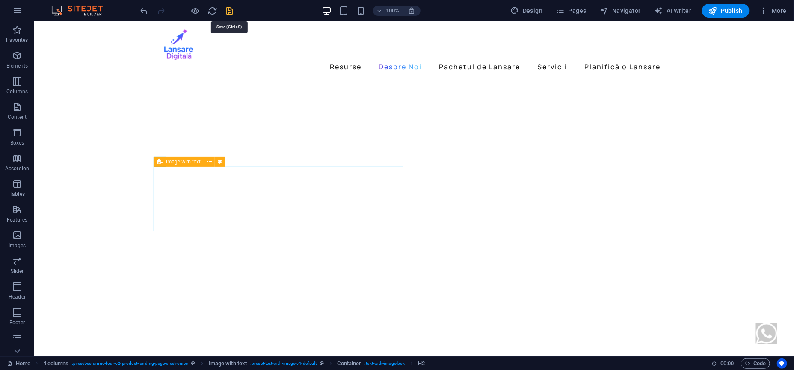
click at [227, 9] on icon "save" at bounding box center [230, 11] width 10 height 10
checkbox input "false"
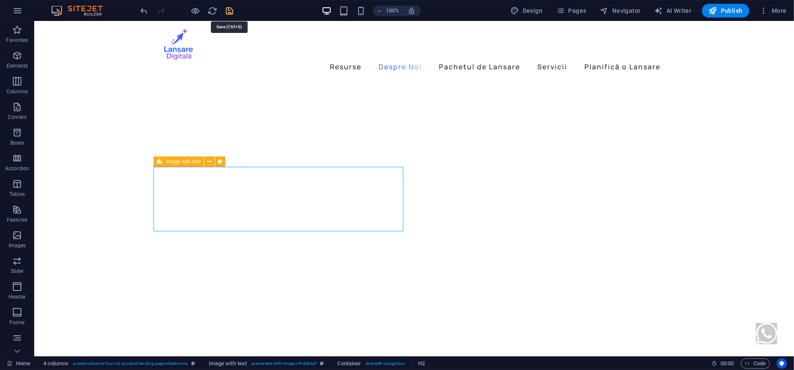
select select
checkbox input "false"
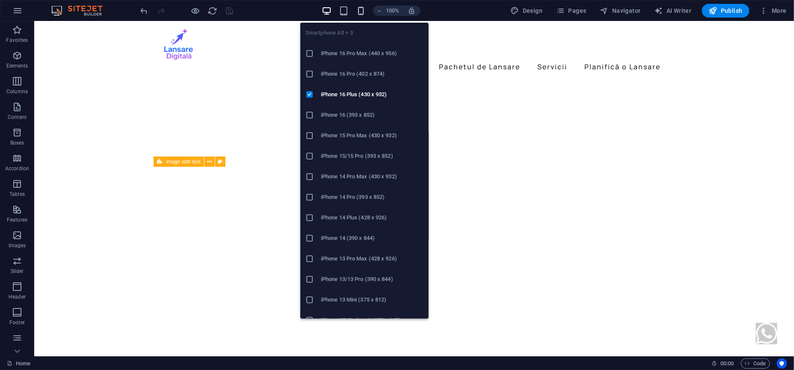
click at [360, 13] on icon "button" at bounding box center [361, 11] width 10 height 10
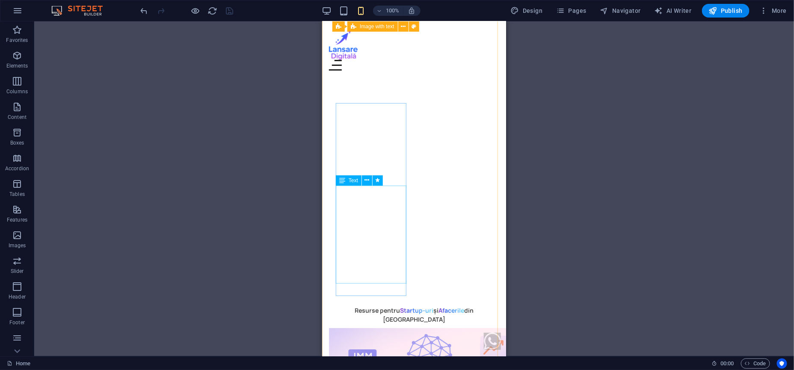
scroll to position [1174, 0]
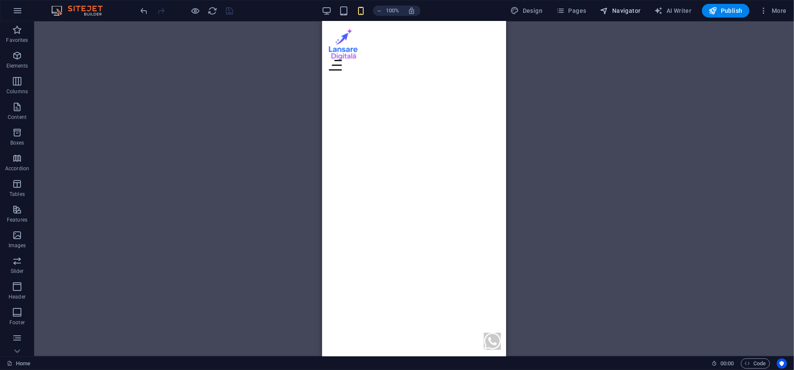
click at [616, 16] on button "Navigator" at bounding box center [620, 11] width 47 height 14
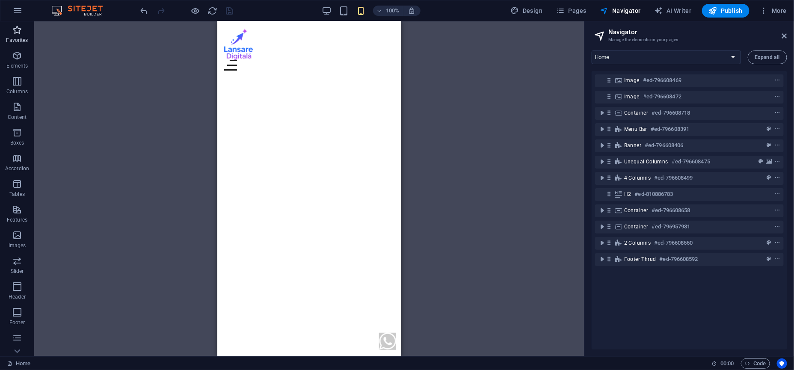
click at [20, 33] on icon "button" at bounding box center [17, 30] width 10 height 10
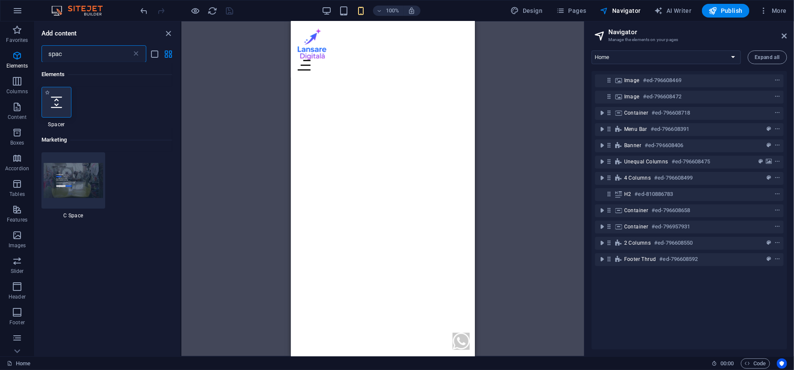
type input "spac"
select select "px"
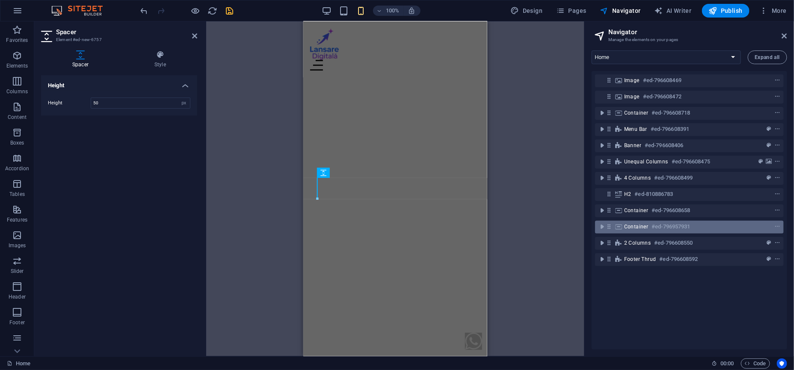
scroll to position [3087, 0]
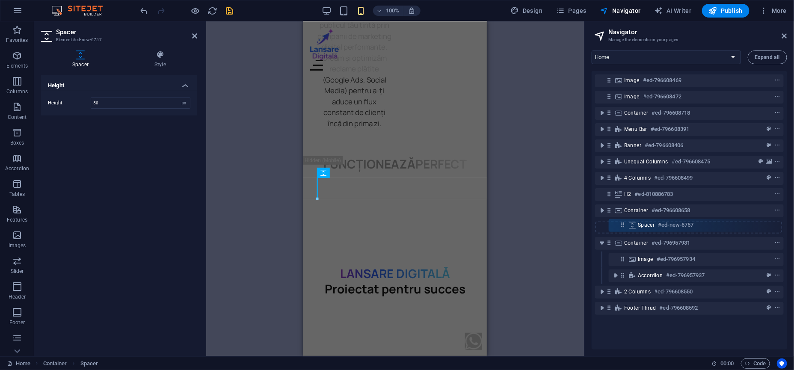
drag, startPoint x: 622, startPoint y: 242, endPoint x: 622, endPoint y: 222, distance: 20.1
click at [622, 222] on div "Image #ed-796608469 Image #ed-796608472 Container #ed-796608718 Menu Bar #ed-79…" at bounding box center [689, 210] width 195 height 278
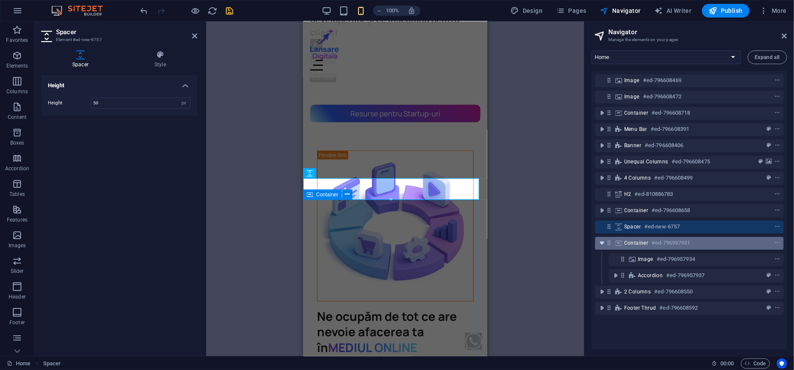
click at [604, 242] on icon "toggle-expand" at bounding box center [602, 243] width 9 height 9
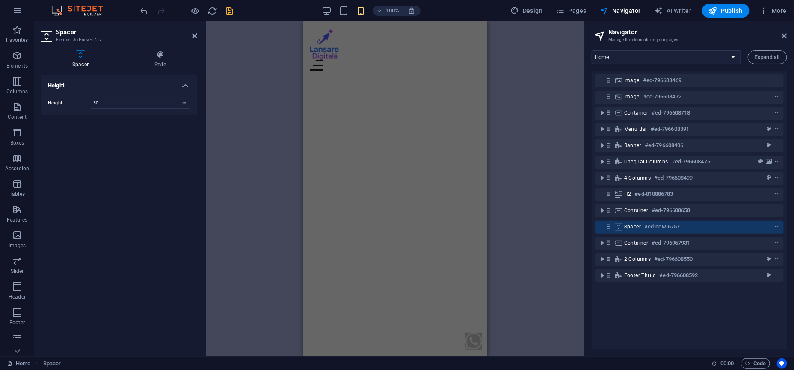
scroll to position [1245, 0]
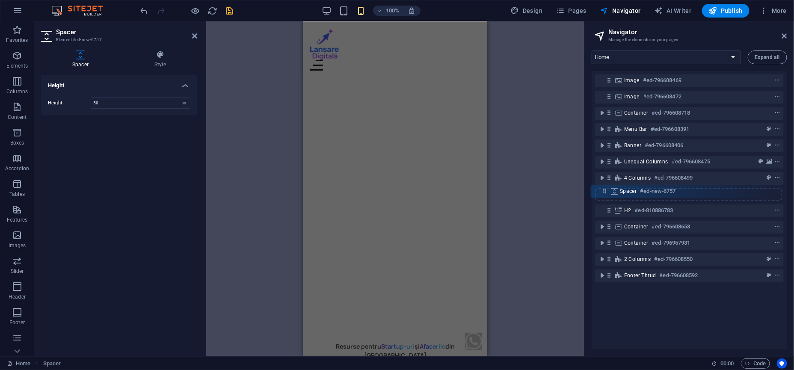
drag, startPoint x: 610, startPoint y: 228, endPoint x: 604, endPoint y: 187, distance: 40.6
click at [604, 187] on div "Image #ed-796608469 Image #ed-796608472 Container #ed-796608718 Menu Bar #ed-79…" at bounding box center [689, 210] width 195 height 278
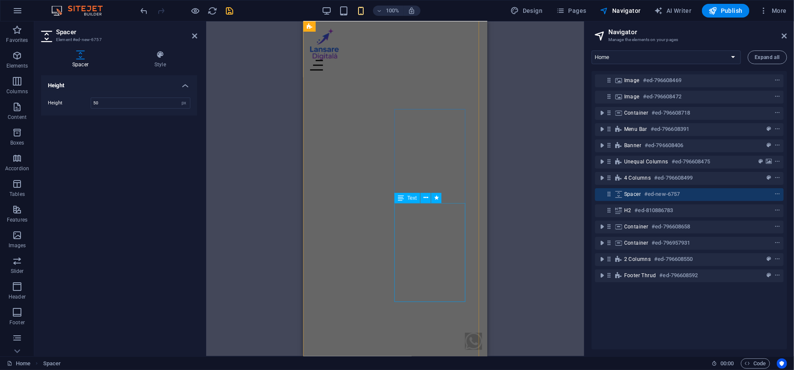
scroll to position [1219, 0]
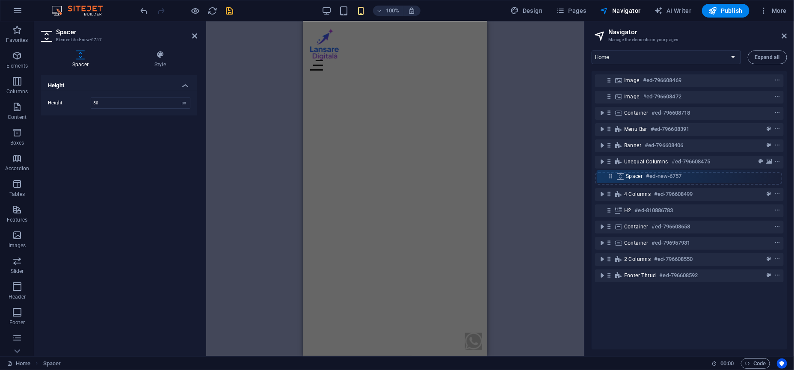
drag, startPoint x: 608, startPoint y: 197, endPoint x: 610, endPoint y: 176, distance: 21.0
click at [610, 176] on div "Image #ed-796608469 Image #ed-796608472 Container #ed-796608718 Menu Bar #ed-79…" at bounding box center [689, 210] width 195 height 278
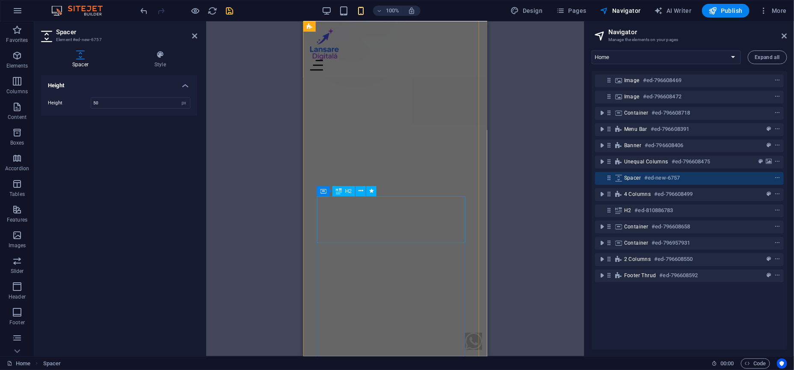
scroll to position [895, 0]
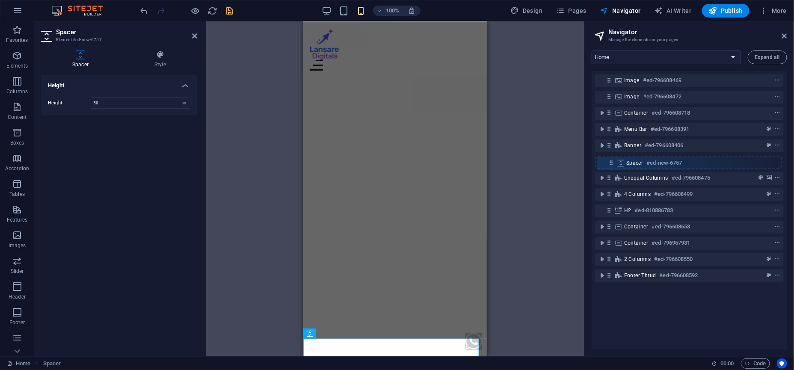
drag, startPoint x: 606, startPoint y: 179, endPoint x: 609, endPoint y: 163, distance: 16.5
click at [609, 163] on div "Image #ed-796608469 Image #ed-796608472 Container #ed-796608718 Menu Bar #ed-79…" at bounding box center [689, 210] width 195 height 278
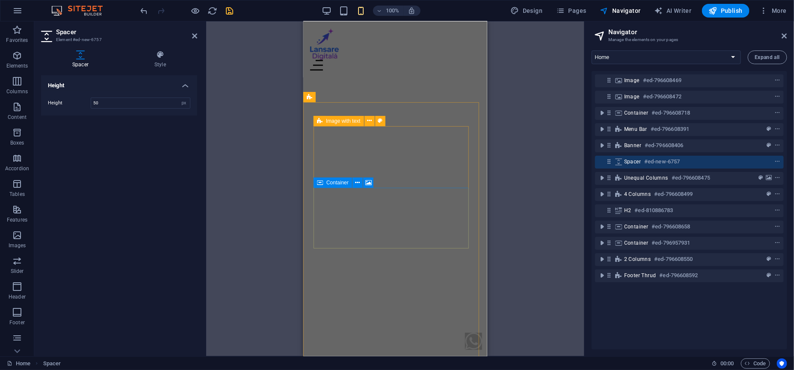
scroll to position [1183, 0]
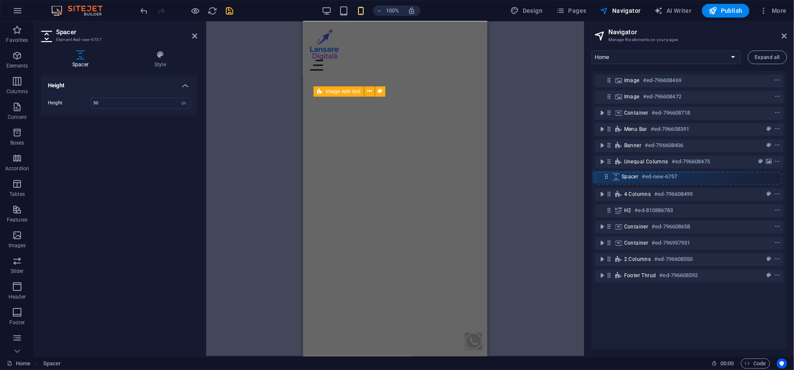
drag, startPoint x: 607, startPoint y: 161, endPoint x: 605, endPoint y: 179, distance: 18.6
click at [605, 179] on div "Image #ed-796608469 Image #ed-796608472 Container #ed-796608718 Menu Bar #ed-79…" at bounding box center [689, 210] width 195 height 278
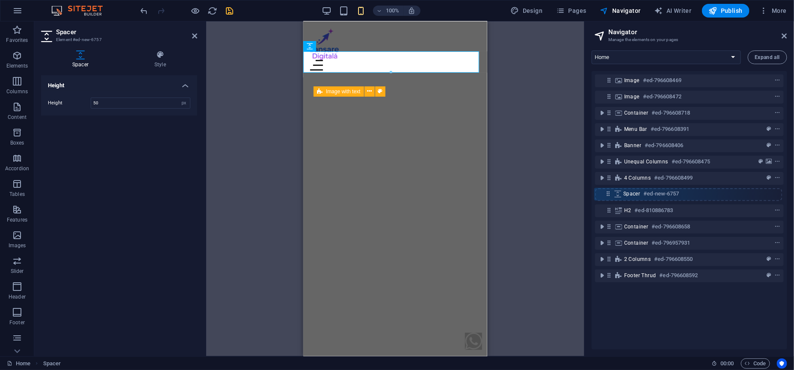
drag, startPoint x: 608, startPoint y: 179, endPoint x: 607, endPoint y: 198, distance: 19.3
click at [607, 198] on div "Image #ed-796608469 Image #ed-796608472 Container #ed-796608718 Menu Bar #ed-79…" at bounding box center [689, 210] width 195 height 278
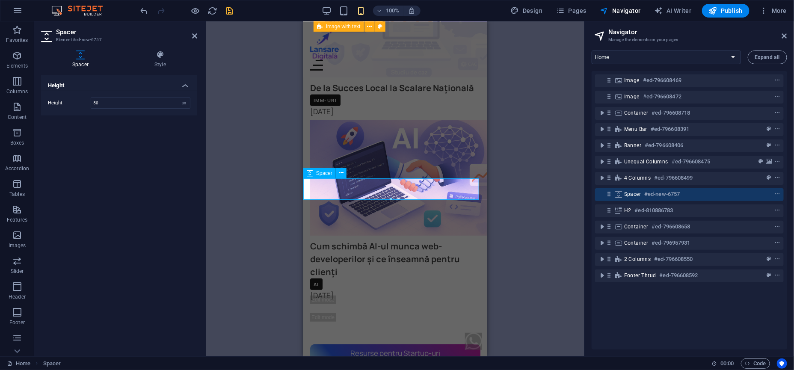
scroll to position [1540, 0]
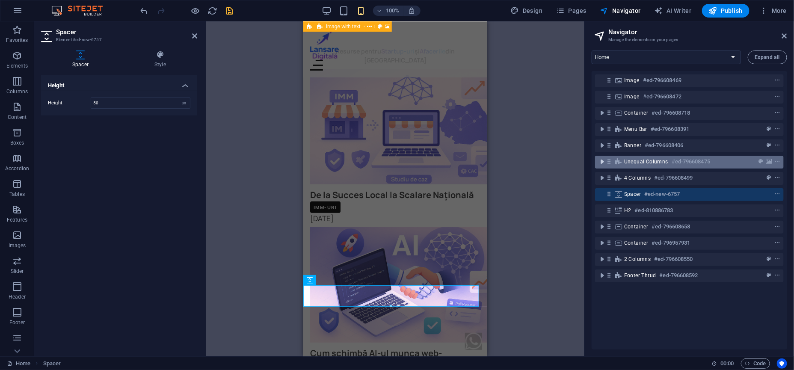
click at [600, 160] on icon "toggle-expand" at bounding box center [602, 161] width 9 height 9
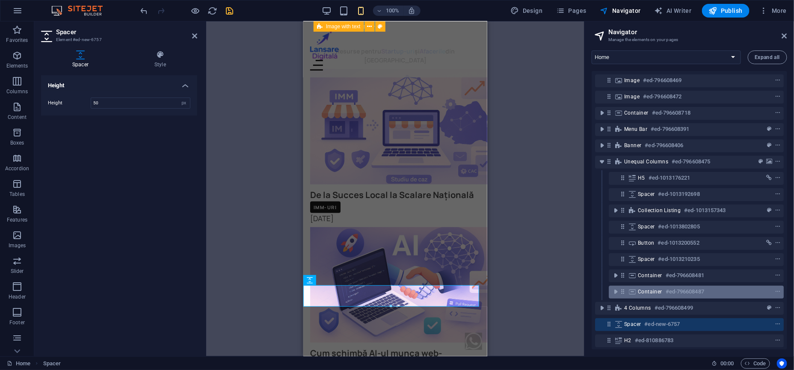
click at [646, 288] on span "Container" at bounding box center [650, 291] width 24 height 7
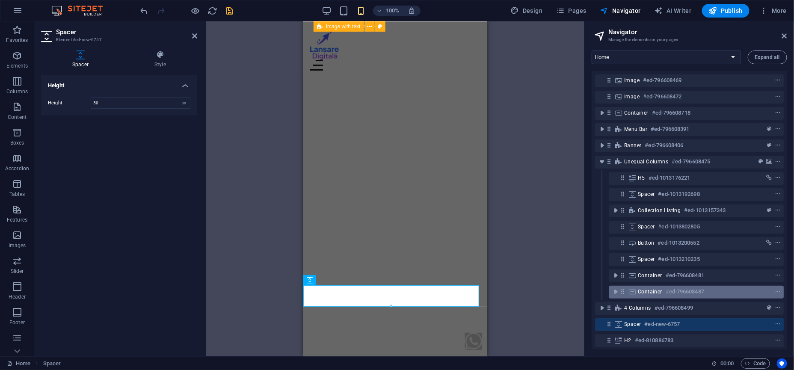
click at [646, 288] on span "Container" at bounding box center [650, 291] width 24 height 7
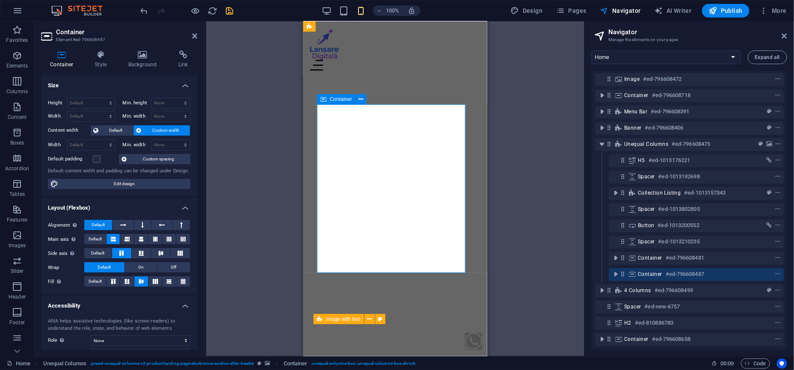
scroll to position [53, 0]
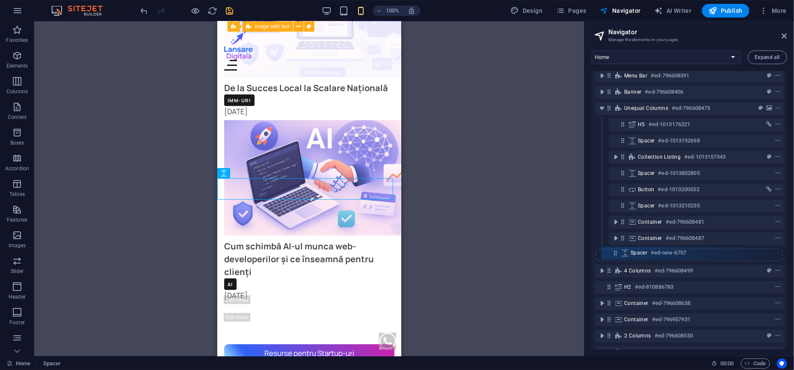
drag, startPoint x: 609, startPoint y: 271, endPoint x: 616, endPoint y: 251, distance: 21.5
click at [616, 251] on div "Image #ed-796608469 Image #ed-796608472 Container #ed-796608718 Menu Bar #ed-79…" at bounding box center [689, 210] width 195 height 278
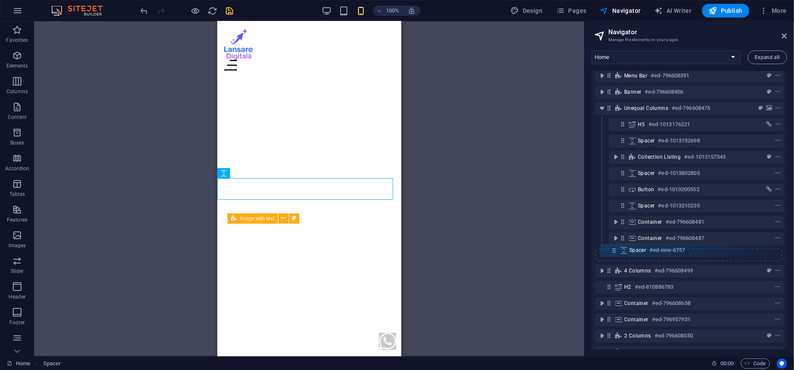
drag, startPoint x: 610, startPoint y: 255, endPoint x: 616, endPoint y: 249, distance: 8.8
click at [616, 249] on div "Image #ed-796608469 Image #ed-796608472 Container #ed-796608718 Menu Bar #ed-79…" at bounding box center [689, 210] width 195 height 278
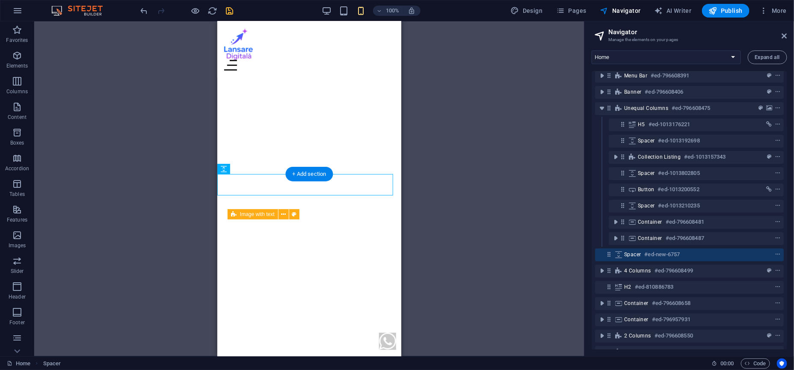
scroll to position [1109, 0]
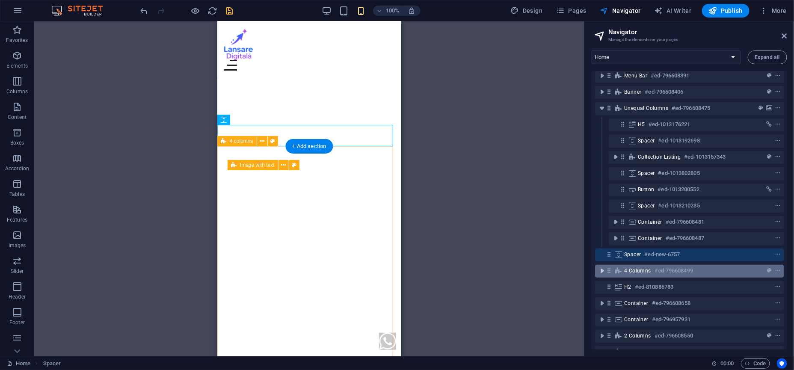
click at [604, 269] on icon "toggle-expand" at bounding box center [602, 270] width 9 height 9
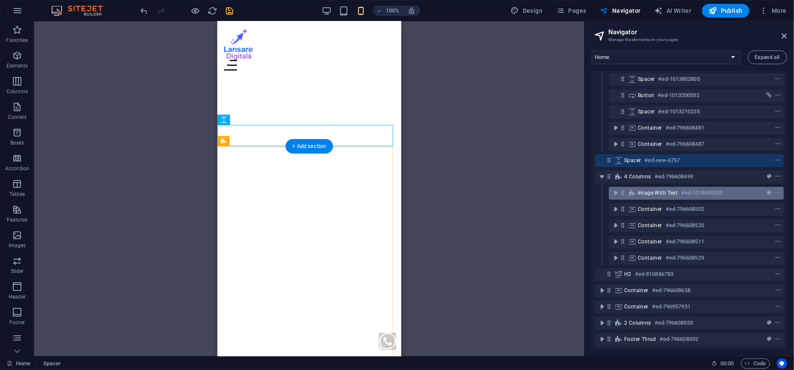
scroll to position [155, 0]
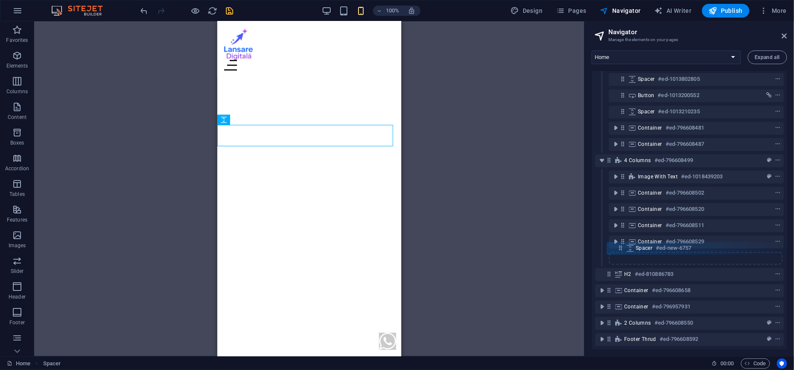
drag, startPoint x: 608, startPoint y: 151, endPoint x: 619, endPoint y: 251, distance: 100.8
click at [619, 251] on div "Image #ed-796608469 Image #ed-796608472 Container #ed-796608718 Menu Bar #ed-79…" at bounding box center [689, 210] width 195 height 278
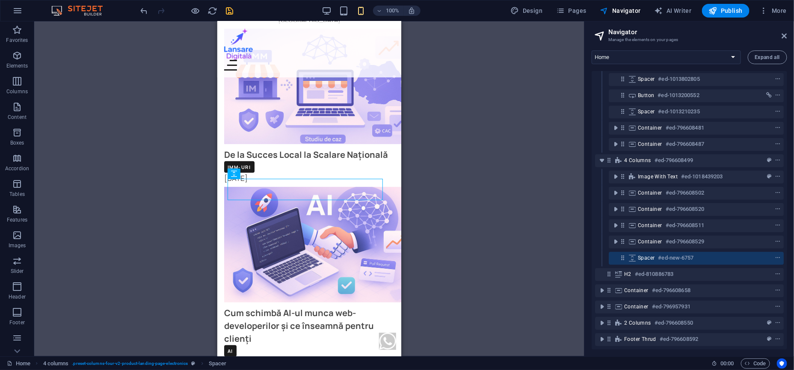
scroll to position [1623, 0]
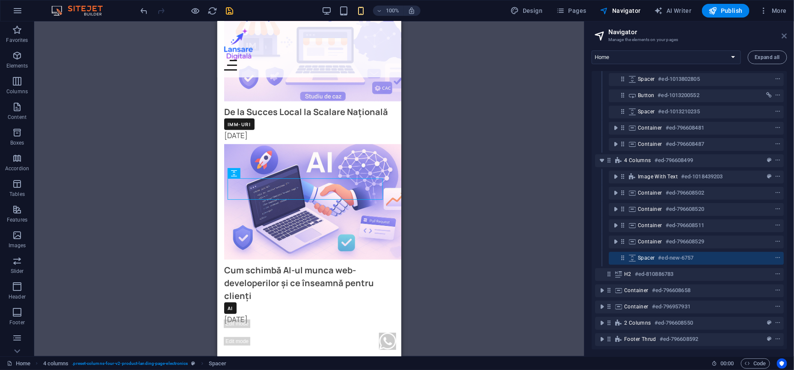
click at [785, 35] on icon at bounding box center [784, 36] width 5 height 7
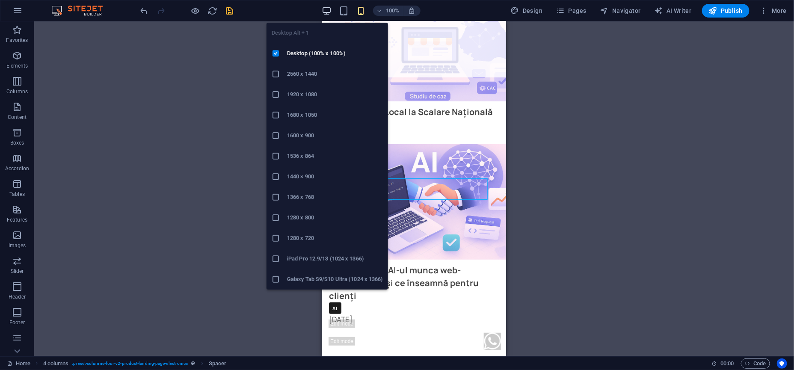
click at [332, 12] on icon "button" at bounding box center [327, 11] width 10 height 10
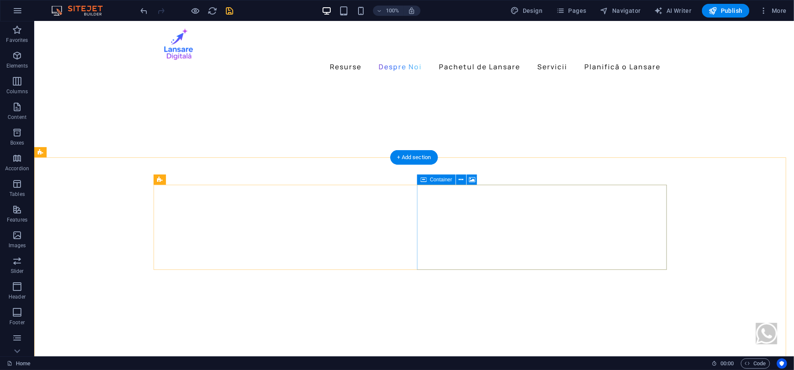
scroll to position [782, 0]
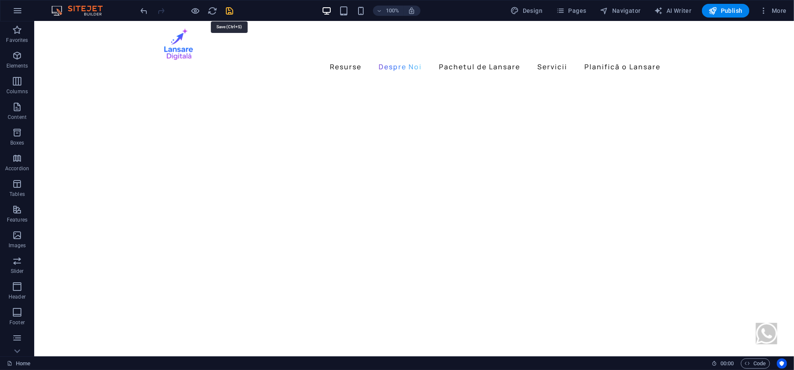
click at [231, 9] on icon "save" at bounding box center [230, 11] width 10 height 10
checkbox input "false"
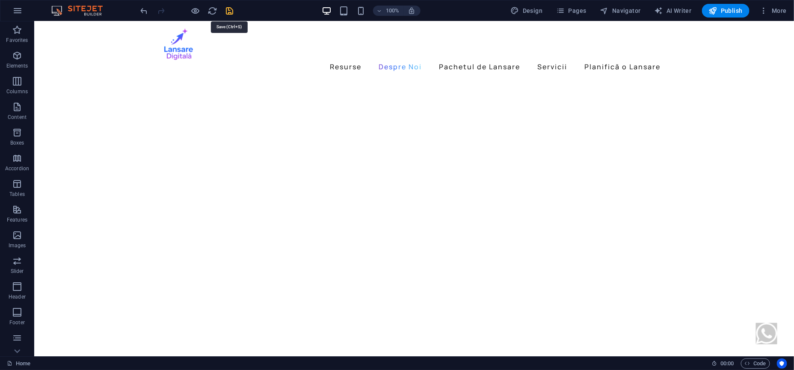
select select
checkbox input "false"
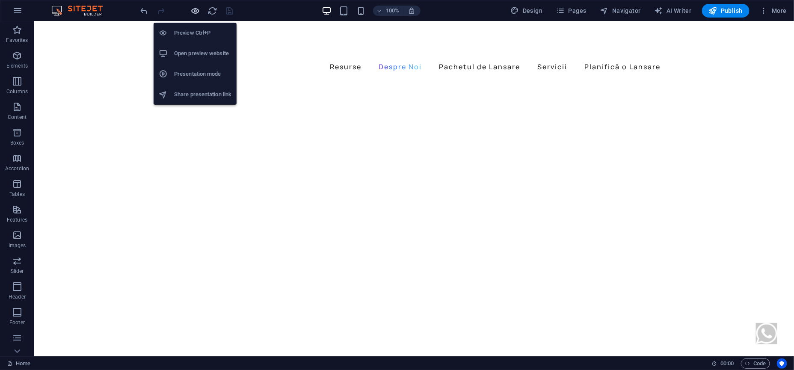
click at [195, 12] on icon "button" at bounding box center [196, 11] width 10 height 10
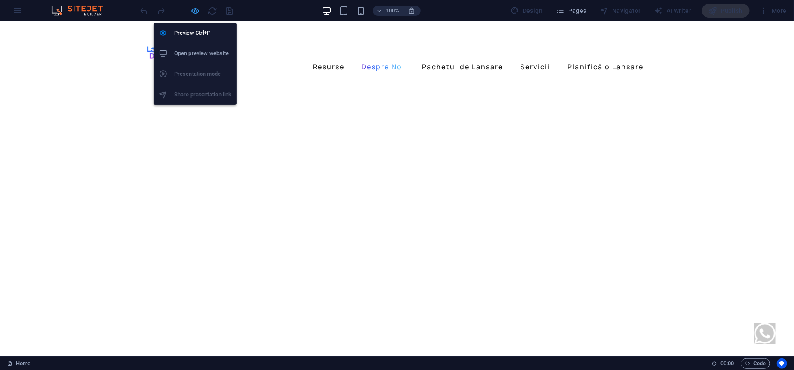
click at [193, 12] on icon "button" at bounding box center [196, 11] width 10 height 10
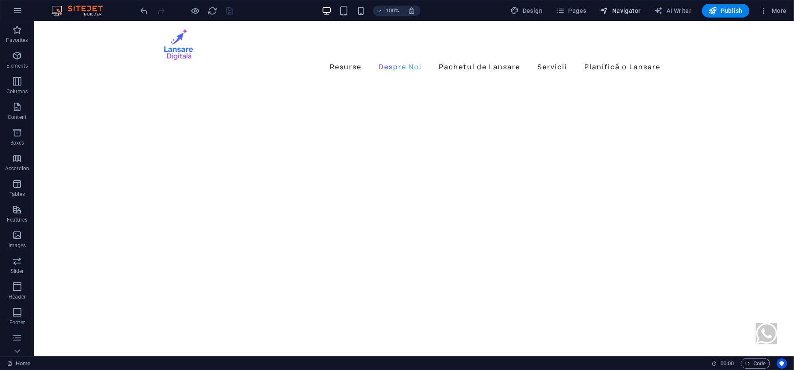
click at [634, 10] on span "Navigator" at bounding box center [620, 10] width 41 height 9
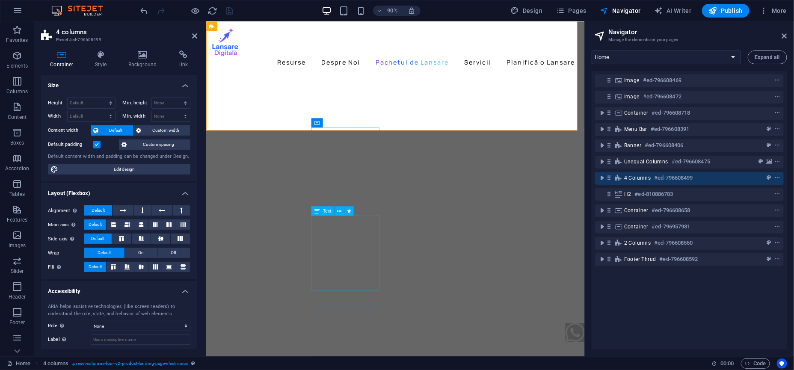
scroll to position [1270, 0]
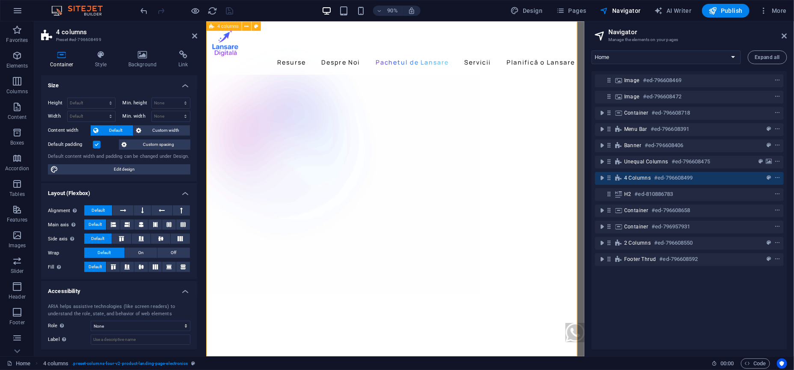
click at [604, 179] on icon "toggle-expand" at bounding box center [602, 178] width 9 height 9
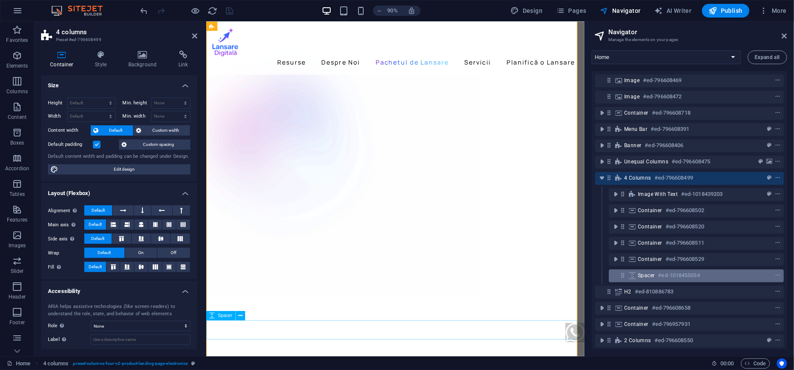
click at [645, 275] on span "Spacer" at bounding box center [646, 275] width 17 height 7
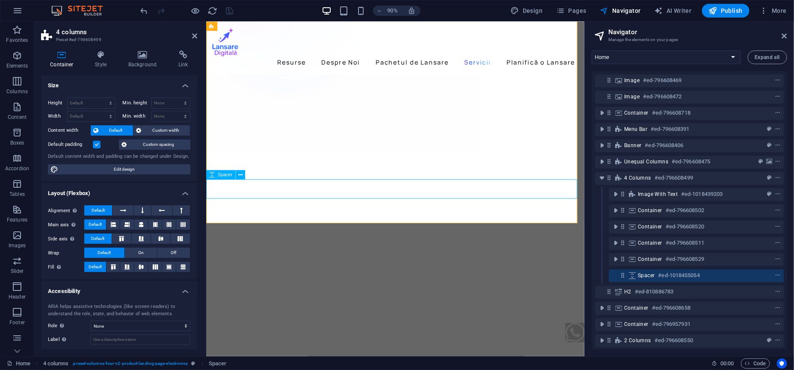
click at [645, 275] on span "Spacer" at bounding box center [646, 275] width 17 height 7
select select "px"
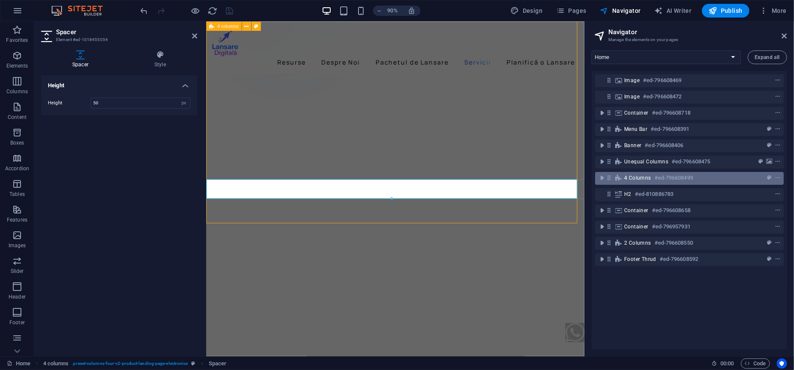
click at [607, 175] on icon at bounding box center [608, 177] width 7 height 7
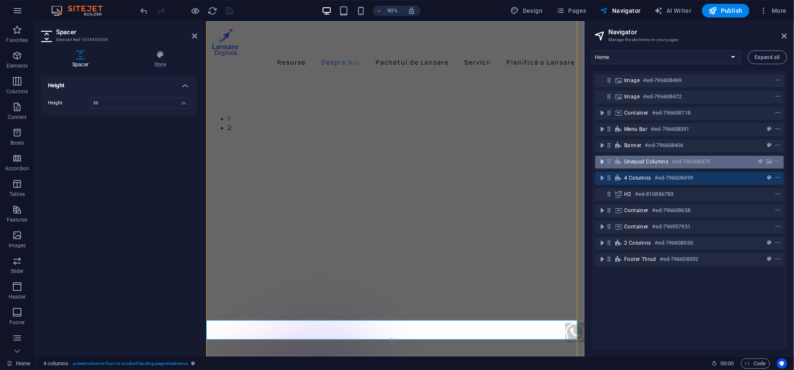
scroll to position [926, 0]
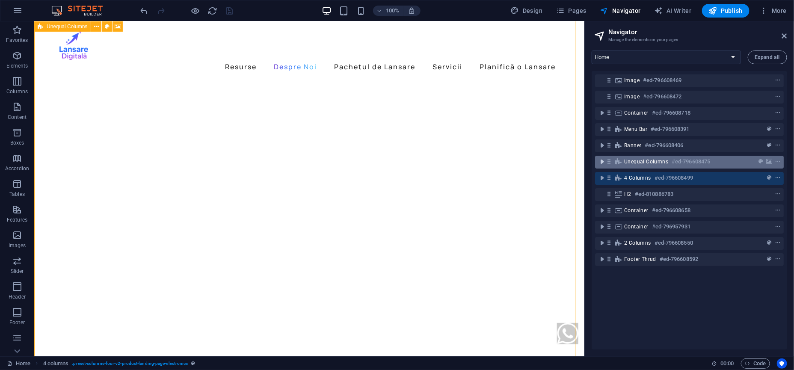
click at [602, 163] on icon "toggle-expand" at bounding box center [602, 161] width 9 height 9
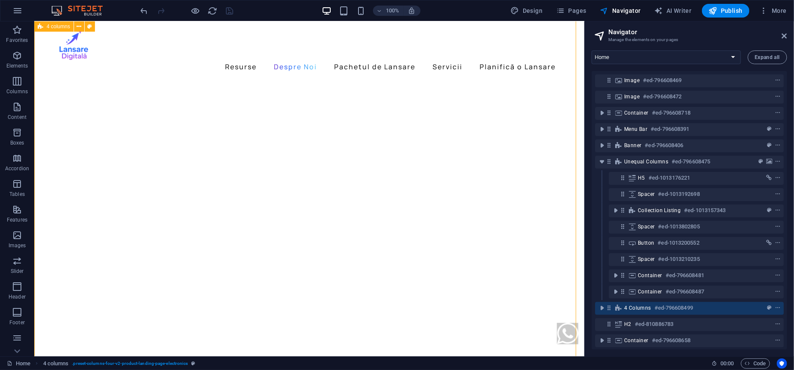
scroll to position [819, 0]
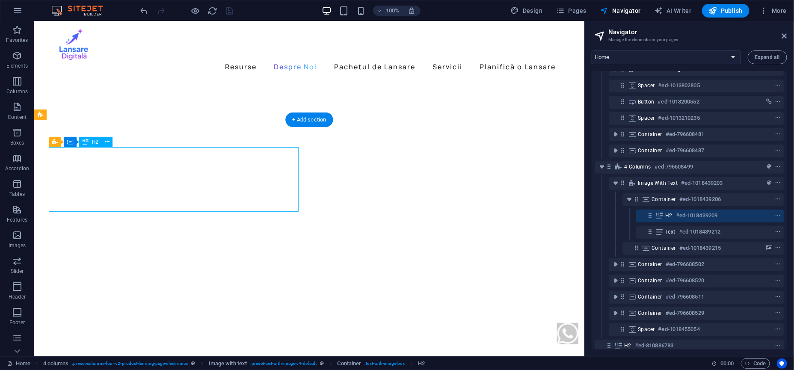
scroll to position [151, 0]
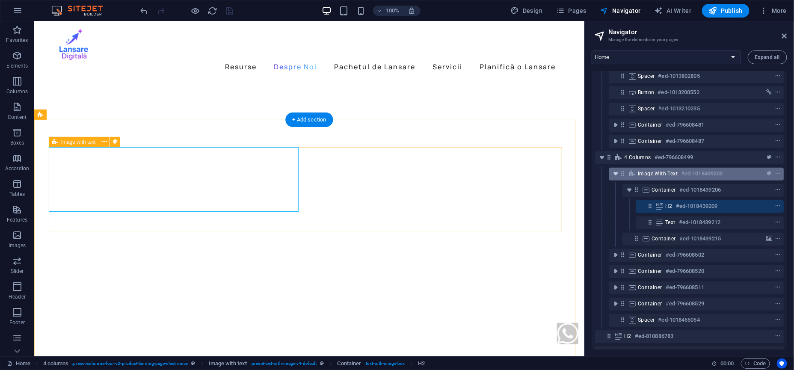
click at [616, 175] on icon "toggle-expand" at bounding box center [615, 173] width 9 height 9
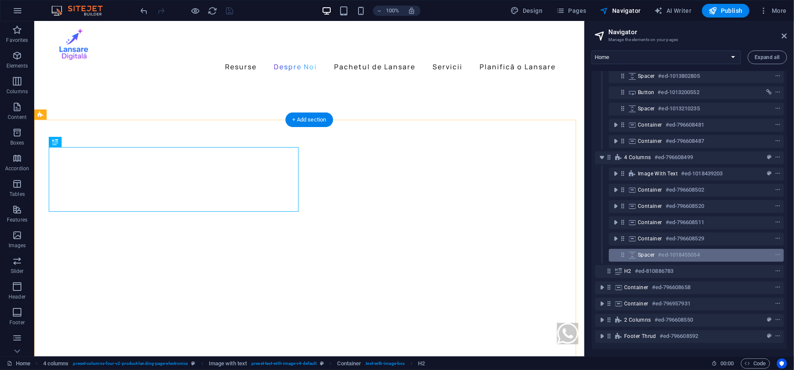
click at [647, 258] on span "Spacer" at bounding box center [646, 255] width 17 height 7
select select "px"
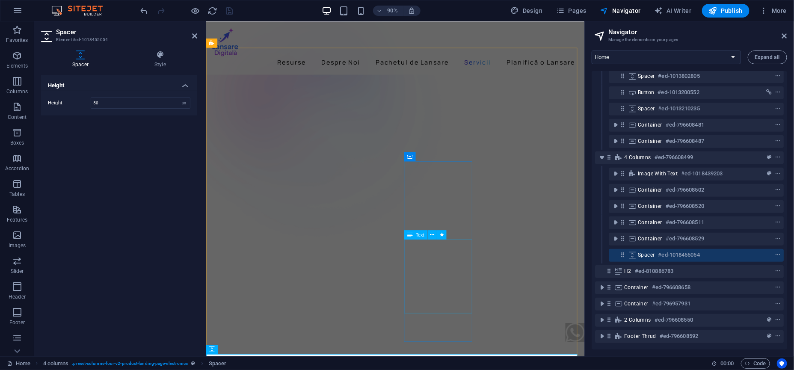
scroll to position [1445, 0]
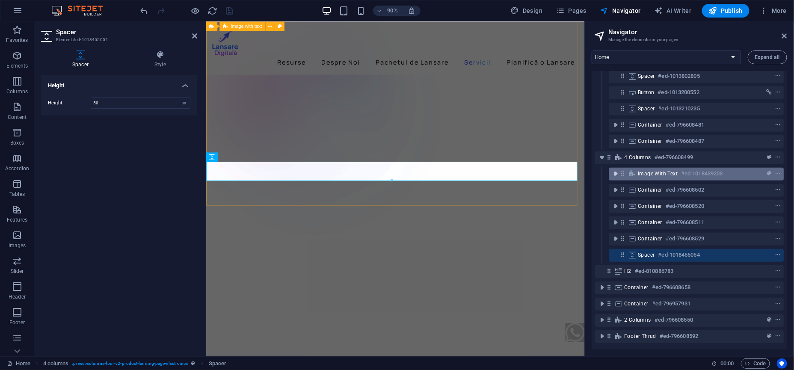
click at [616, 172] on icon "toggle-expand" at bounding box center [615, 173] width 9 height 9
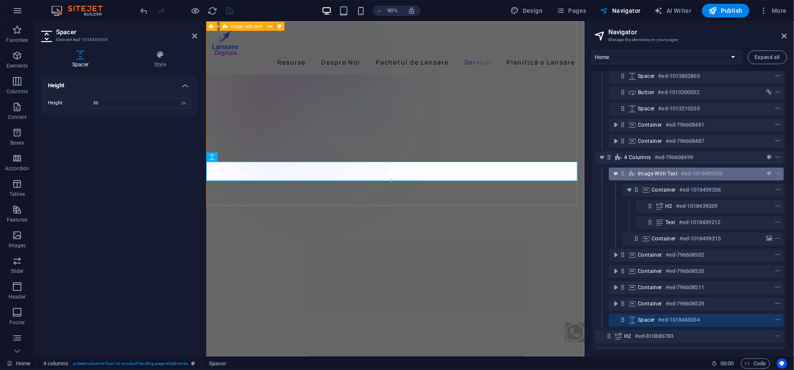
click at [616, 172] on icon "toggle-expand" at bounding box center [615, 173] width 9 height 9
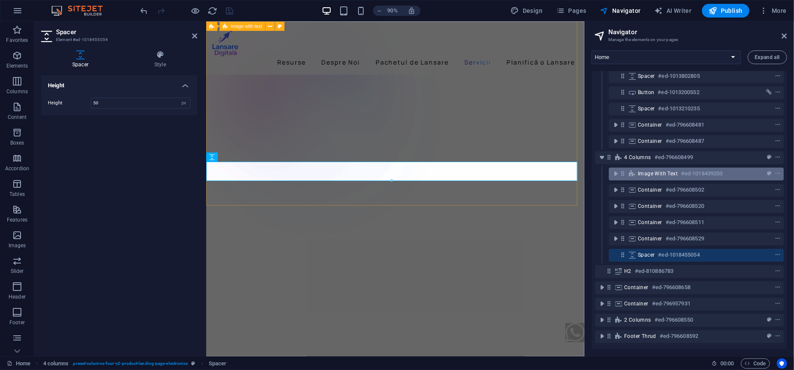
click at [643, 172] on span "Image with text" at bounding box center [658, 173] width 40 height 7
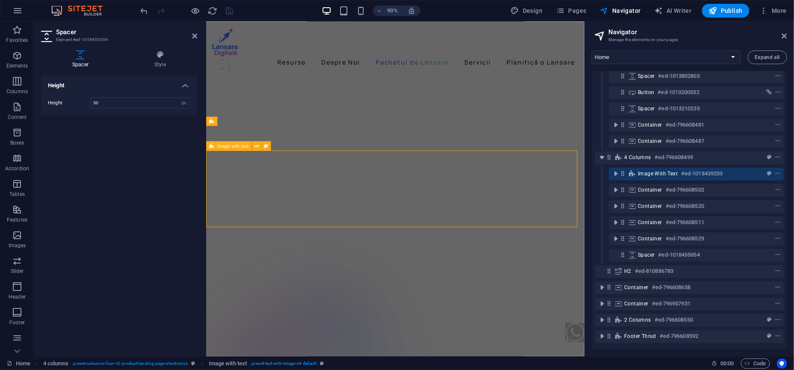
click at [643, 172] on span "Image with text" at bounding box center [658, 173] width 40 height 7
select select "rem"
select select "px"
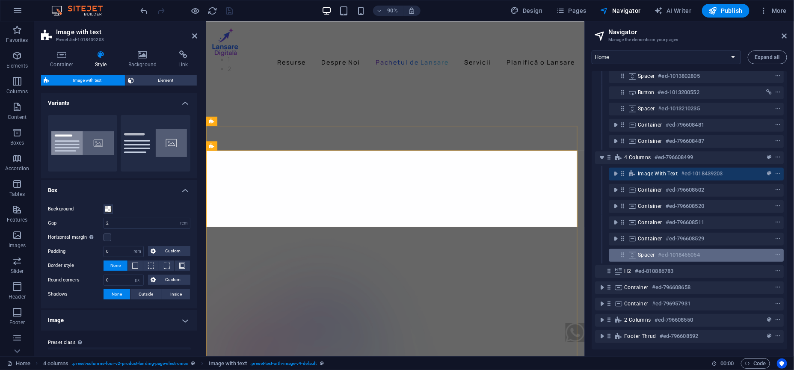
click at [651, 255] on span "Spacer" at bounding box center [646, 255] width 17 height 7
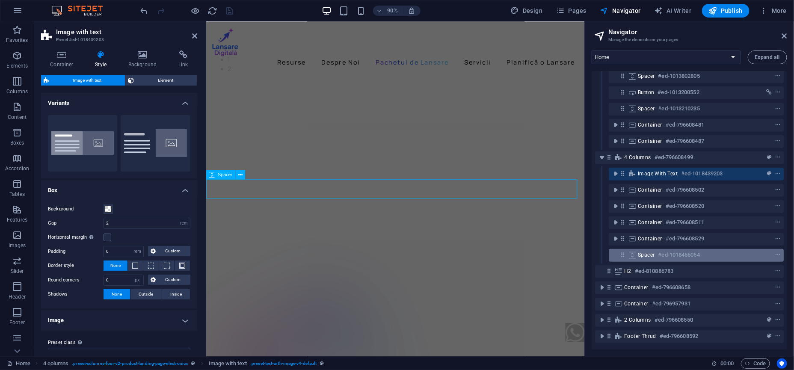
scroll to position [1426, 0]
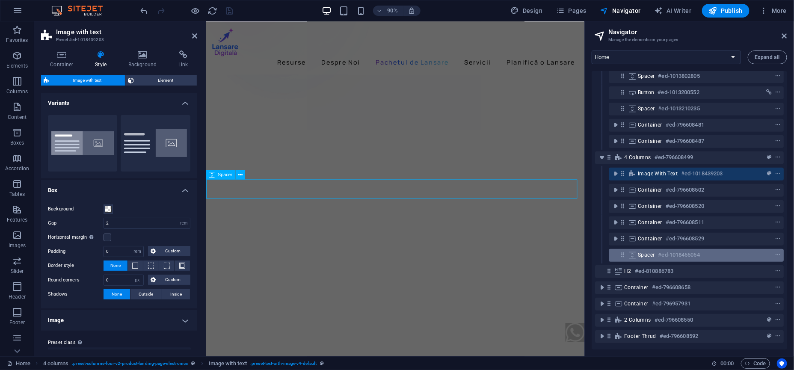
click at [651, 255] on span "Spacer" at bounding box center [646, 255] width 17 height 7
select select "px"
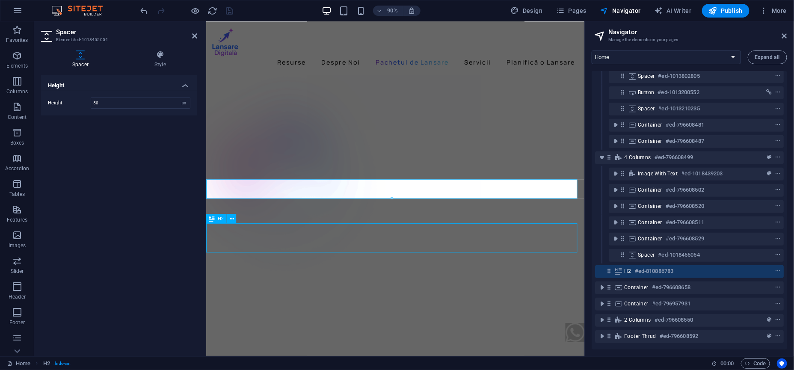
scroll to position [1083, 0]
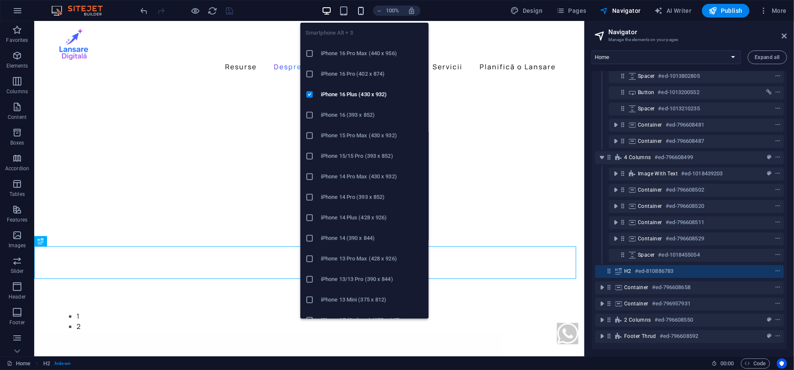
click at [361, 12] on icon "button" at bounding box center [361, 11] width 10 height 10
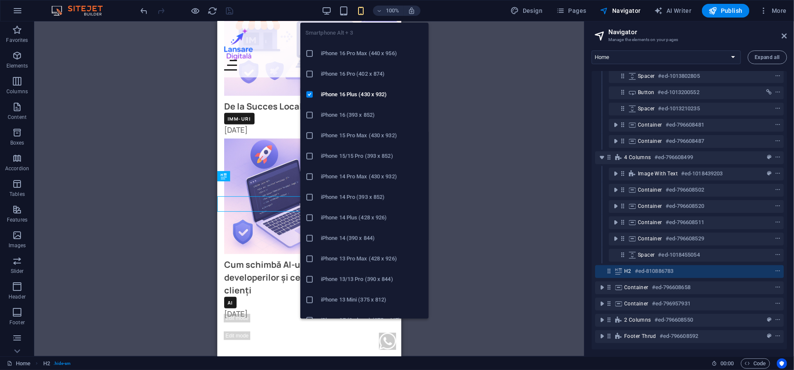
scroll to position [1665, 0]
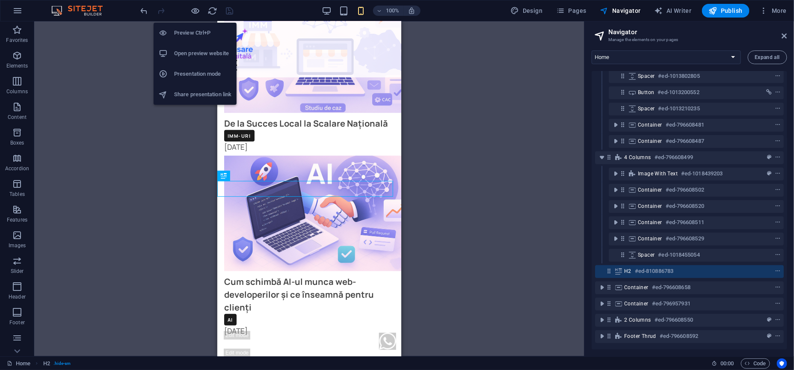
click at [198, 48] on h6 "Open preview website" at bounding box center [202, 53] width 57 height 10
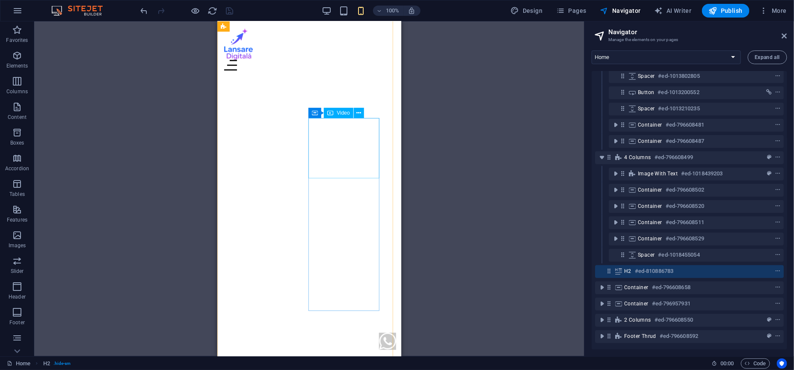
scroll to position [1131, 0]
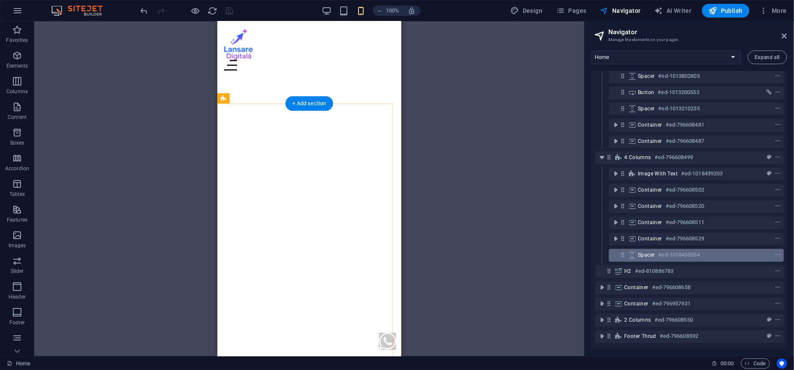
click at [665, 254] on h6 "#ed-1018455054" at bounding box center [678, 255] width 41 height 10
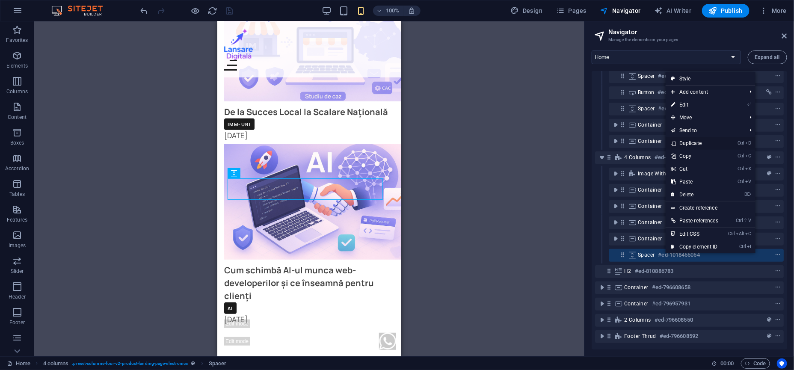
click at [694, 143] on link "Ctrl D Duplicate" at bounding box center [695, 143] width 58 height 13
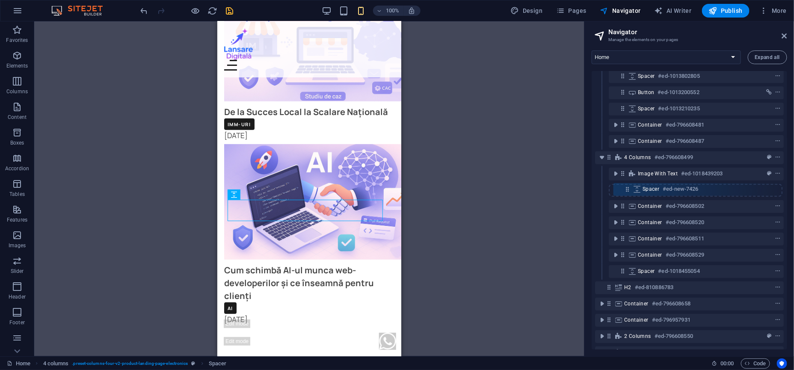
drag, startPoint x: 624, startPoint y: 270, endPoint x: 628, endPoint y: 186, distance: 84.4
click at [628, 186] on div "Image #ed-796608469 Image #ed-796608472 Container #ed-796608718 Menu Bar #ed-79…" at bounding box center [689, 210] width 195 height 278
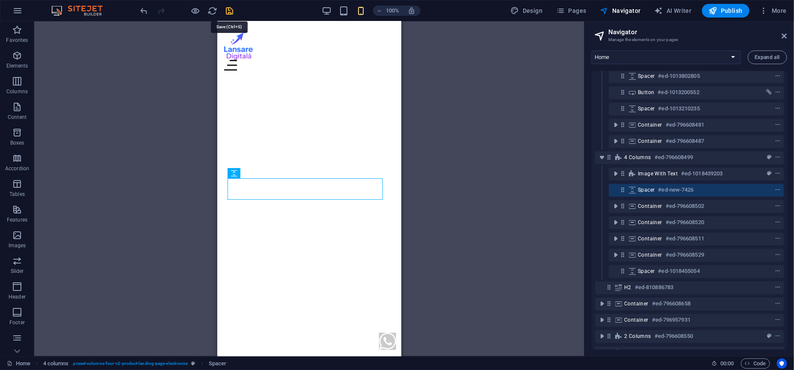
click at [234, 13] on icon "save" at bounding box center [230, 11] width 10 height 10
checkbox input "false"
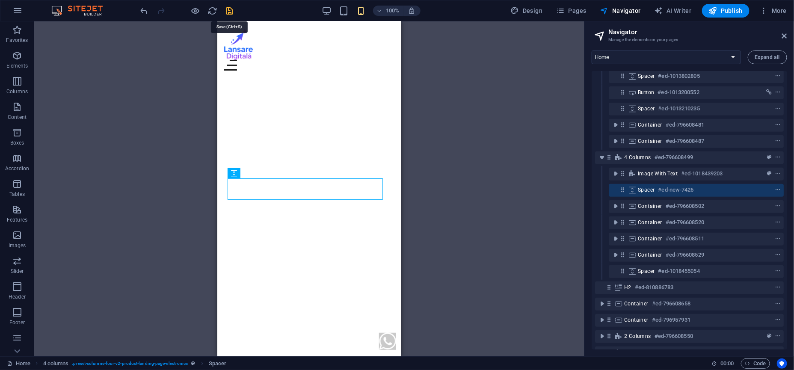
select select
checkbox input "false"
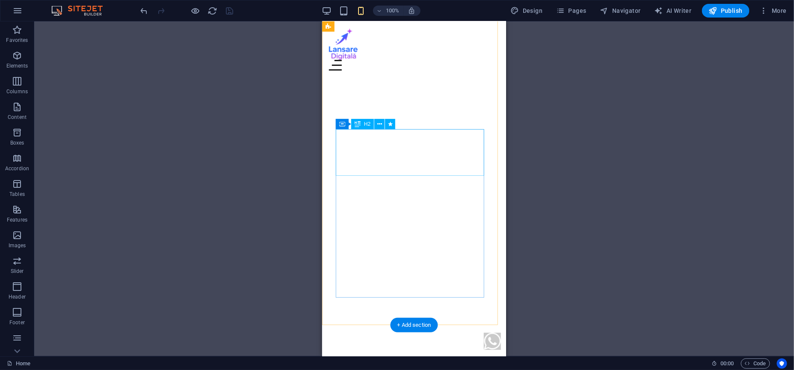
scroll to position [962, 0]
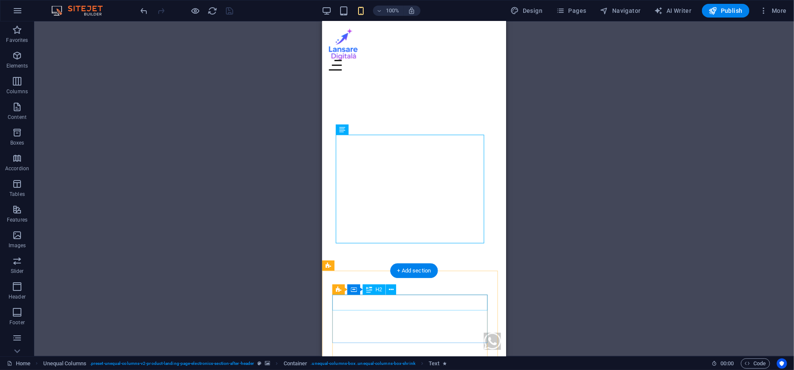
scroll to position [1123, 0]
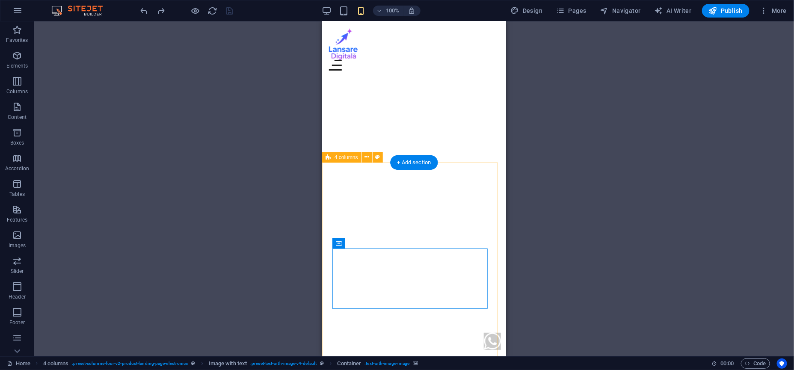
scroll to position [909, 0]
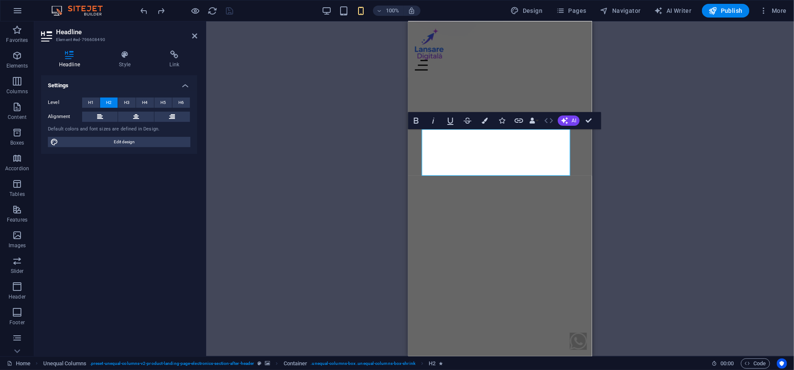
click at [550, 119] on icon "button" at bounding box center [549, 120] width 9 height 5
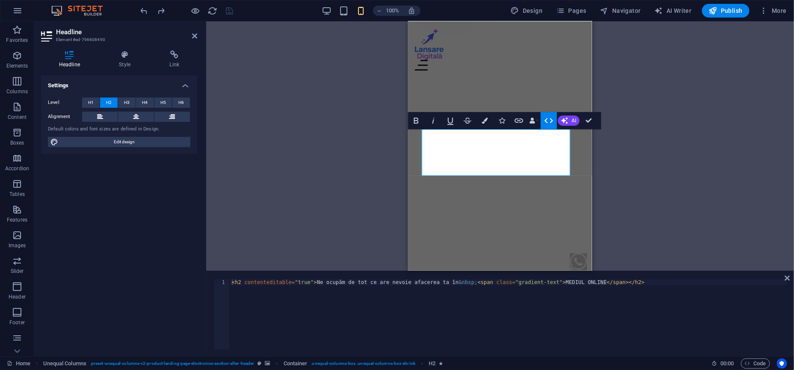
type textarea "<h2 contenteditable="true">Ne ocupăm de tot ce are nevoie afacerea ta în&nbsp;<…"
click at [524, 286] on div "< h2 contenteditable = "true" > Ne ocupăm de tot ce are nevoie afacerea ta în &…" at bounding box center [508, 320] width 557 height 82
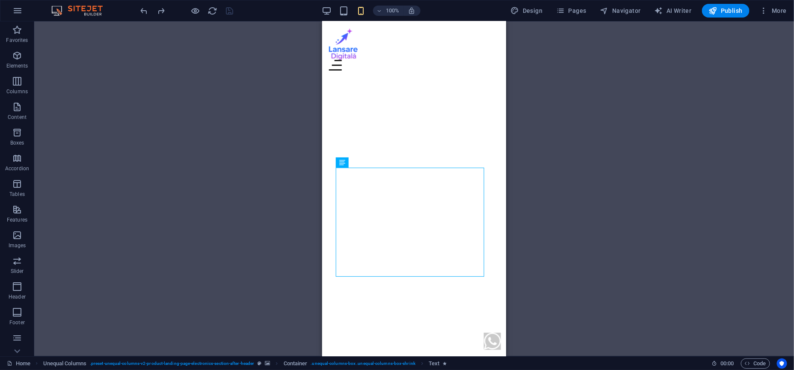
scroll to position [1123, 0]
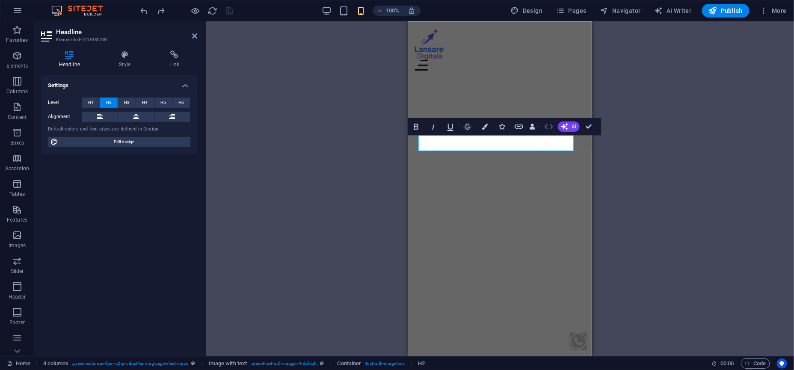
click at [545, 128] on icon "button" at bounding box center [549, 126] width 10 height 10
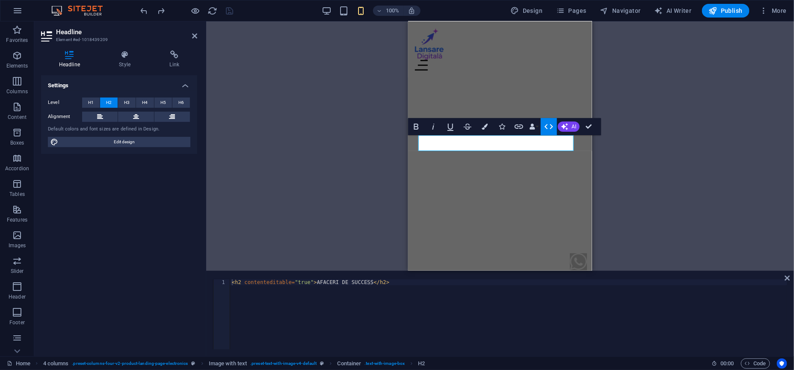
click at [391, 309] on div "< h2 contenteditable = "true" > AFACERI DE SUCCESS </ h2 >" at bounding box center [508, 320] width 557 height 82
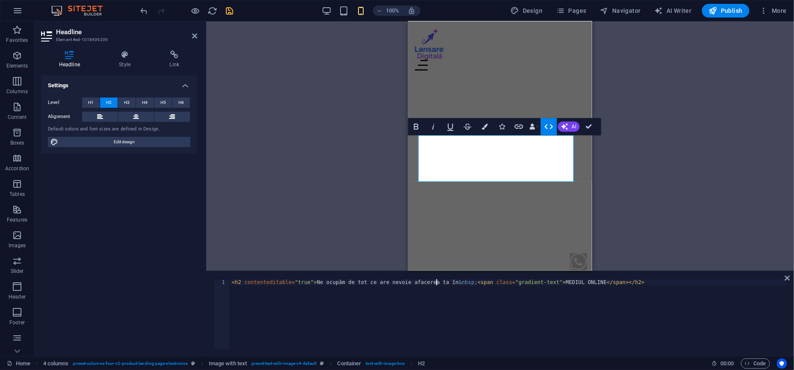
drag, startPoint x: 437, startPoint y: 283, endPoint x: 430, endPoint y: 283, distance: 6.8
click at [430, 283] on div "< h2 contenteditable = "true" > Ne ocupăm de tot ce are nevoie afacerea ta în &…" at bounding box center [508, 320] width 557 height 82
click at [438, 283] on div "< h2 contenteditable = "true" > Ne ocupăm de tot ce are nevoie afacerea ta în &…" at bounding box center [508, 314] width 557 height 70
drag, startPoint x: 438, startPoint y: 283, endPoint x: 309, endPoint y: 281, distance: 129.2
click at [309, 281] on div "< h2 contenteditable = "true" > Ne ocupăm de tot ce are nevoie afacerea ta în &…" at bounding box center [508, 320] width 557 height 82
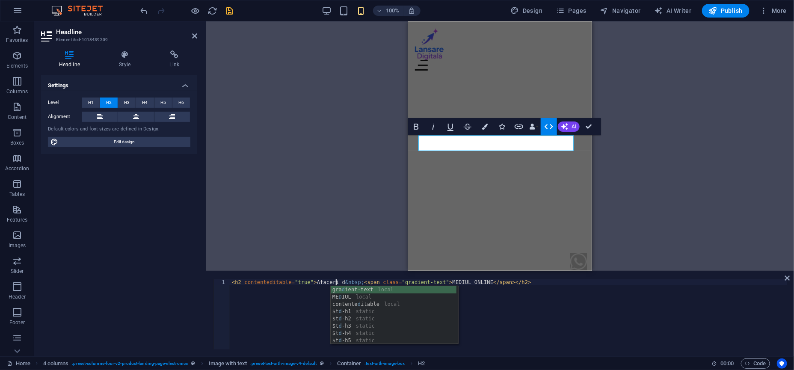
scroll to position [0, 9]
click at [507, 294] on div "< h2 contenteditable = "true" > Afaceri de &nbsp; < span class = "gradient-text…" at bounding box center [508, 320] width 557 height 82
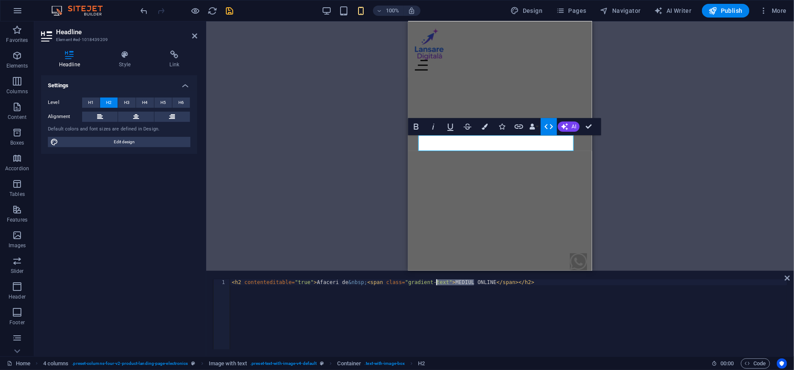
drag, startPoint x: 474, startPoint y: 284, endPoint x: 437, endPoint y: 283, distance: 36.8
click at [437, 283] on div "< h2 contenteditable = "true" > Afaceri de &nbsp; < span class = "gradient-text…" at bounding box center [508, 320] width 557 height 82
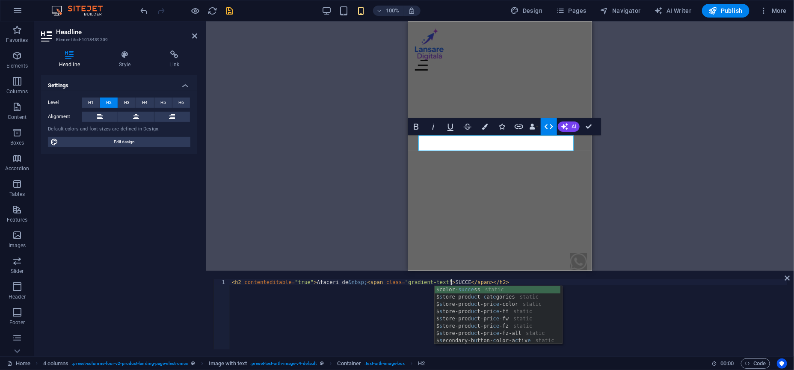
scroll to position [0, 18]
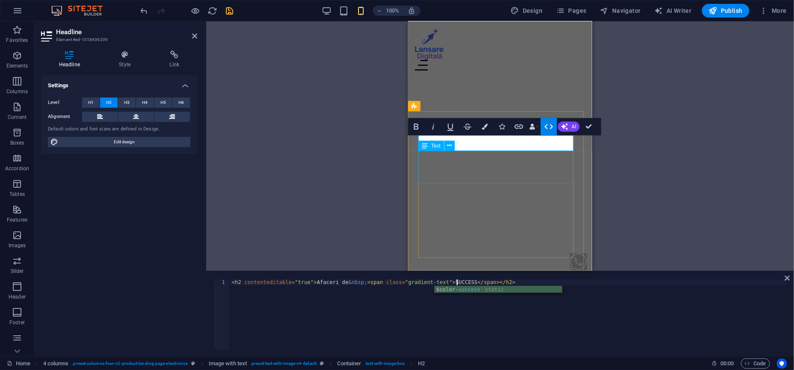
type textarea "<h2 contenteditable="true">Afaceri de&nbsp;<span class="gradient-text">SUCCESS<…"
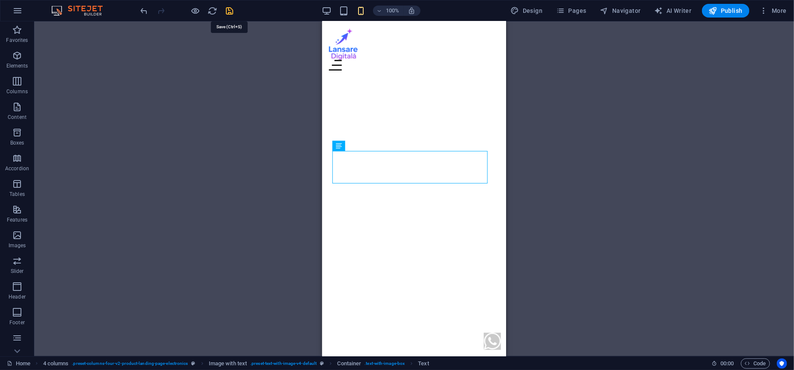
click at [234, 13] on span "save" at bounding box center [230, 11] width 10 height 10
checkbox input "false"
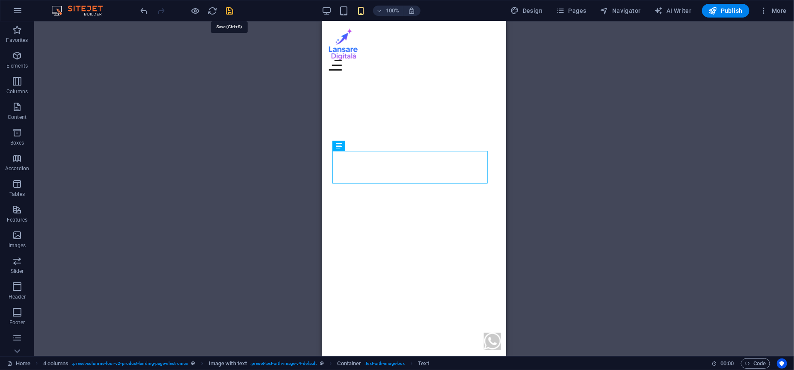
select select
checkbox input "false"
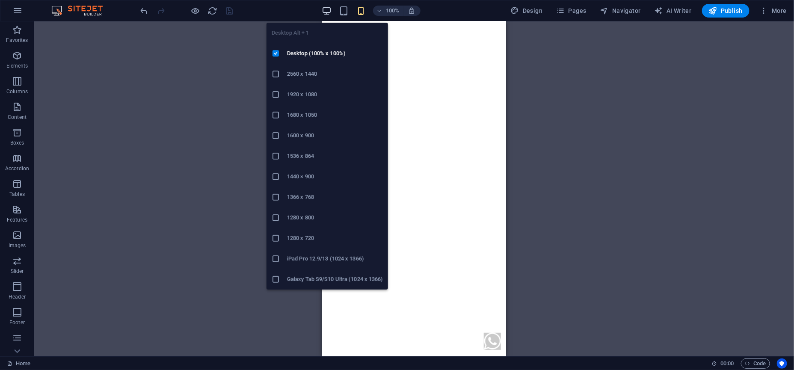
click at [328, 8] on icon "button" at bounding box center [327, 11] width 10 height 10
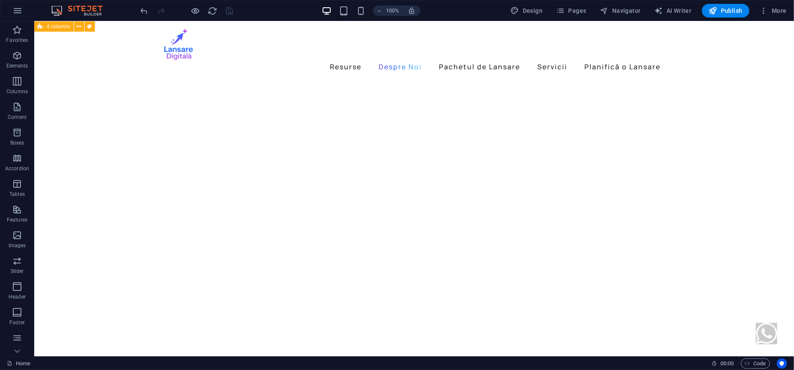
scroll to position [747, 0]
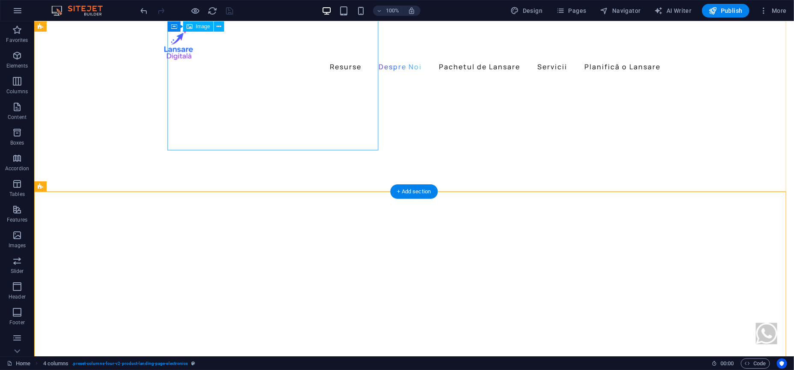
scroll to position [801, 0]
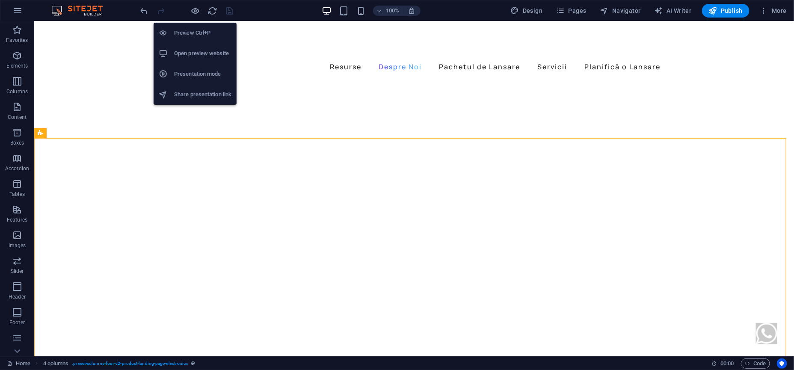
click at [199, 35] on h6 "Preview Ctrl+P" at bounding box center [202, 33] width 57 height 10
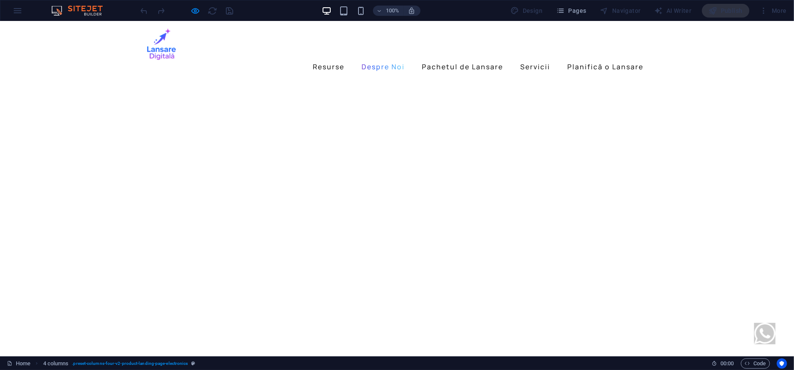
scroll to position [771, 0]
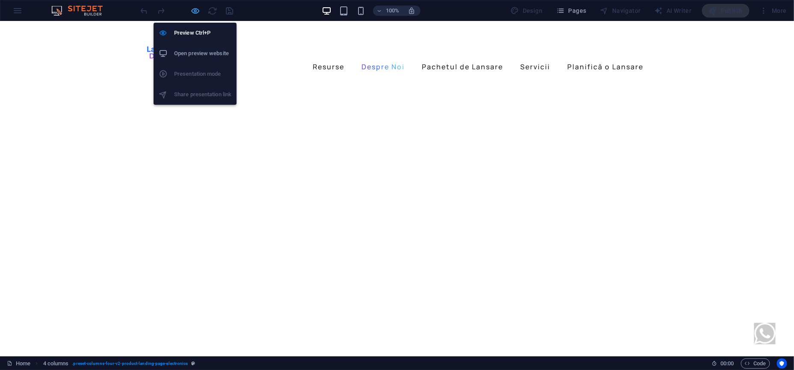
click at [197, 10] on icon "button" at bounding box center [196, 11] width 10 height 10
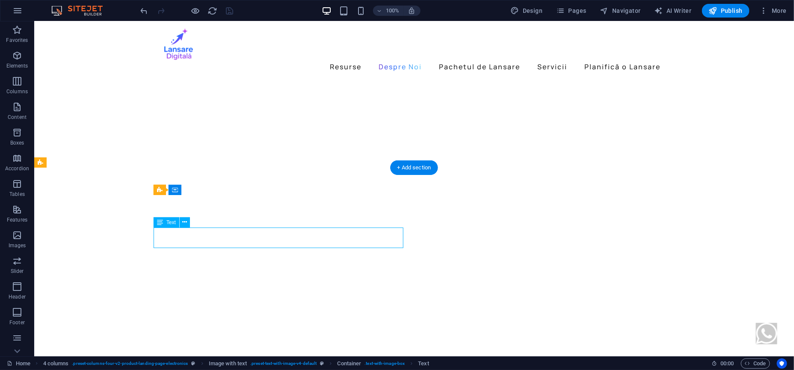
drag, startPoint x: 295, startPoint y: 233, endPoint x: 123, endPoint y: 233, distance: 172.0
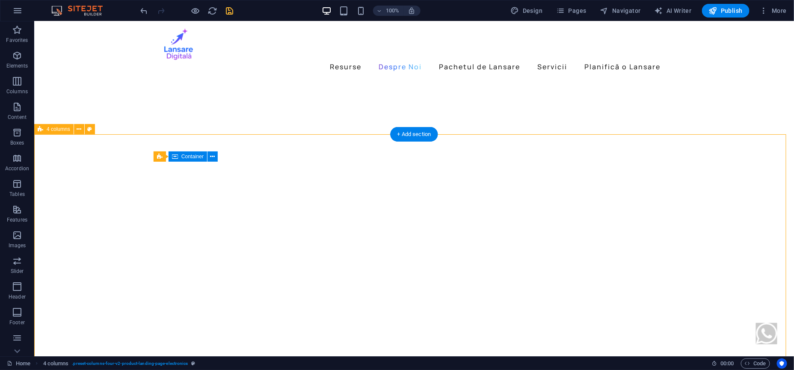
scroll to position [825, 0]
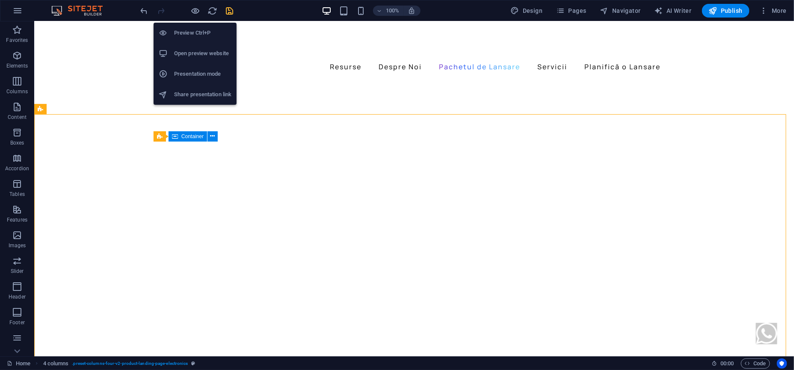
click at [204, 47] on li "Open preview website" at bounding box center [195, 53] width 83 height 21
click at [198, 36] on h6 "Preview Ctrl+P" at bounding box center [202, 33] width 57 height 10
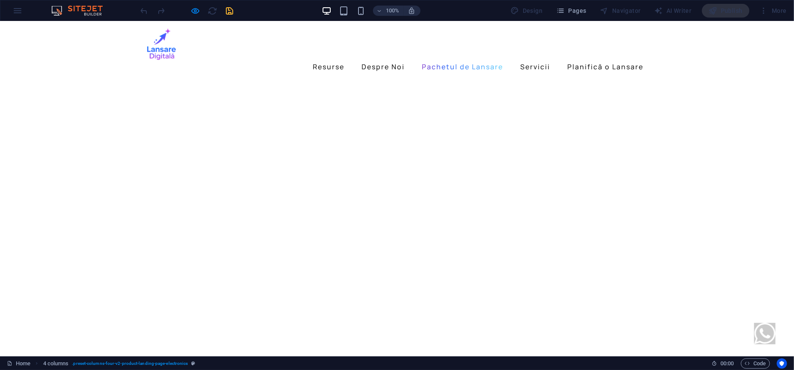
drag, startPoint x: 105, startPoint y: 147, endPoint x: 106, endPoint y: 137, distance: 10.3
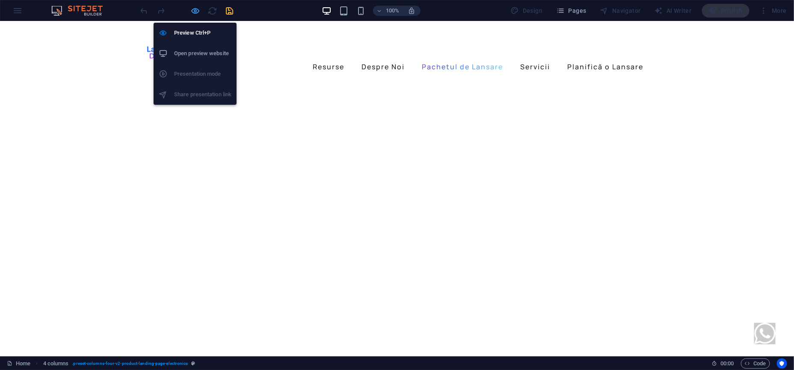
click at [197, 8] on icon "button" at bounding box center [196, 11] width 10 height 10
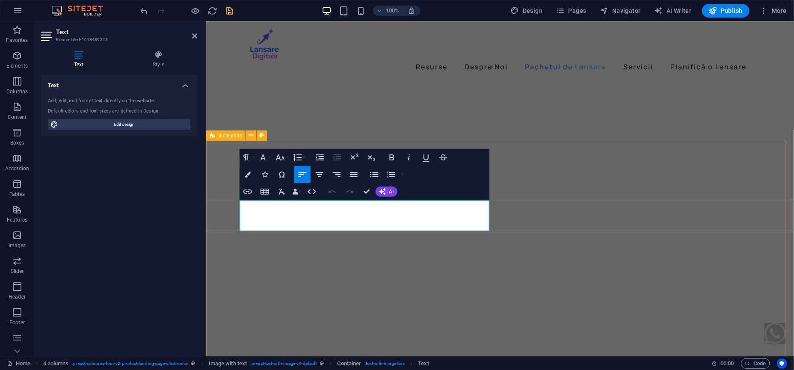
drag, startPoint x: 412, startPoint y: 206, endPoint x: 220, endPoint y: 199, distance: 191.3
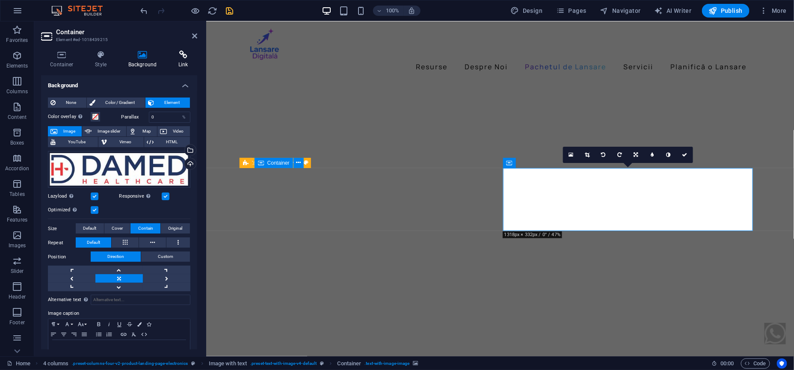
click at [172, 57] on icon at bounding box center [183, 54] width 28 height 9
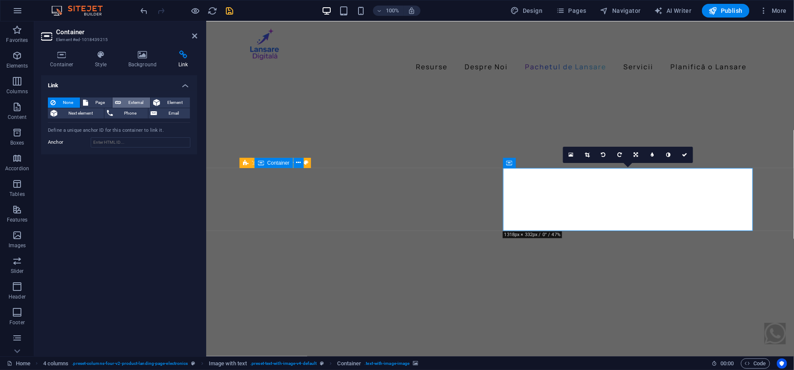
click at [139, 98] on span "External" at bounding box center [136, 103] width 24 height 10
select select "blank"
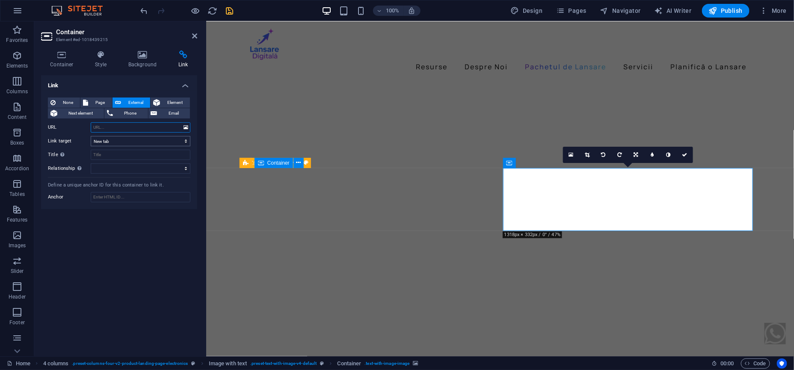
paste input "[URL][DOMAIN_NAME]"
type input "[URL][DOMAIN_NAME]"
click at [105, 243] on div "Link None Page External Element Next element Phone Email Page Home Politică de …" at bounding box center [119, 212] width 156 height 274
click at [112, 157] on input "Title Additional link description, should not be the same as the link text. The…" at bounding box center [141, 155] width 100 height 10
paste input "SOLUȚII DE DIAGNOSTIC AVANSAT"
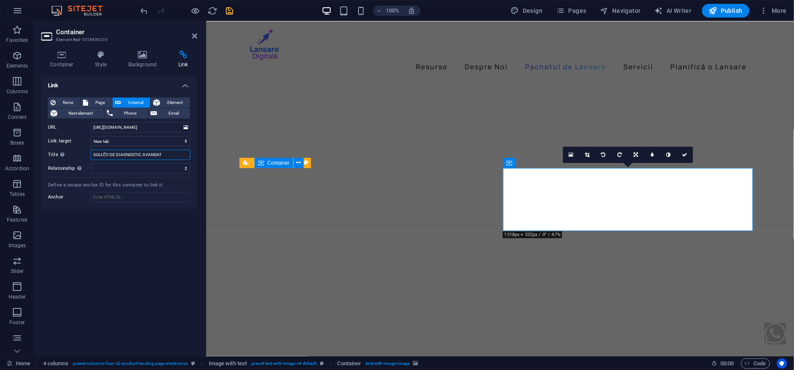
type input "SOLUȚII DE DIAGNOSTIC AVANSAT"
click at [150, 243] on div "Link None Page External Element Next element Phone Email Page Home Politică de …" at bounding box center [119, 212] width 156 height 274
click at [227, 9] on icon "save" at bounding box center [230, 11] width 10 height 10
checkbox input "false"
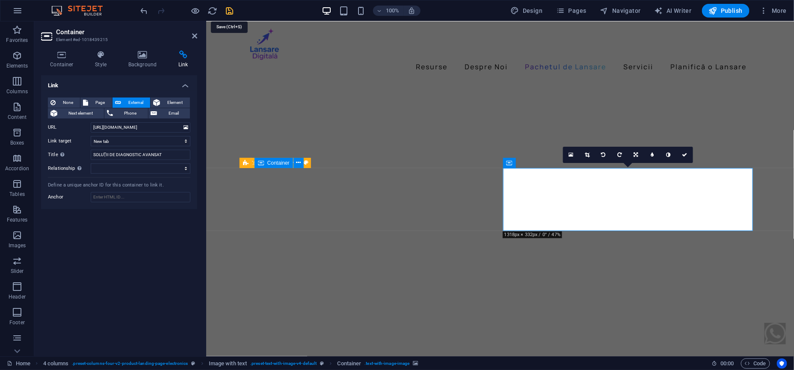
checkbox input "false"
select select
checkbox input "false"
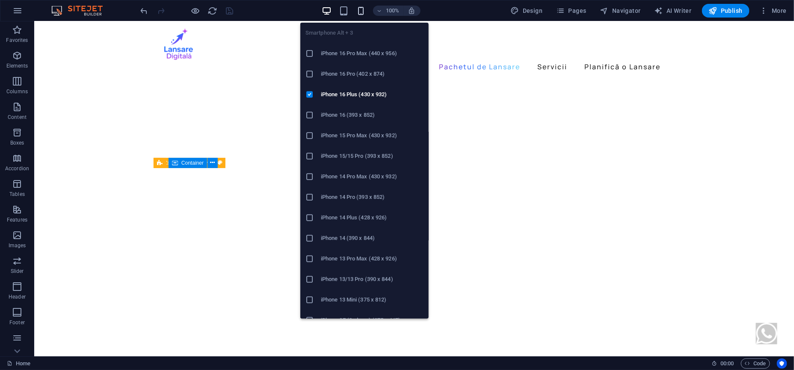
click at [364, 10] on icon "button" at bounding box center [361, 11] width 10 height 10
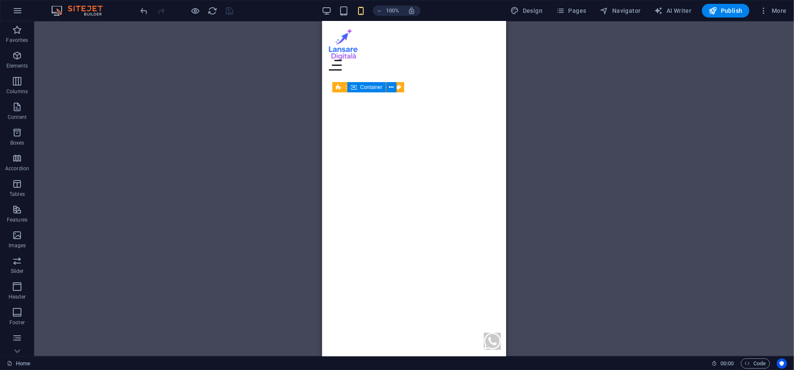
scroll to position [1126, 0]
click at [631, 13] on span "Navigator" at bounding box center [620, 10] width 41 height 9
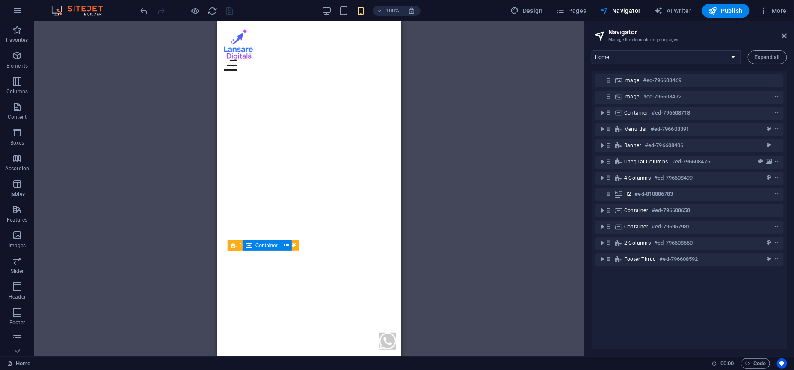
scroll to position [1125, 0]
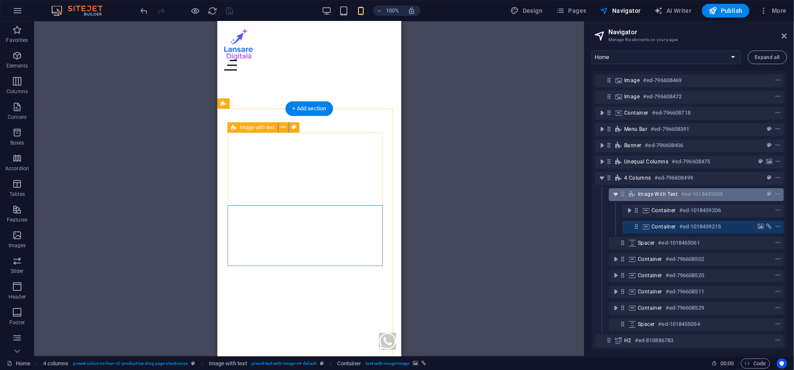
click at [616, 194] on icon "toggle-expand" at bounding box center [615, 194] width 9 height 9
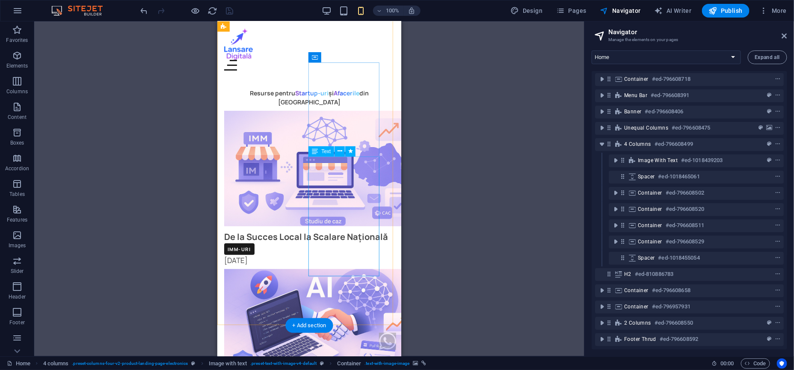
scroll to position [1553, 0]
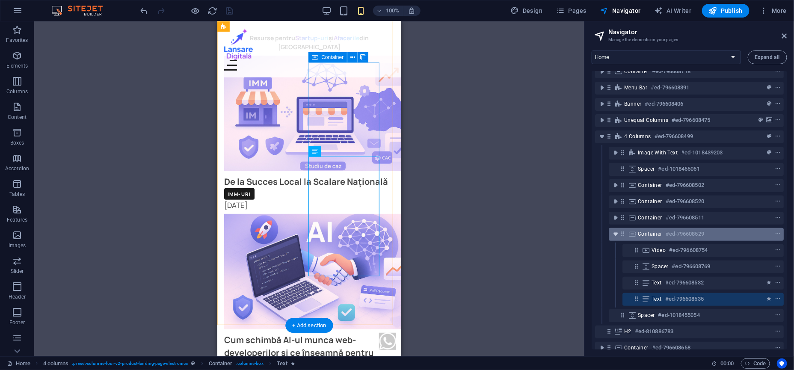
click at [615, 236] on icon "toggle-expand" at bounding box center [615, 234] width 9 height 9
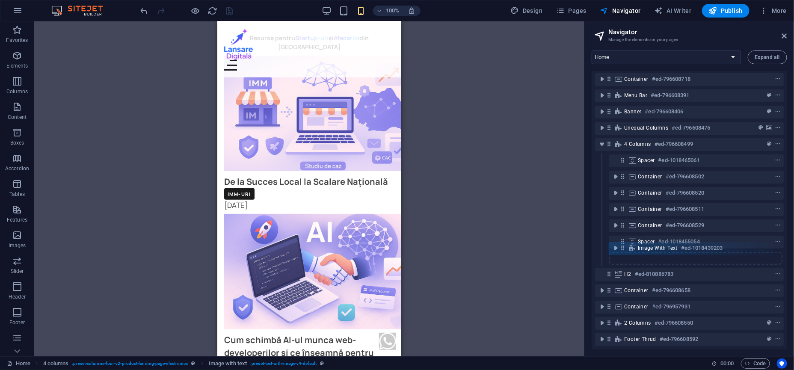
drag, startPoint x: 622, startPoint y: 153, endPoint x: 622, endPoint y: 251, distance: 98.0
click at [622, 251] on div "Image #ed-796608469 Image #ed-796608472 Container #ed-796608718 Menu Bar #ed-79…" at bounding box center [689, 210] width 195 height 278
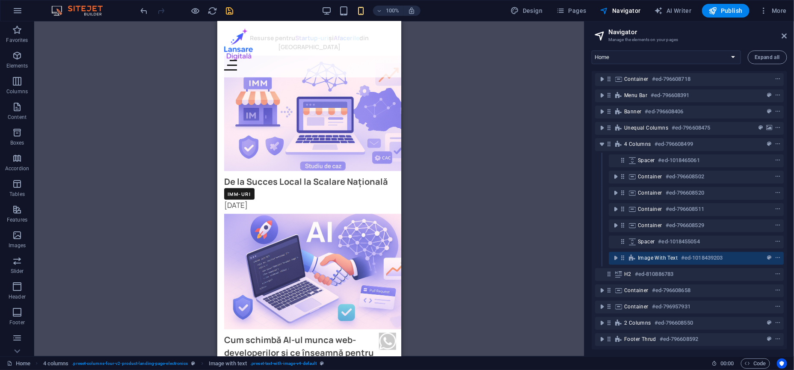
scroll to position [1420, 0]
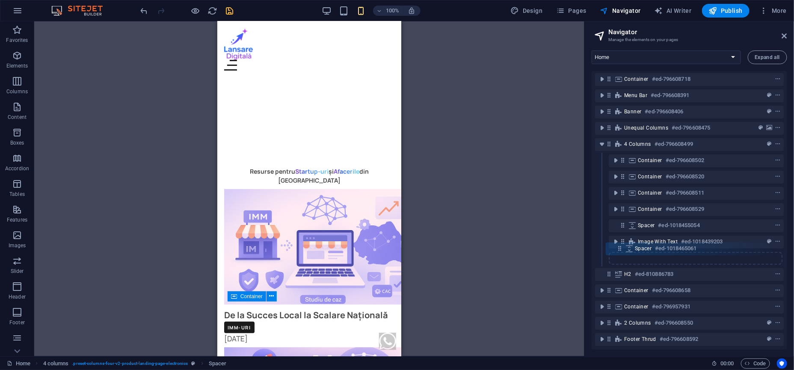
drag, startPoint x: 623, startPoint y: 154, endPoint x: 620, endPoint y: 252, distance: 97.6
click at [620, 252] on div "Image #ed-796608469 Image #ed-796608472 Container #ed-796608718 Menu Bar #ed-79…" at bounding box center [689, 210] width 195 height 278
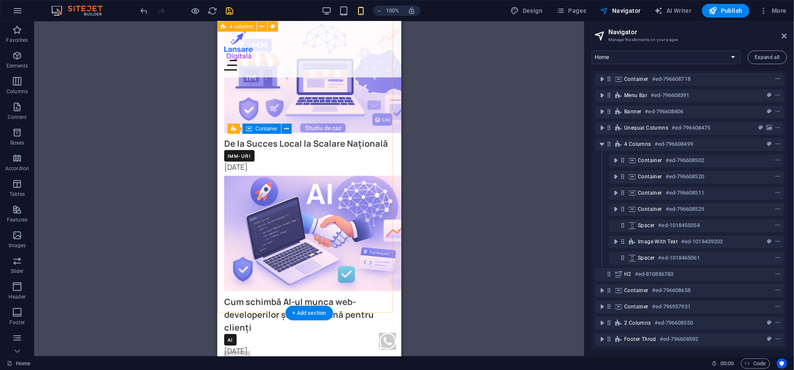
scroll to position [1602, 0]
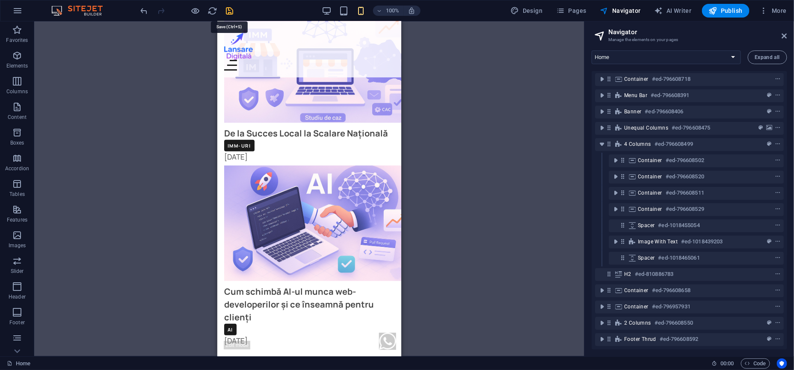
click at [232, 10] on icon "save" at bounding box center [230, 11] width 10 height 10
checkbox input "false"
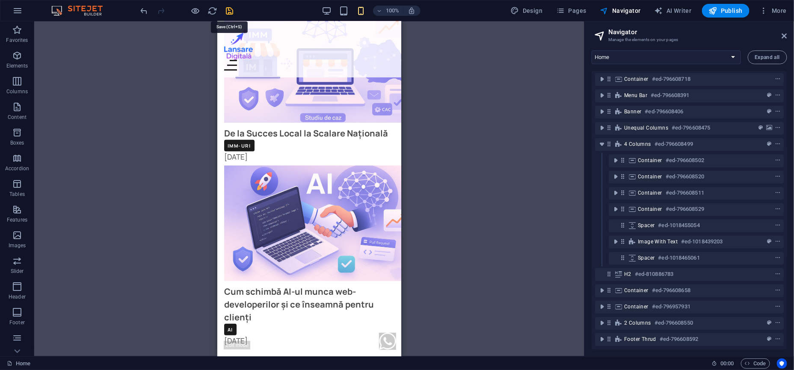
select select
checkbox input "false"
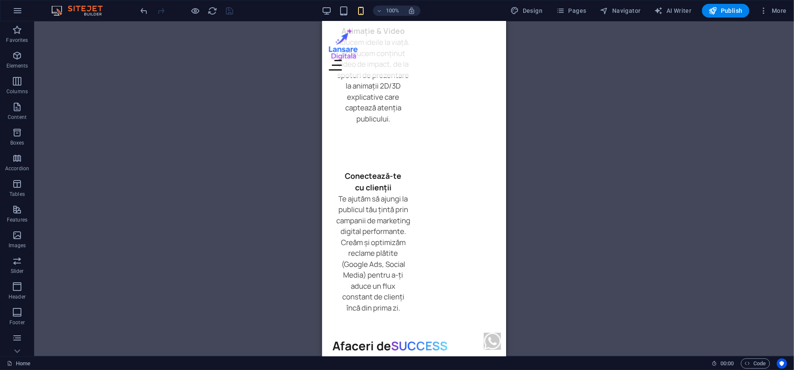
scroll to position [2468, 0]
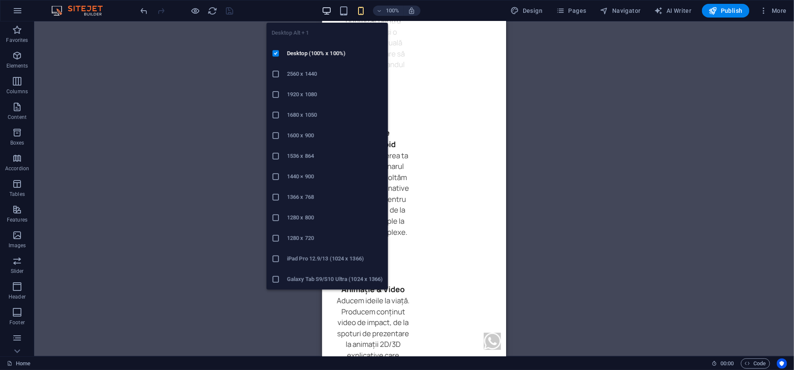
click at [331, 10] on icon "button" at bounding box center [327, 11] width 10 height 10
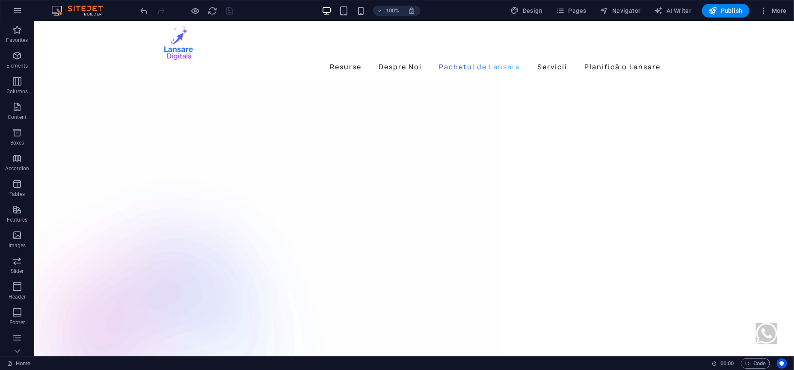
scroll to position [1110, 0]
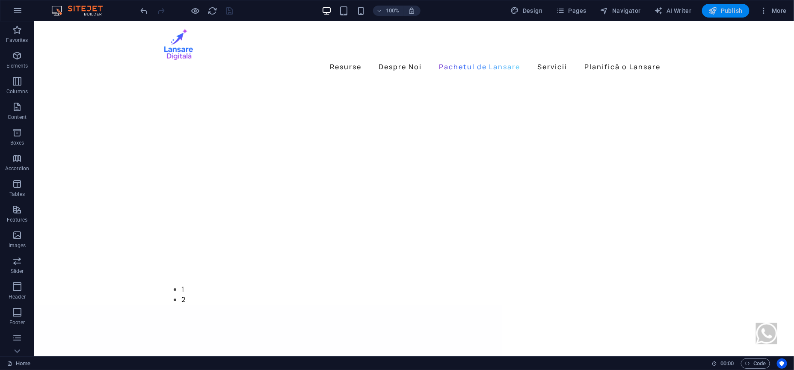
click at [729, 13] on span "Publish" at bounding box center [726, 10] width 34 height 9
select select "px"
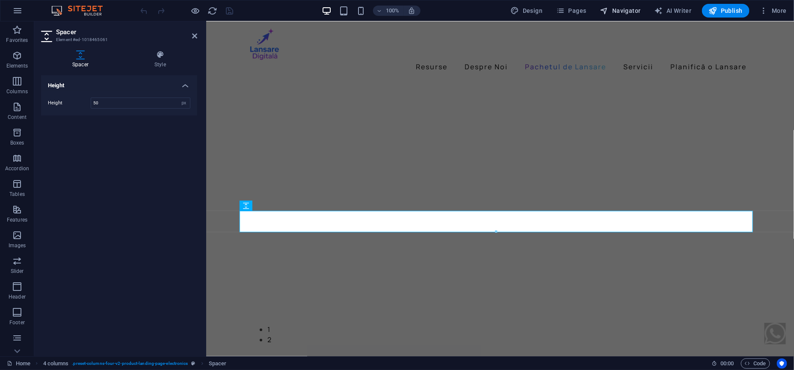
click at [622, 10] on span "Navigator" at bounding box center [620, 10] width 41 height 9
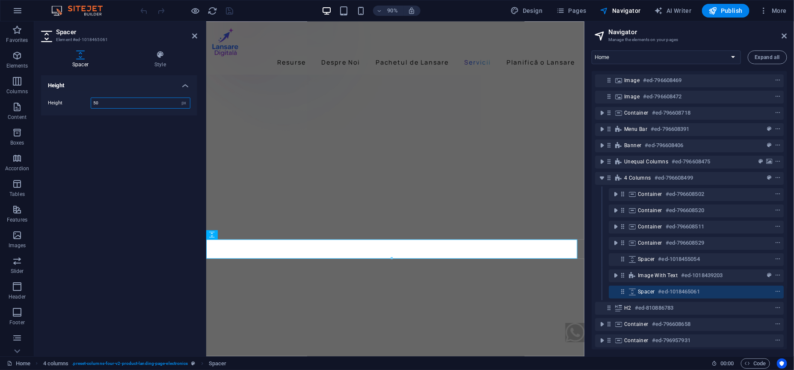
click at [133, 104] on input "50" at bounding box center [140, 103] width 99 height 10
type input "35"
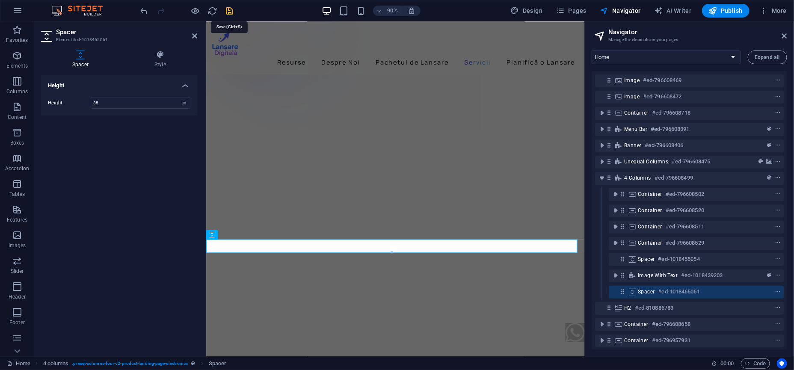
click at [227, 10] on icon "save" at bounding box center [230, 11] width 10 height 10
checkbox input "false"
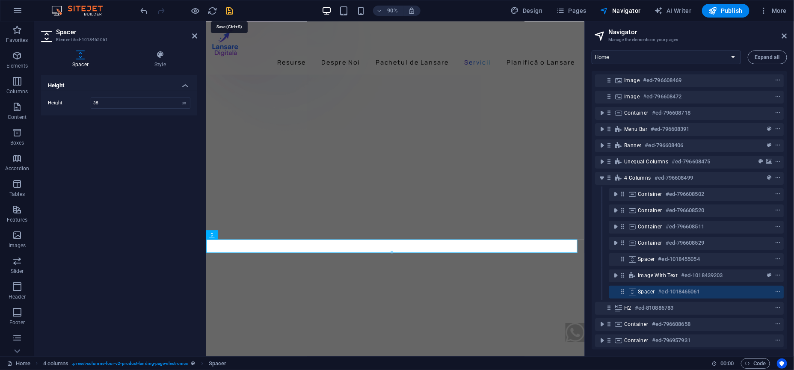
select select
checkbox input "false"
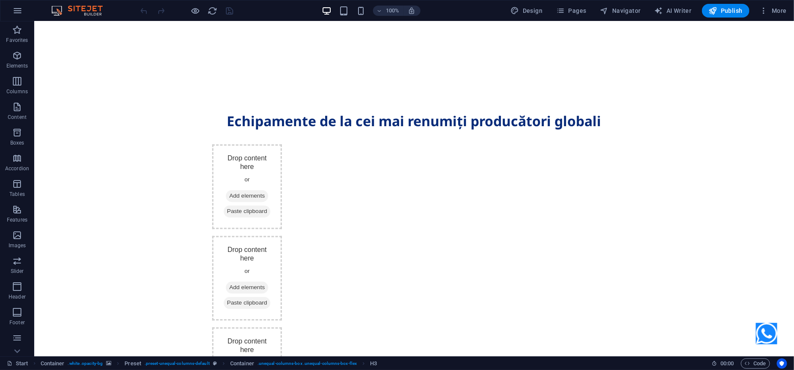
scroll to position [2260, 0]
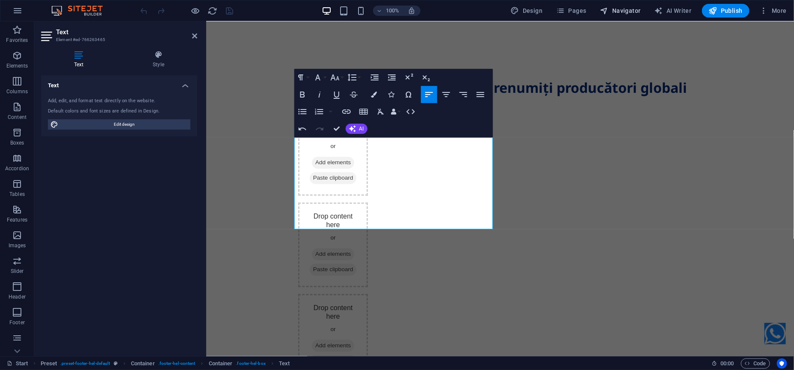
click at [629, 10] on span "Navigator" at bounding box center [620, 10] width 41 height 9
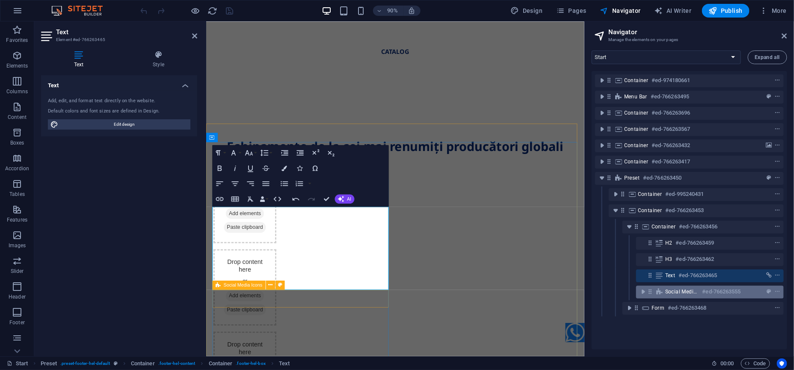
click at [660, 287] on div "Social Media Icons #ed-766263555" at bounding box center [710, 292] width 148 height 13
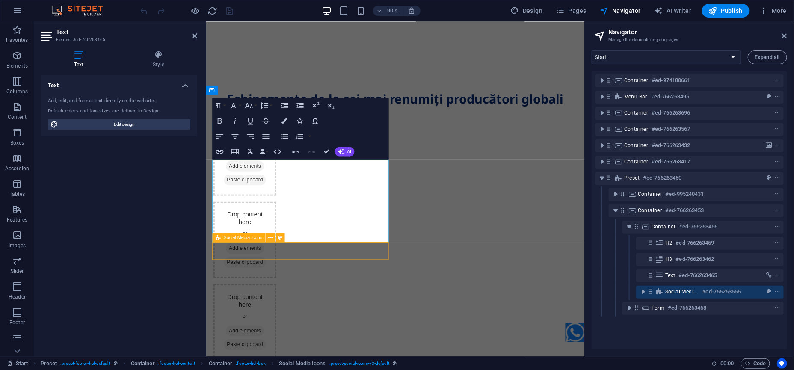
click at [660, 287] on div "Social Media Icons #ed-766263555" at bounding box center [710, 292] width 148 height 13
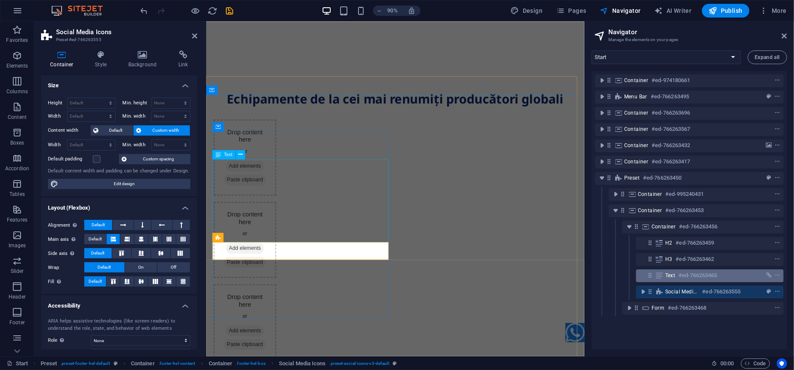
click at [663, 274] on icon at bounding box center [659, 275] width 9 height 7
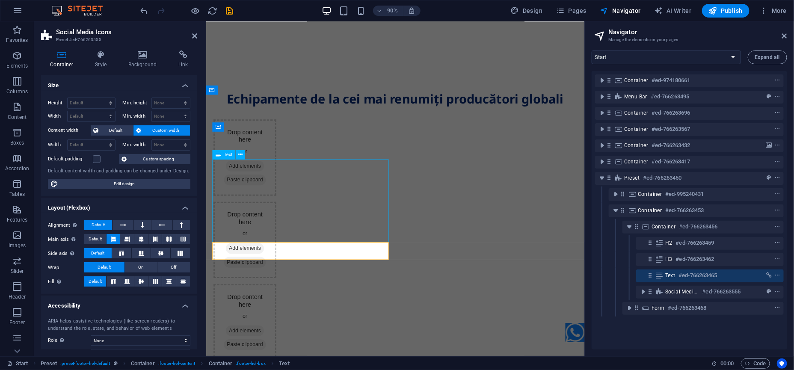
click at [663, 274] on icon at bounding box center [659, 275] width 9 height 7
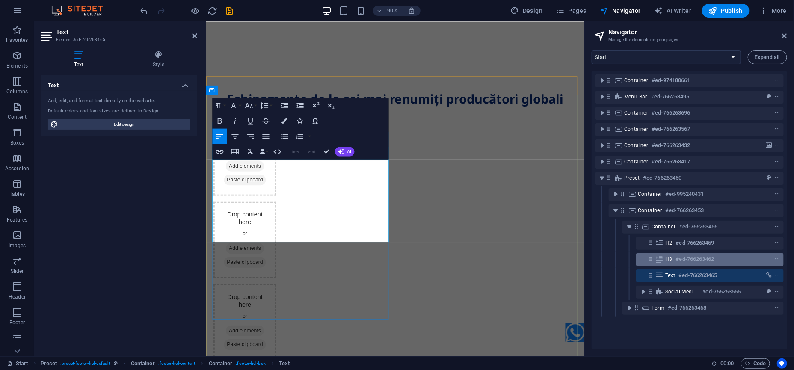
click at [657, 261] on icon at bounding box center [659, 259] width 9 height 7
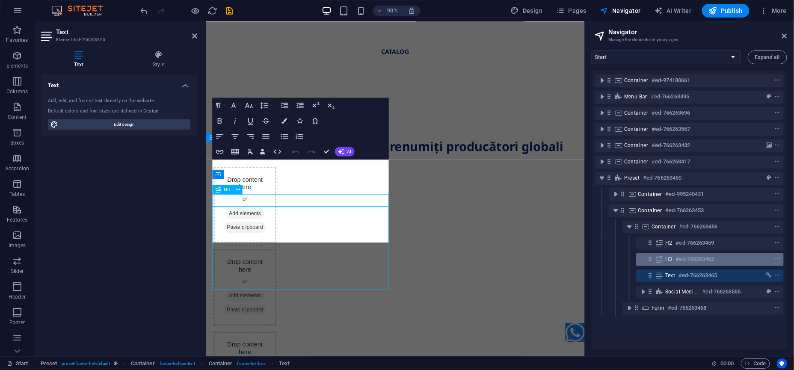
click at [657, 261] on icon at bounding box center [659, 259] width 9 height 7
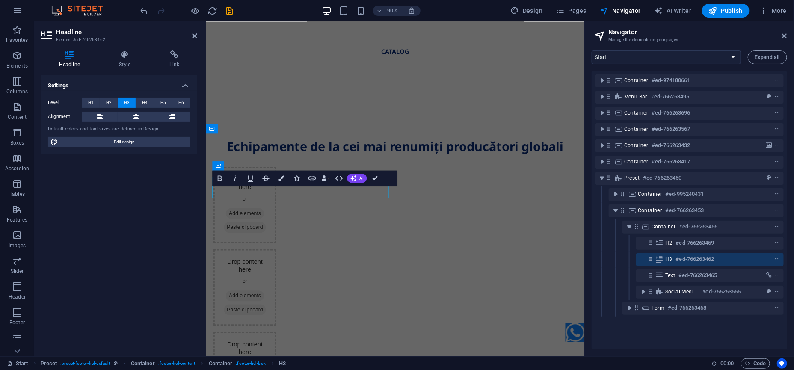
scroll to position [2197, 0]
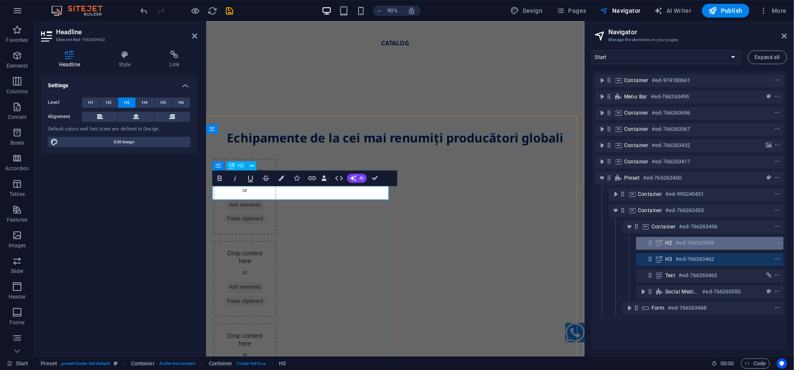
click at [663, 246] on icon at bounding box center [659, 243] width 9 height 7
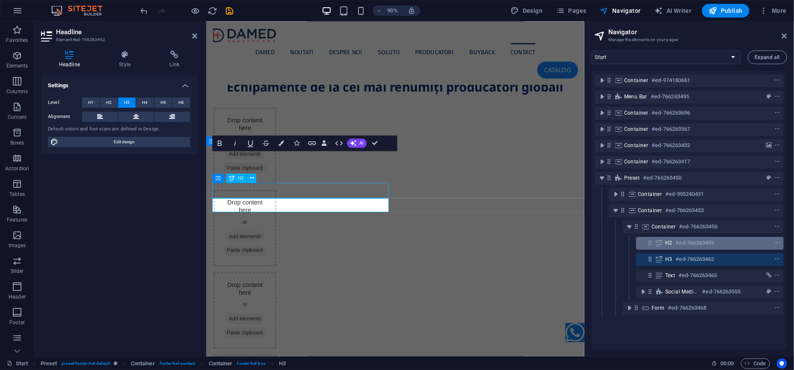
click at [663, 246] on icon at bounding box center [659, 243] width 9 height 7
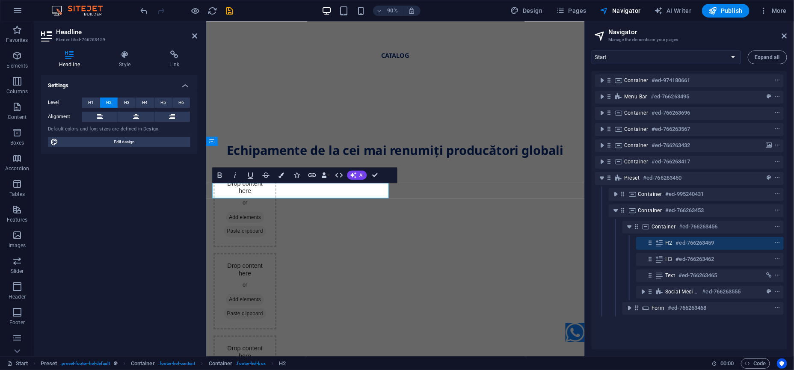
scroll to position [2131, 0]
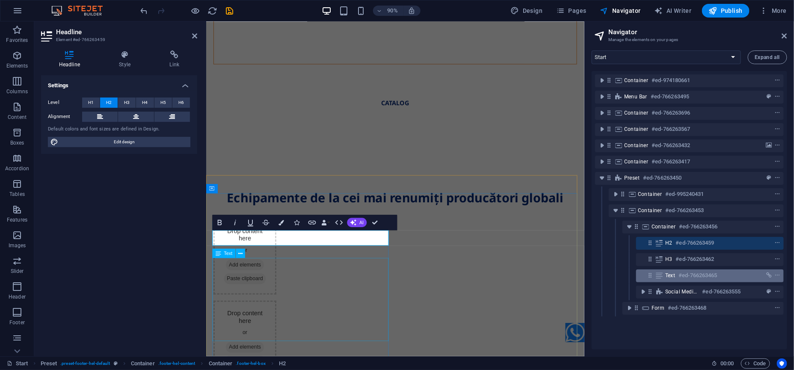
click at [674, 278] on span "Text" at bounding box center [670, 275] width 10 height 7
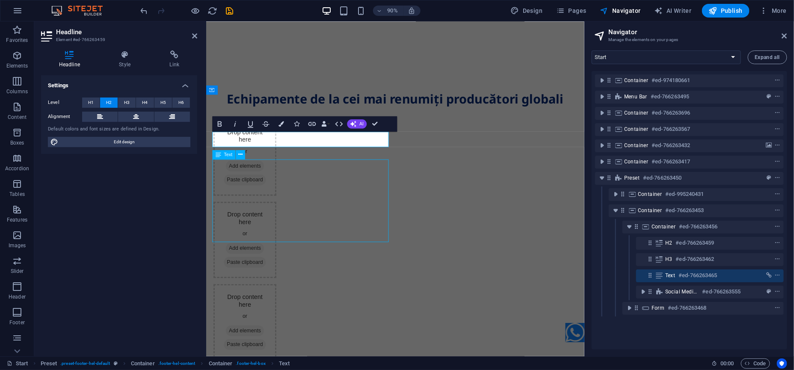
click at [674, 278] on span "Text" at bounding box center [670, 275] width 10 height 7
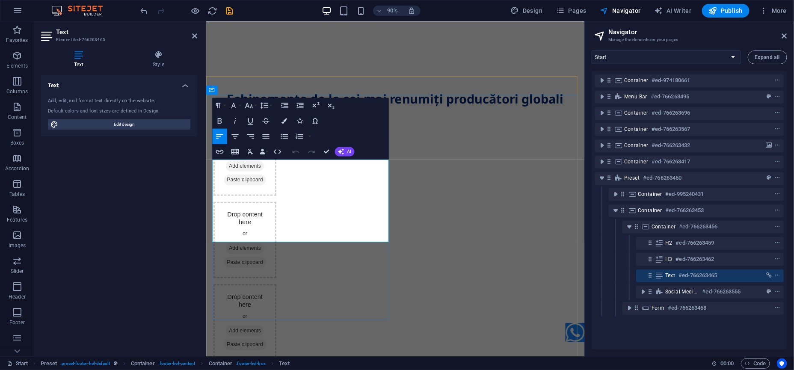
click at [164, 53] on icon at bounding box center [158, 54] width 77 height 9
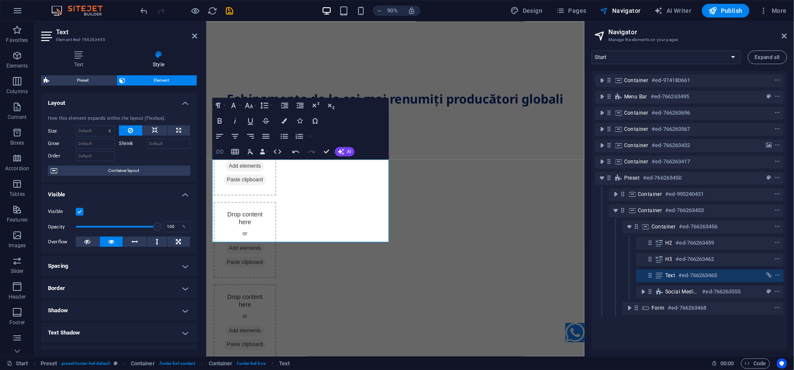
click at [224, 151] on icon "button" at bounding box center [219, 151] width 9 height 9
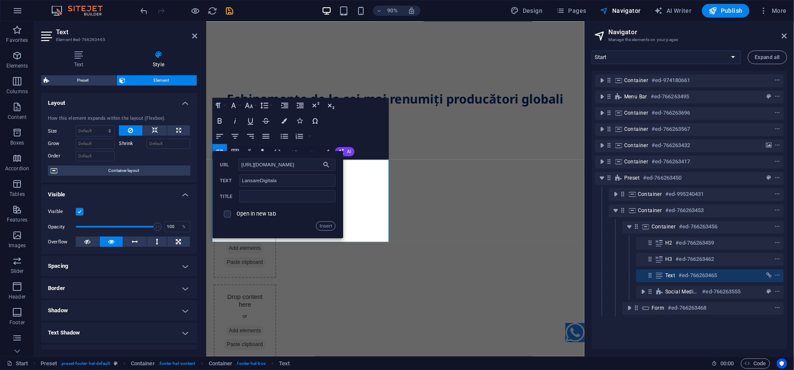
type input "https://lansaredigitala.ro/"
click at [260, 195] on input "text" at bounding box center [287, 196] width 96 height 12
paste input "LANSARE DIGITALĂ Proiectat pentru succes"
type input "LANSARE DIGITALĂ Proiectat pentru succes"
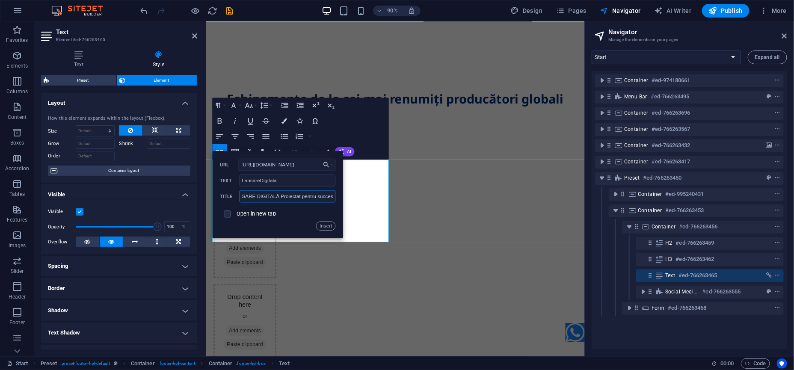
drag, startPoint x: 272, startPoint y: 197, endPoint x: 339, endPoint y: 200, distance: 66.8
click at [339, 200] on div "Back Choose Link Start Despre noi Subpage Promotii Promotie Samsung HERA I10 Pr…" at bounding box center [277, 194] width 131 height 87
click at [316, 195] on input "LANSARE DIGITALĂ Proiectat pentru succes" at bounding box center [287, 196] width 96 height 12
click at [326, 223] on button "Insert" at bounding box center [325, 225] width 19 height 9
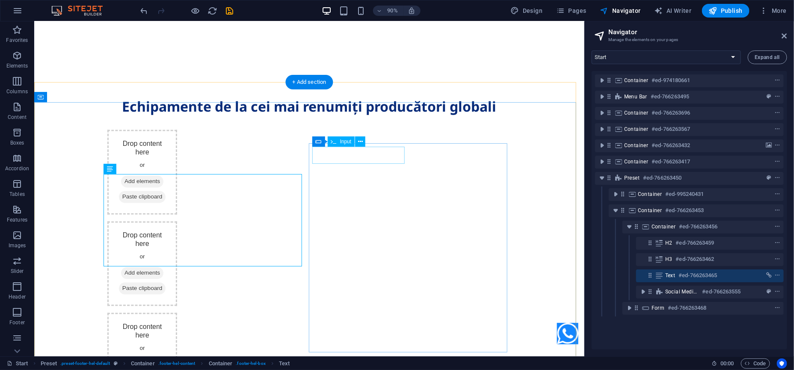
scroll to position [2223, 0]
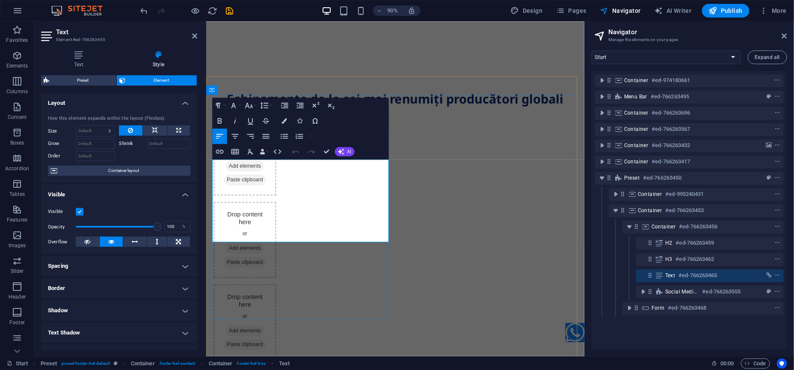
click at [258, 206] on icon "button" at bounding box center [258, 207] width 9 height 9
drag, startPoint x: 311, startPoint y: 253, endPoint x: 306, endPoint y: 253, distance: 4.7
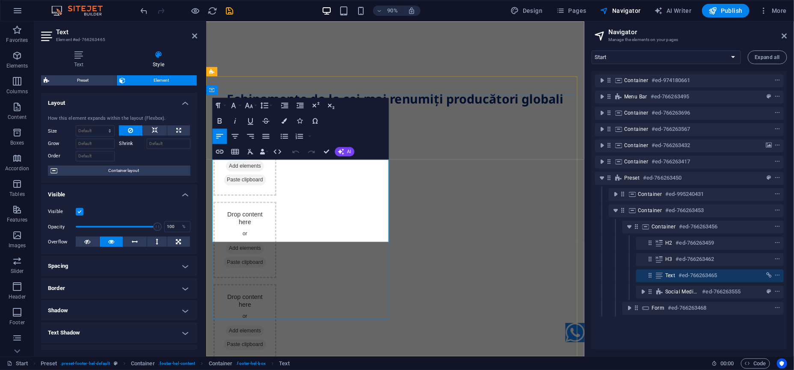
click at [258, 207] on icon "button" at bounding box center [259, 208] width 6 height 6
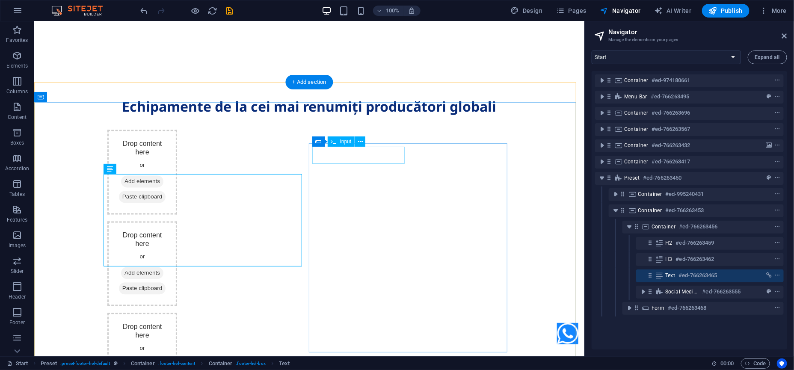
scroll to position [2223, 0]
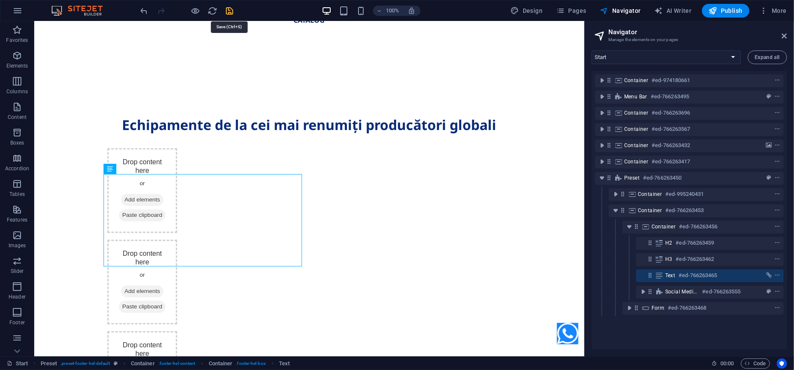
click at [229, 11] on icon "save" at bounding box center [230, 11] width 10 height 10
checkbox input "false"
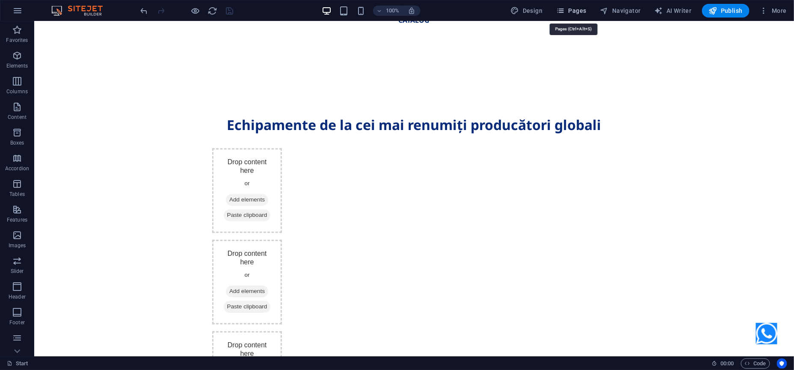
click at [580, 12] on span "Pages" at bounding box center [571, 10] width 30 height 9
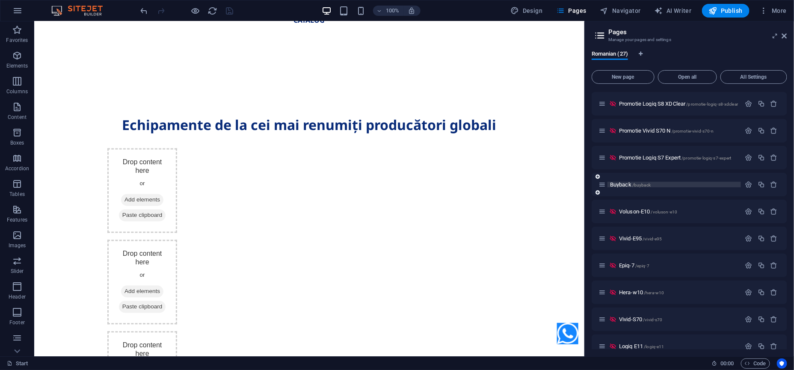
scroll to position [0, 0]
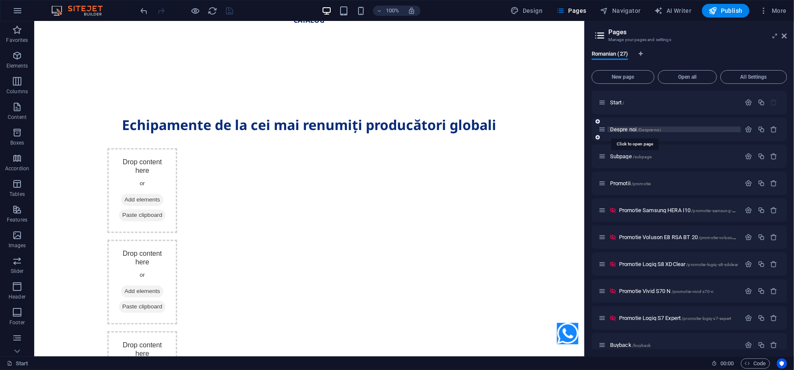
click at [624, 130] on span "Despre noi /Despre-noi" at bounding box center [635, 129] width 50 height 6
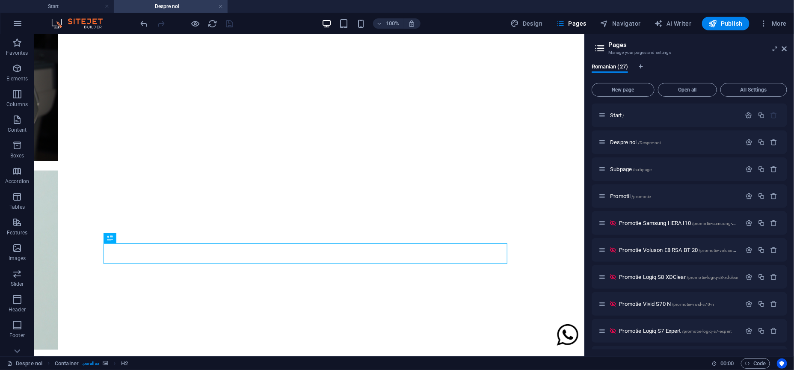
scroll to position [1405, 0]
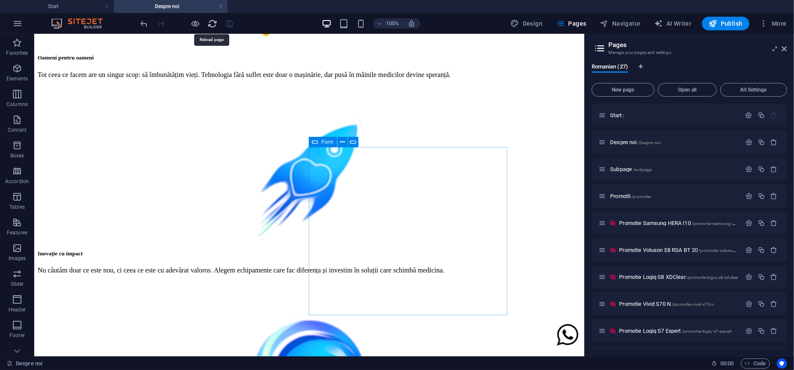
click at [214, 24] on icon "reload" at bounding box center [213, 24] width 10 height 10
click at [69, 10] on h4 "Start" at bounding box center [57, 6] width 114 height 9
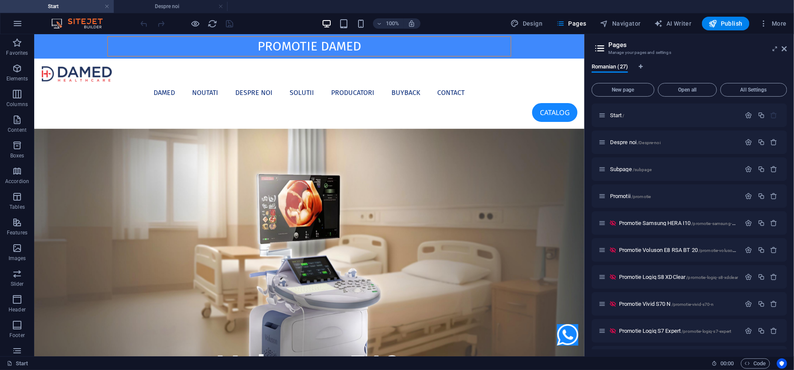
scroll to position [0, 0]
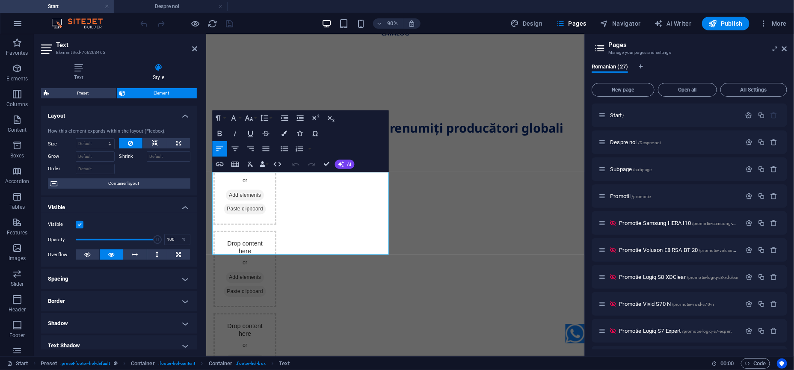
scroll to position [2241, 0]
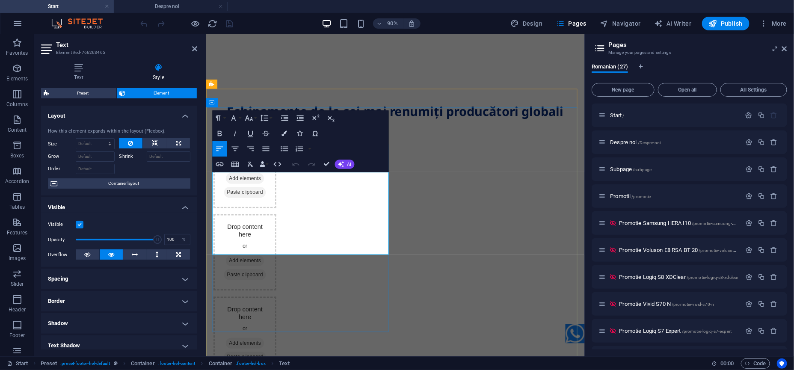
drag, startPoint x: 305, startPoint y: 261, endPoint x: 222, endPoint y: 258, distance: 83.1
copy p "Power by LansareDigitala"
click at [179, 11] on li "Despre noi" at bounding box center [171, 6] width 114 height 13
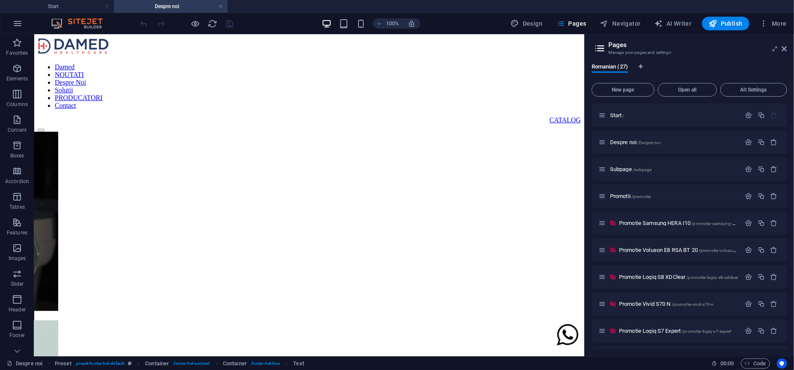
scroll to position [1405, 0]
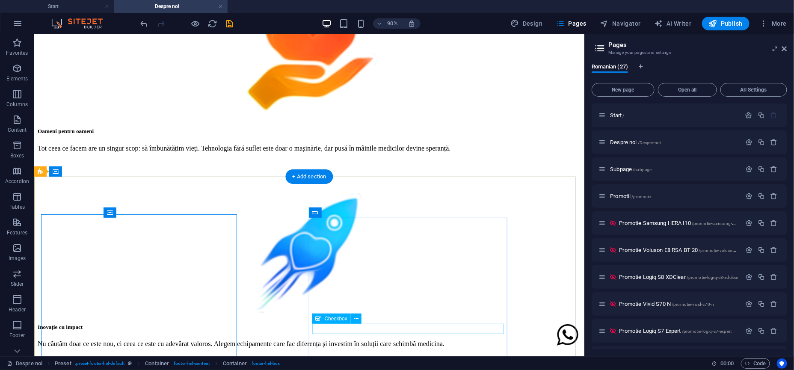
scroll to position [1334, 0]
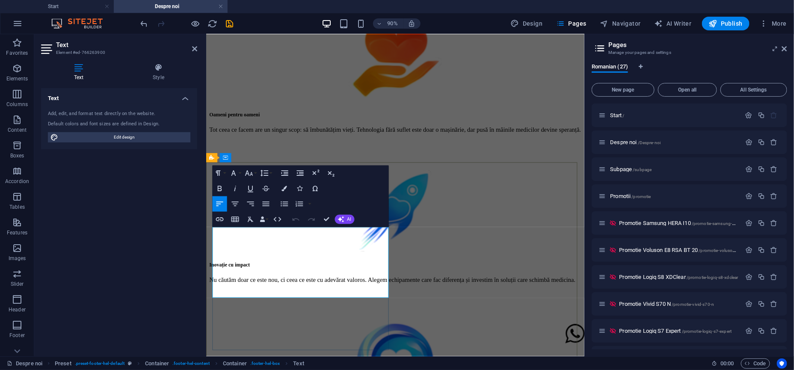
click at [235, 29] on div "90% Design Pages Navigator AI Writer Publish More" at bounding box center [464, 24] width 651 height 14
click at [232, 23] on icon "save" at bounding box center [230, 24] width 10 height 10
checkbox input "false"
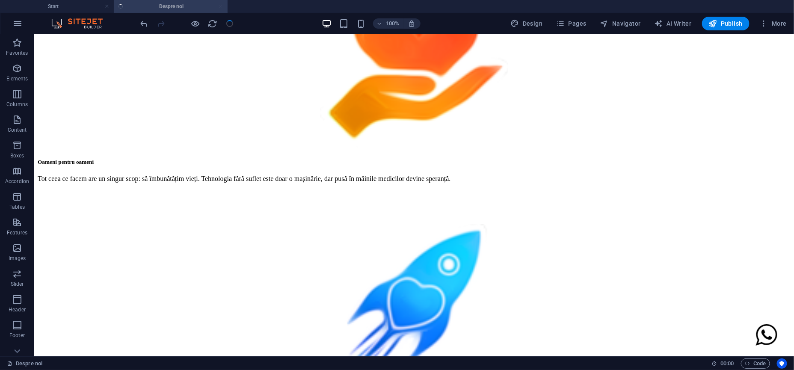
scroll to position [1333, 0]
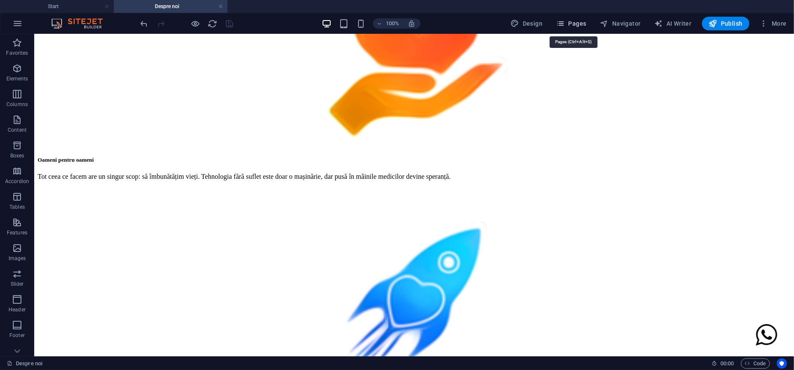
click at [571, 27] on span "Pages" at bounding box center [571, 23] width 30 height 9
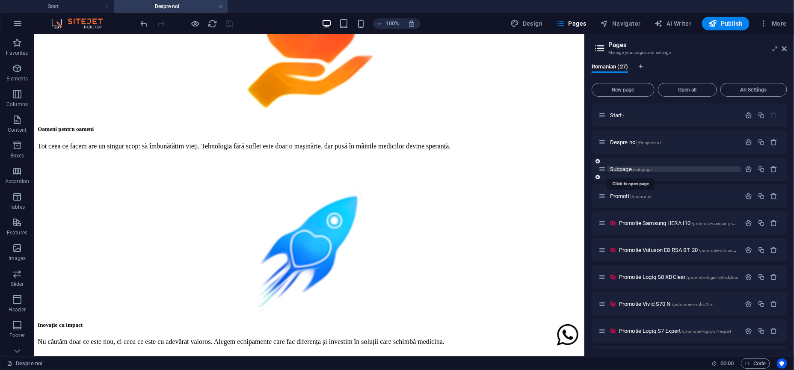
click at [625, 170] on span "Subpage /subpage" at bounding box center [630, 169] width 41 height 6
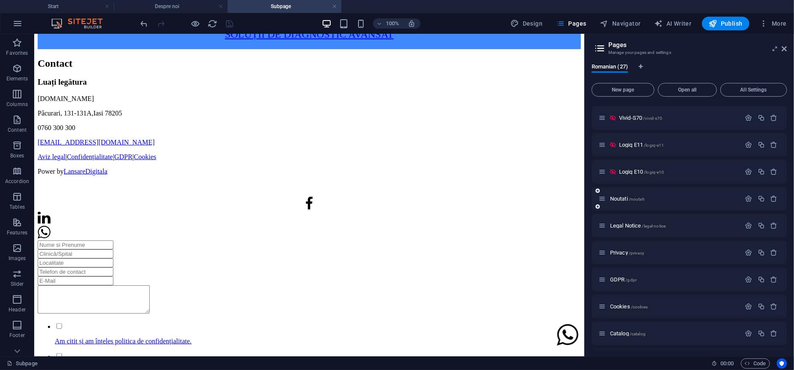
scroll to position [374, 0]
click at [623, 198] on span "Noutati /noutati" at bounding box center [627, 199] width 34 height 6
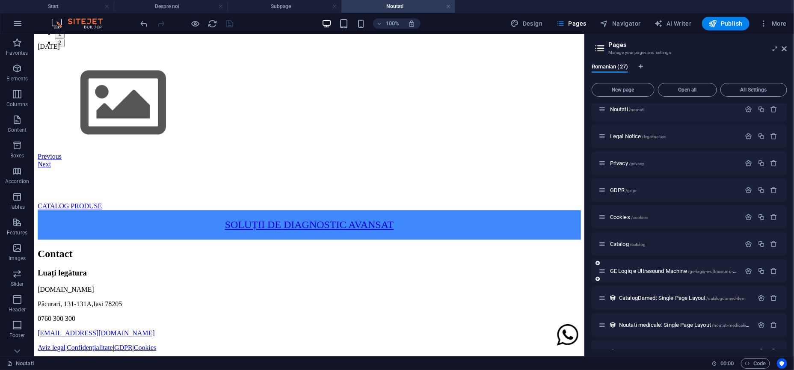
scroll to position [481, 0]
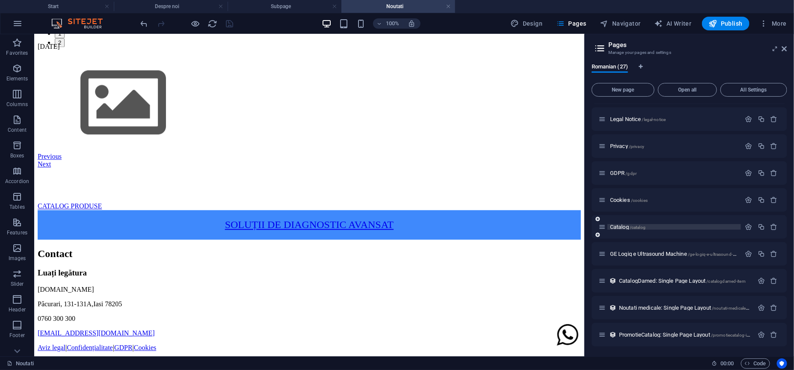
click at [625, 225] on span "Catalog /catalog" at bounding box center [628, 227] width 36 height 6
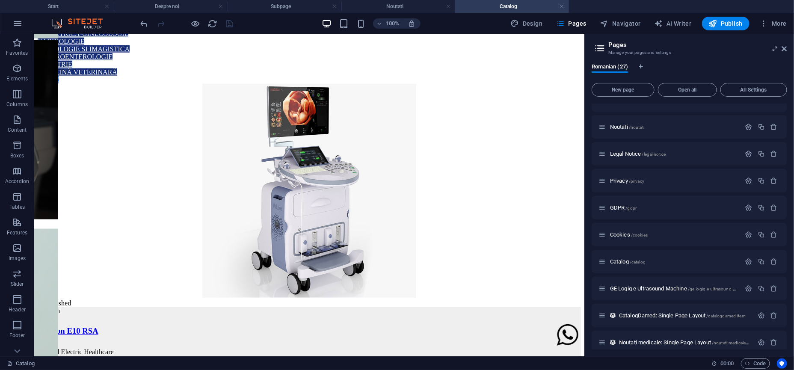
scroll to position [425, 0]
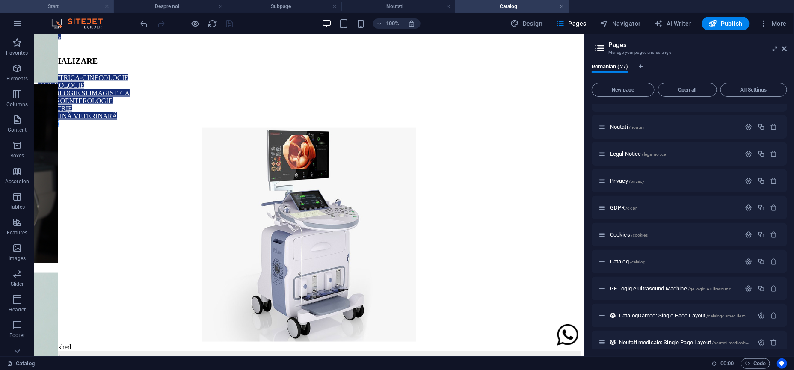
click at [71, 9] on h4 "Start" at bounding box center [57, 6] width 114 height 9
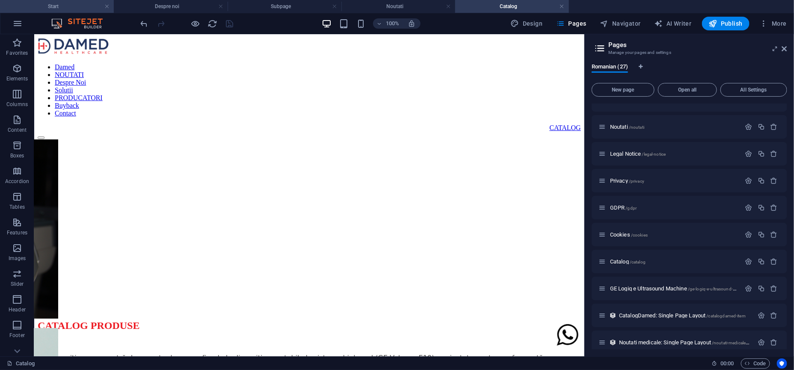
scroll to position [2241, 0]
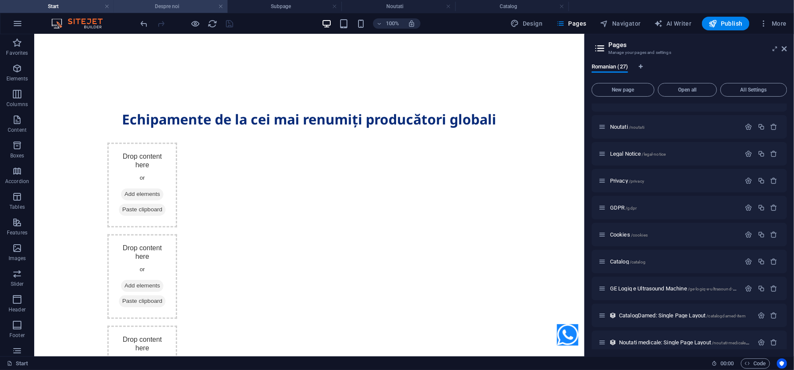
click at [192, 8] on h4 "Despre noi" at bounding box center [171, 6] width 114 height 9
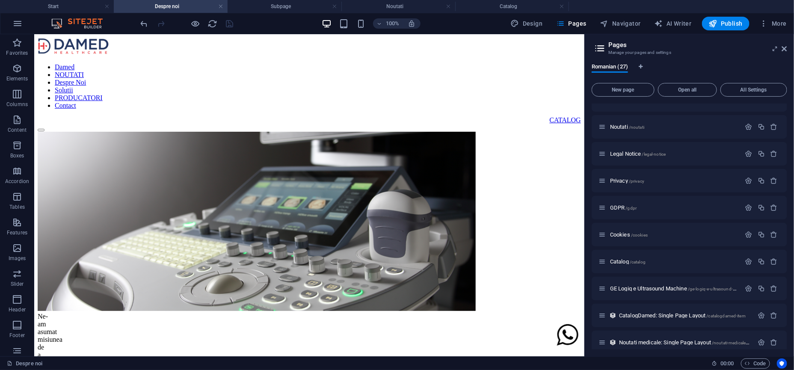
scroll to position [0, 0]
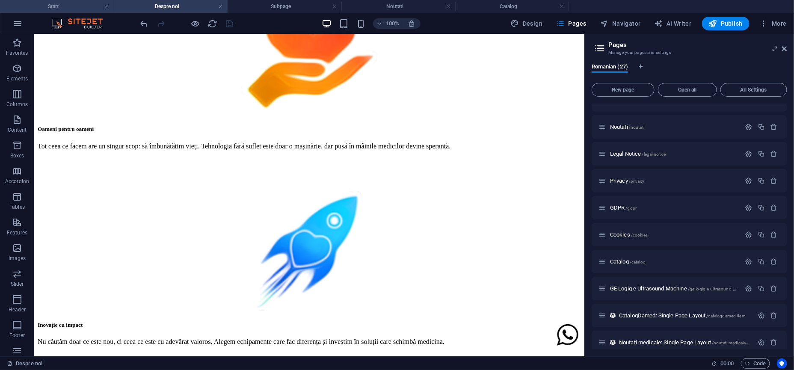
click at [46, 8] on h4 "Start" at bounding box center [57, 6] width 114 height 9
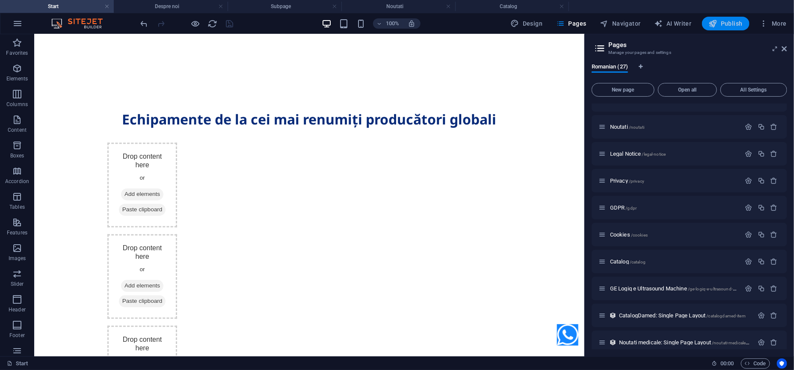
click at [722, 22] on span "Publish" at bounding box center [726, 23] width 34 height 9
